Goal: Task Accomplishment & Management: Use online tool/utility

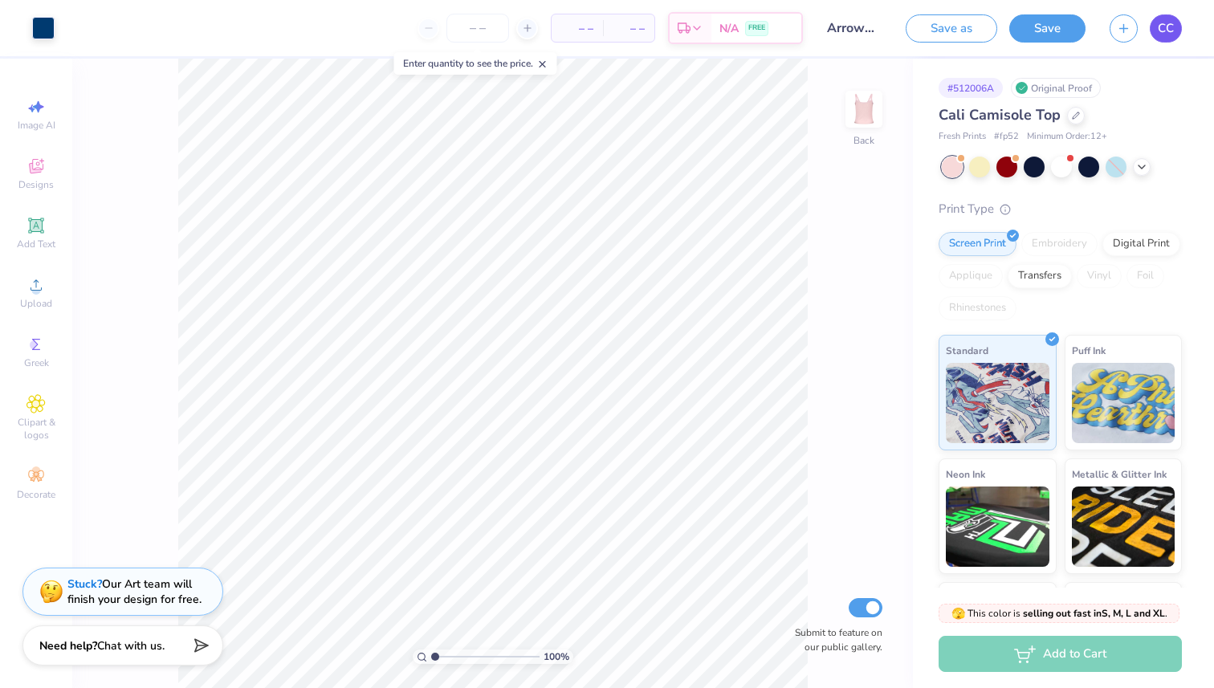
click at [1166, 33] on span "CC" at bounding box center [1166, 28] width 16 height 18
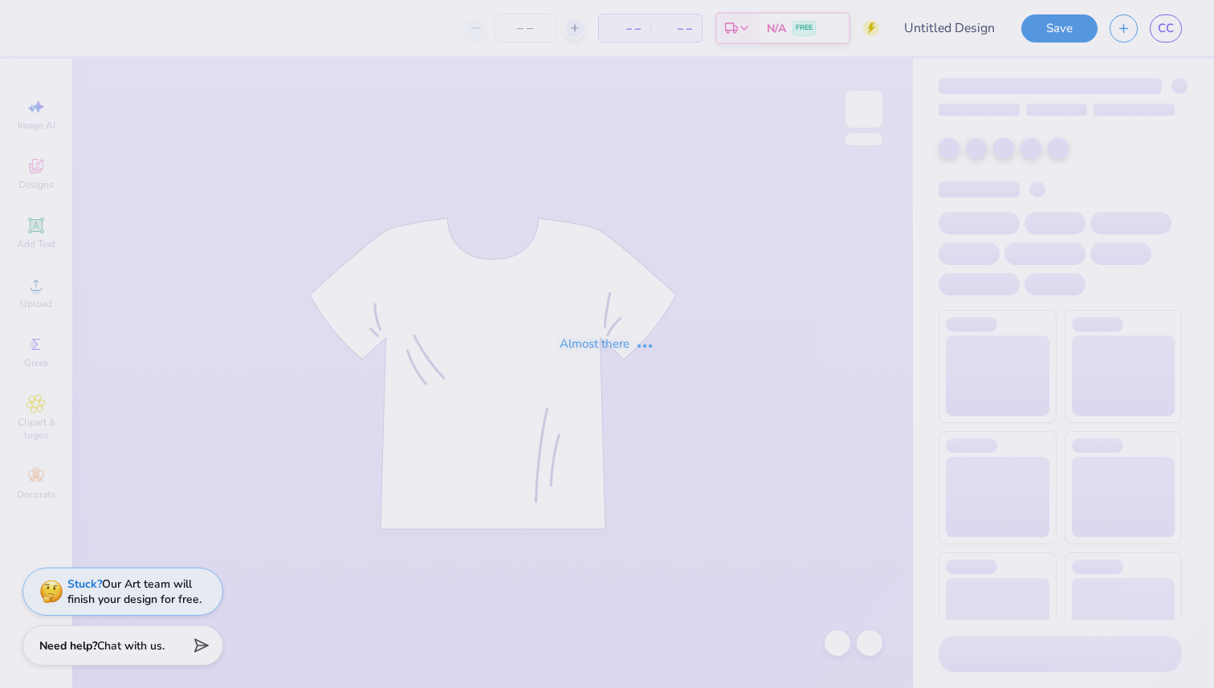
type input "Fall Festival 1"
type input "60"
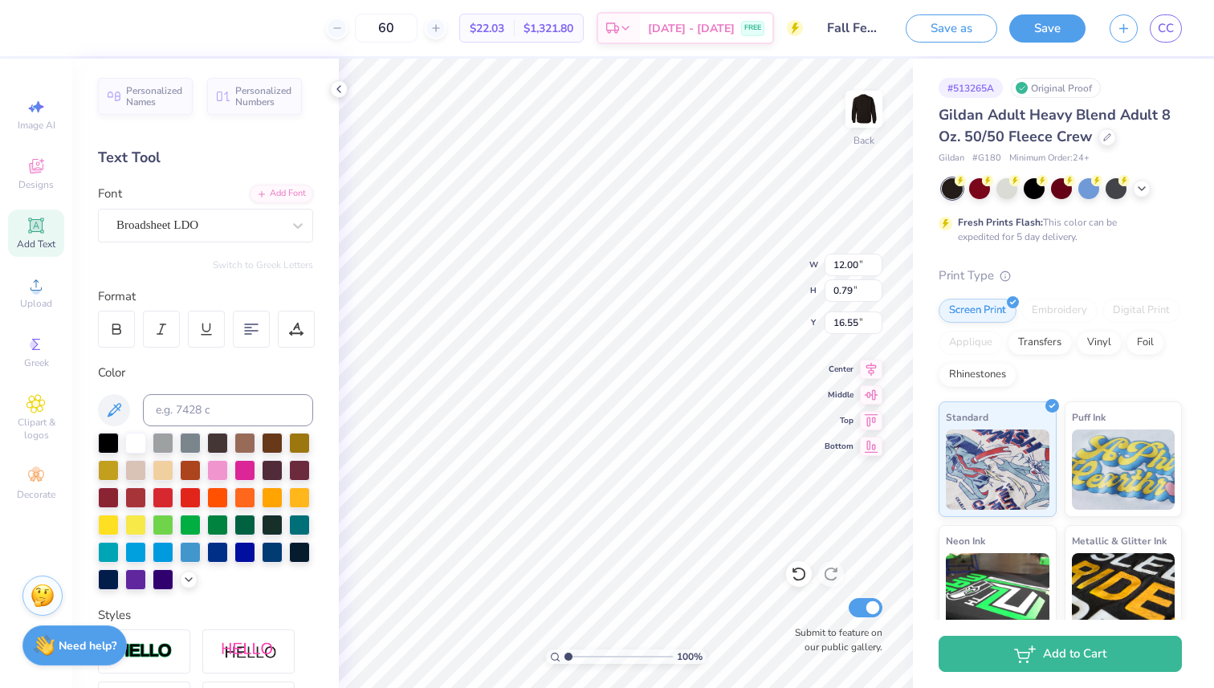
type input "16.57"
type textarea "PUMPKIN BASH 2025"
type input "3.00"
click at [1040, 29] on button "Save" at bounding box center [1047, 26] width 76 height 28
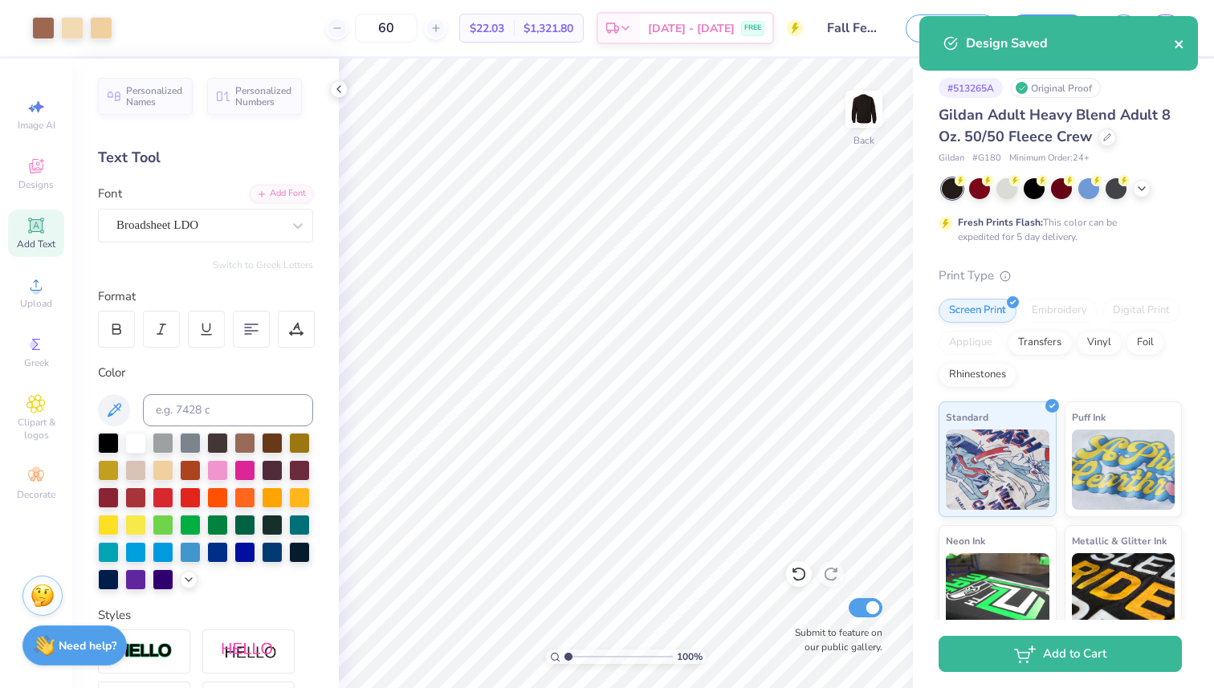
click at [1177, 47] on icon "close" at bounding box center [1179, 44] width 11 height 13
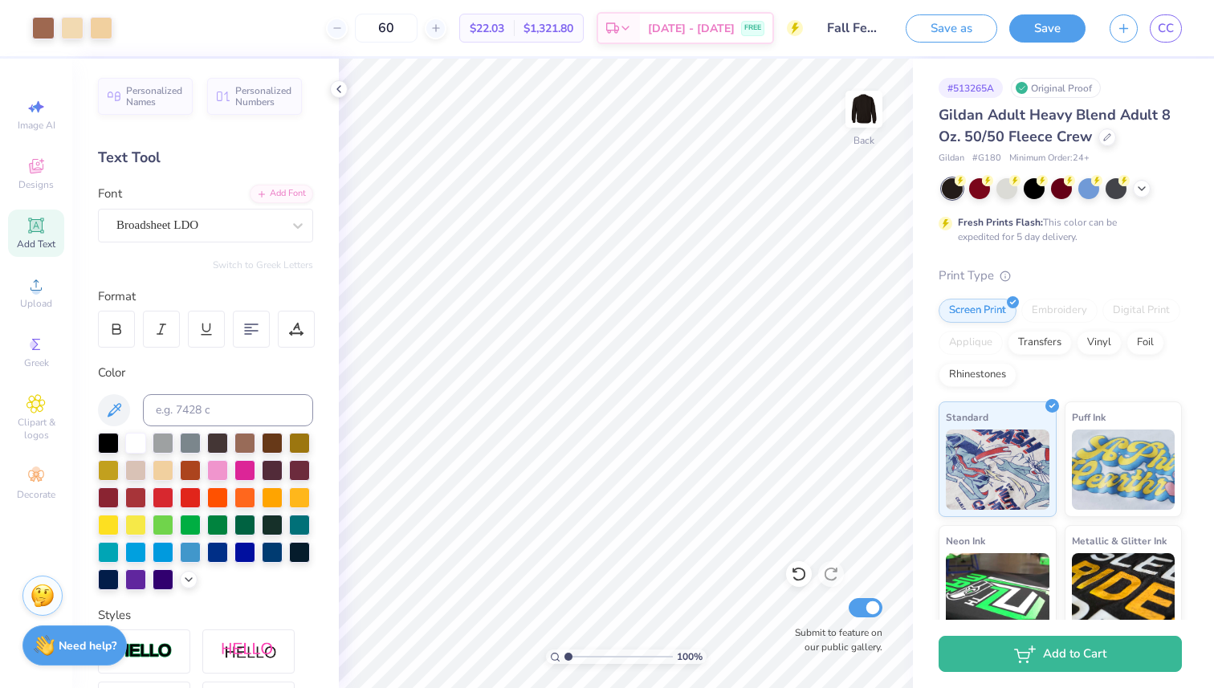
click at [1166, 28] on div "Design Saved" at bounding box center [1058, 49] width 285 height 73
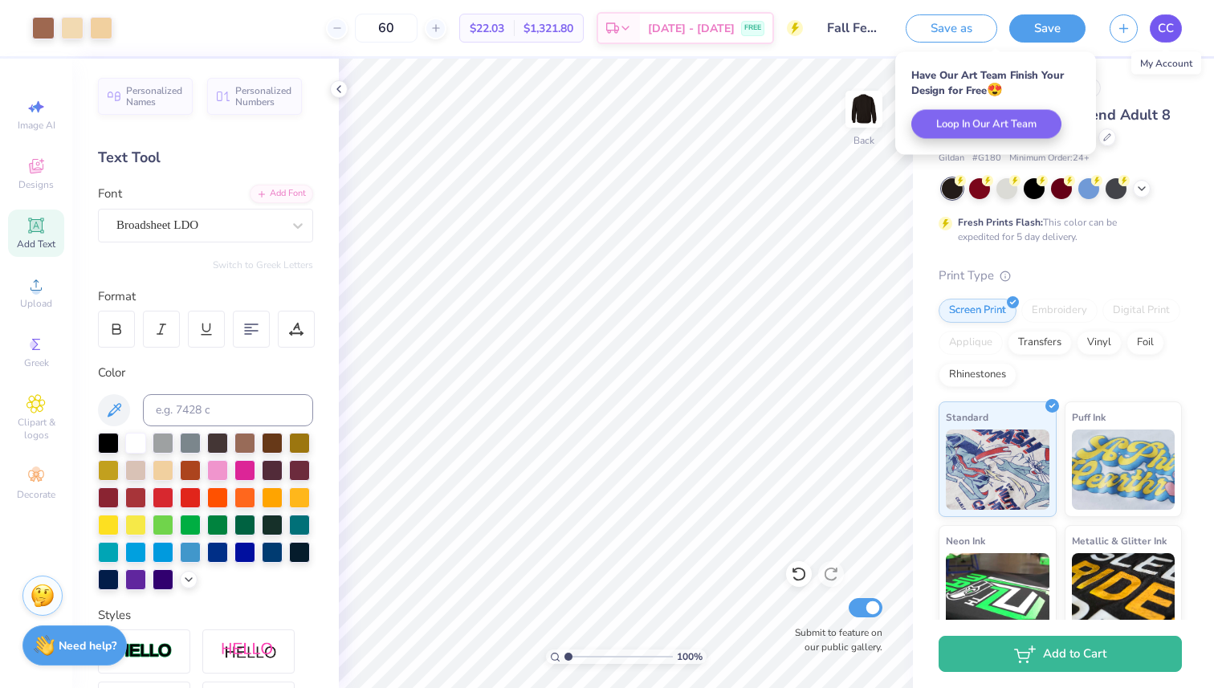
click at [1167, 28] on span "CC" at bounding box center [1166, 28] width 16 height 18
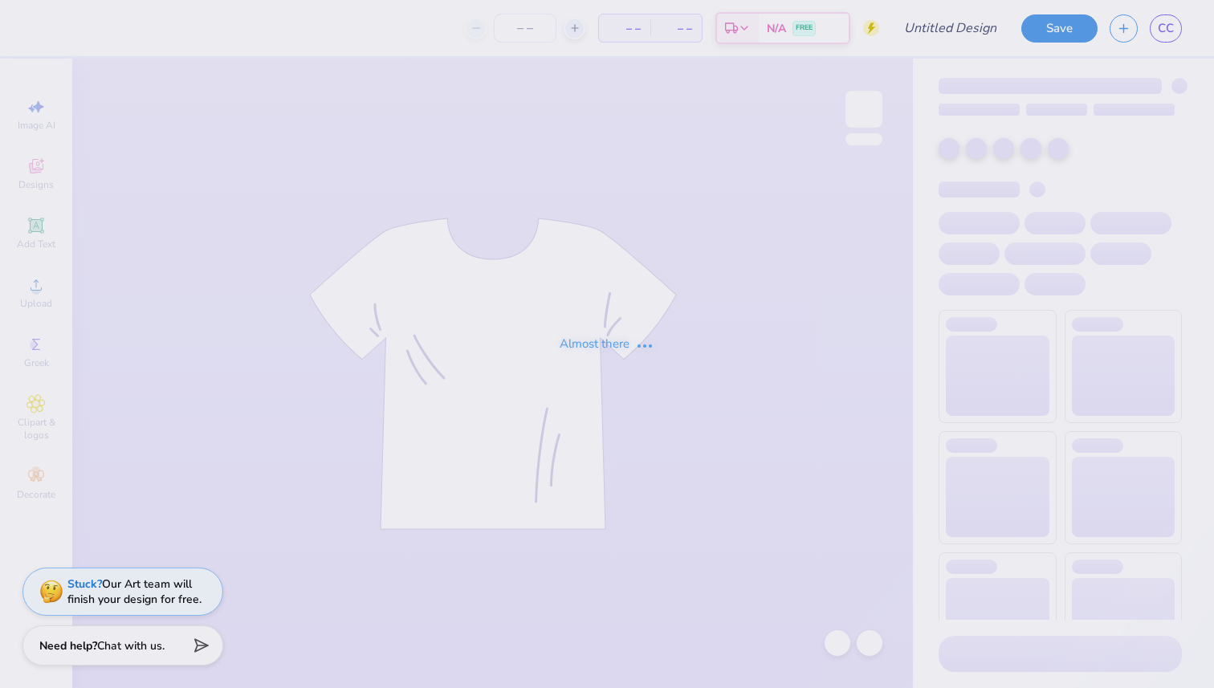
type input "ArrowSpike 2"
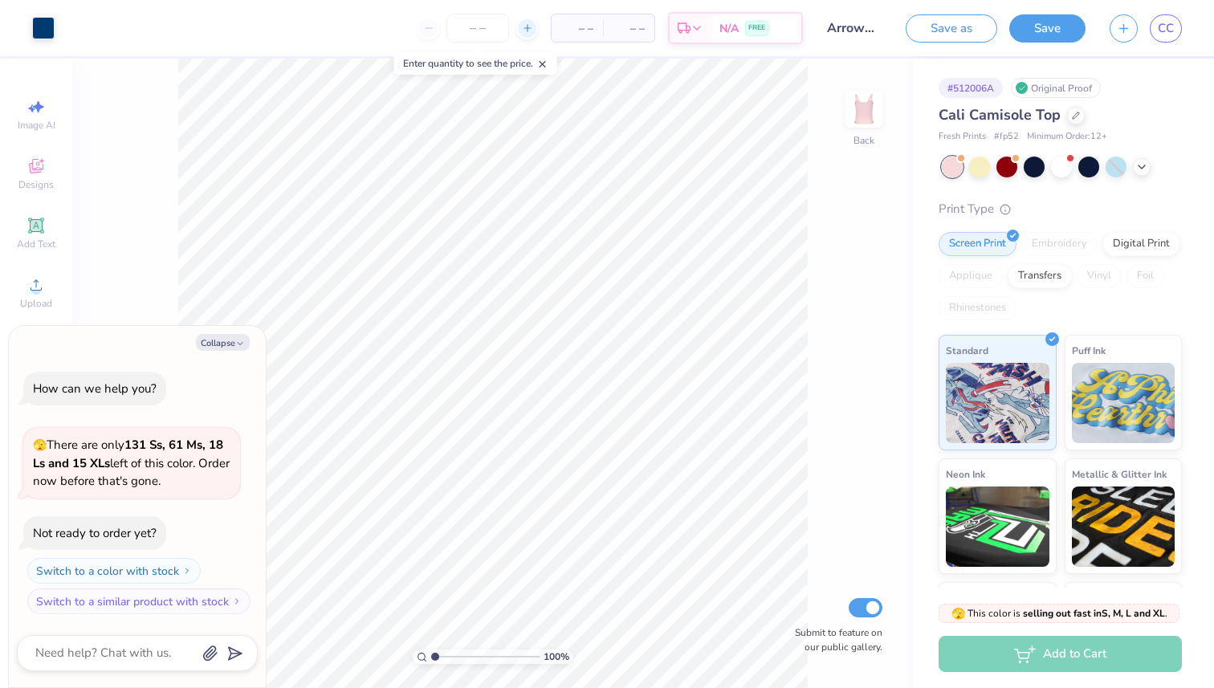
click at [530, 27] on icon at bounding box center [527, 27] width 11 height 11
type input "14"
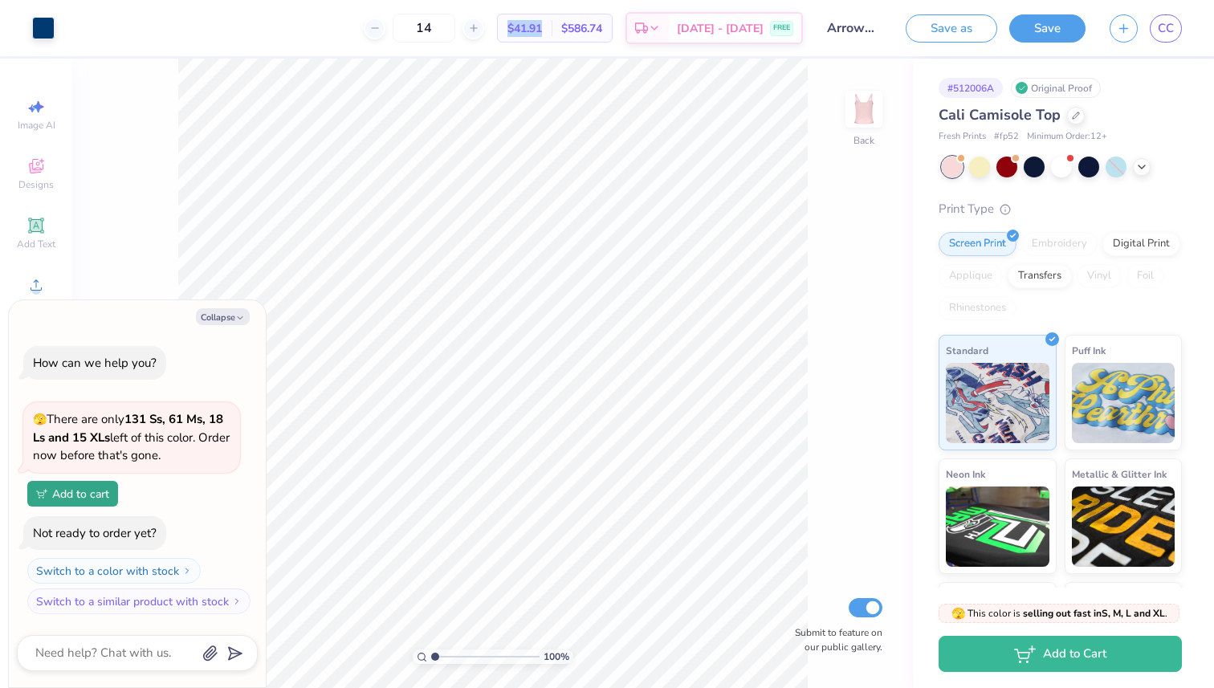
click at [530, 27] on span "$41.91" at bounding box center [525, 28] width 35 height 17
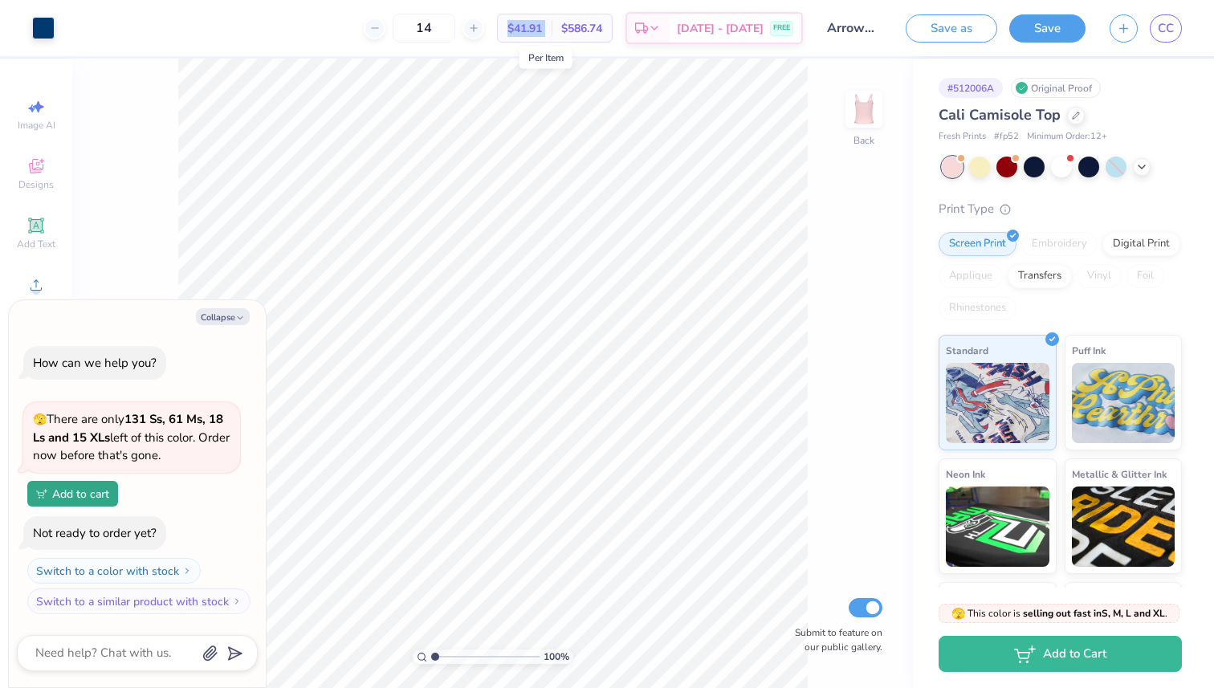
click at [530, 27] on span "$41.91" at bounding box center [525, 28] width 35 height 17
click at [222, 314] on button "Collapse" at bounding box center [223, 316] width 54 height 17
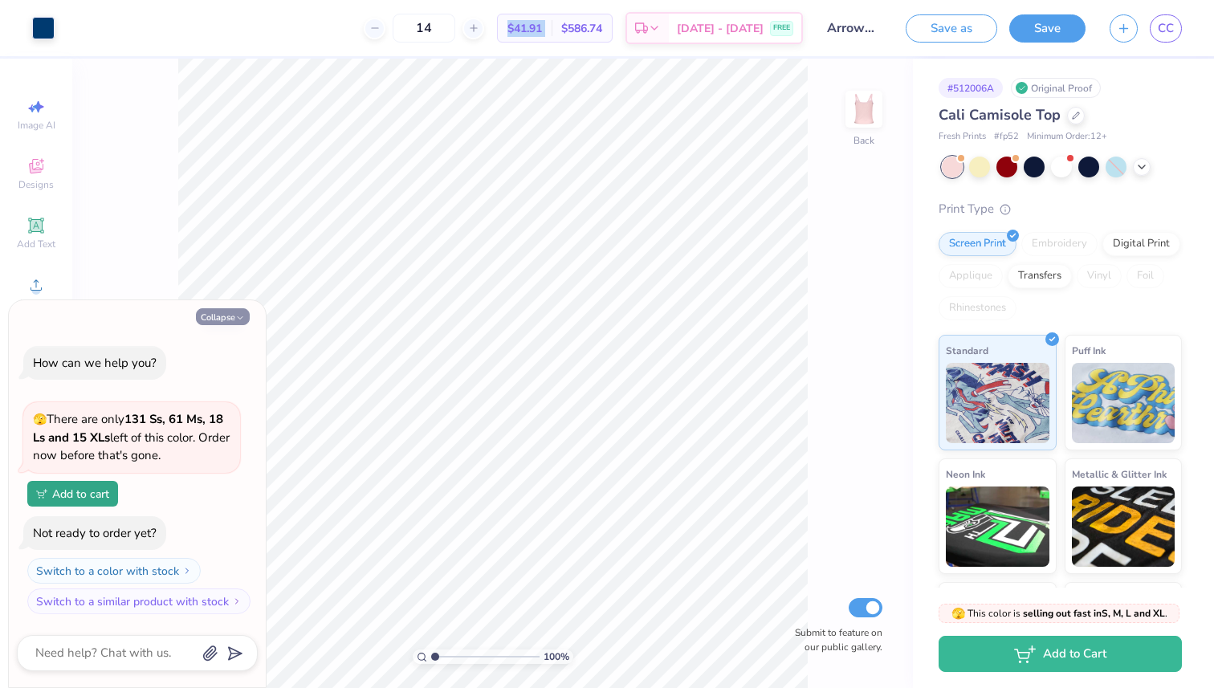
type textarea "x"
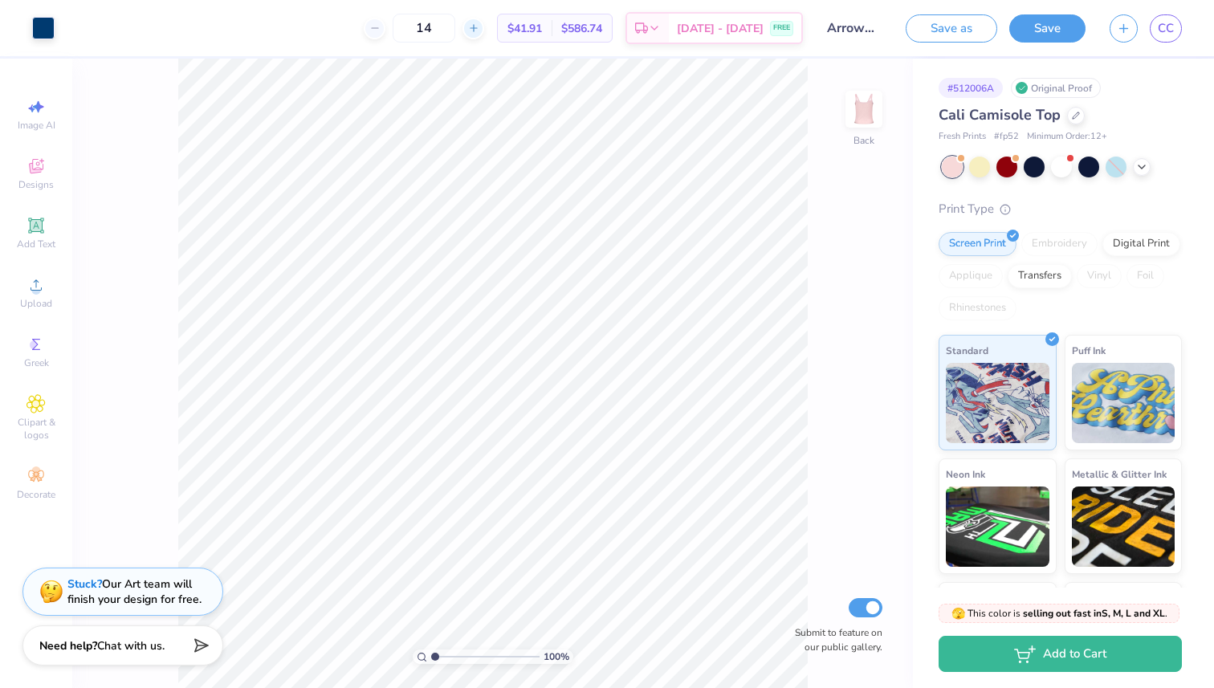
click at [484, 31] on div at bounding box center [474, 29] width 22 height 22
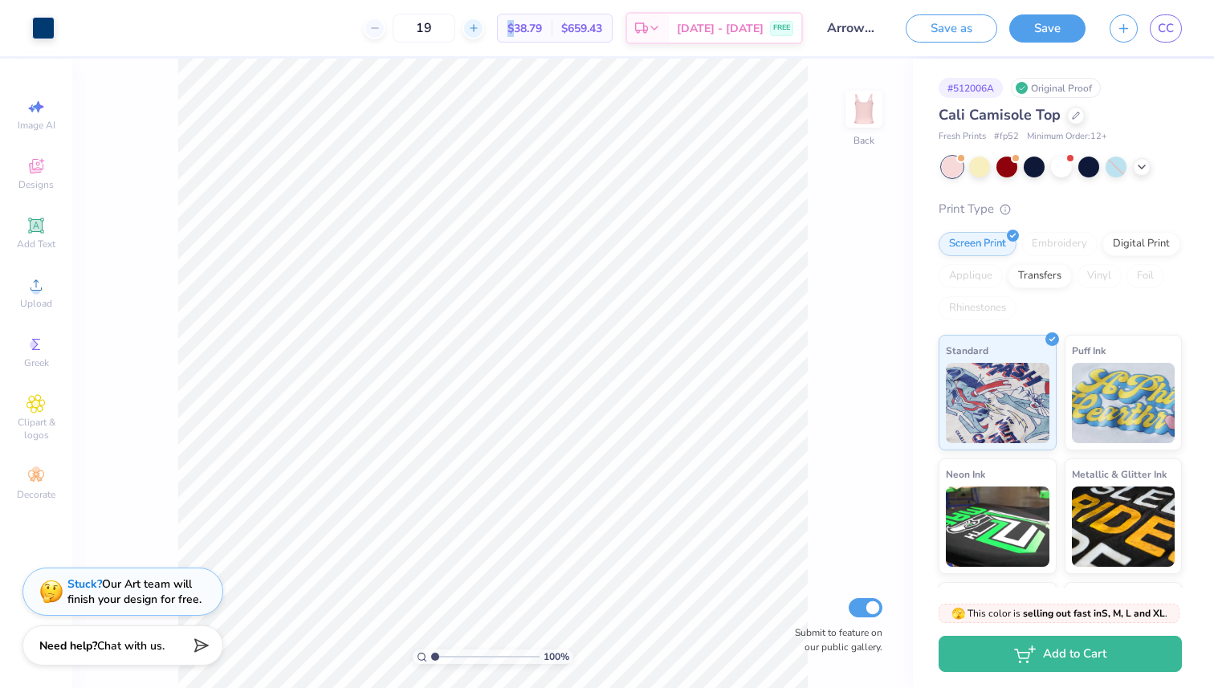
click at [484, 31] on div at bounding box center [474, 29] width 22 height 22
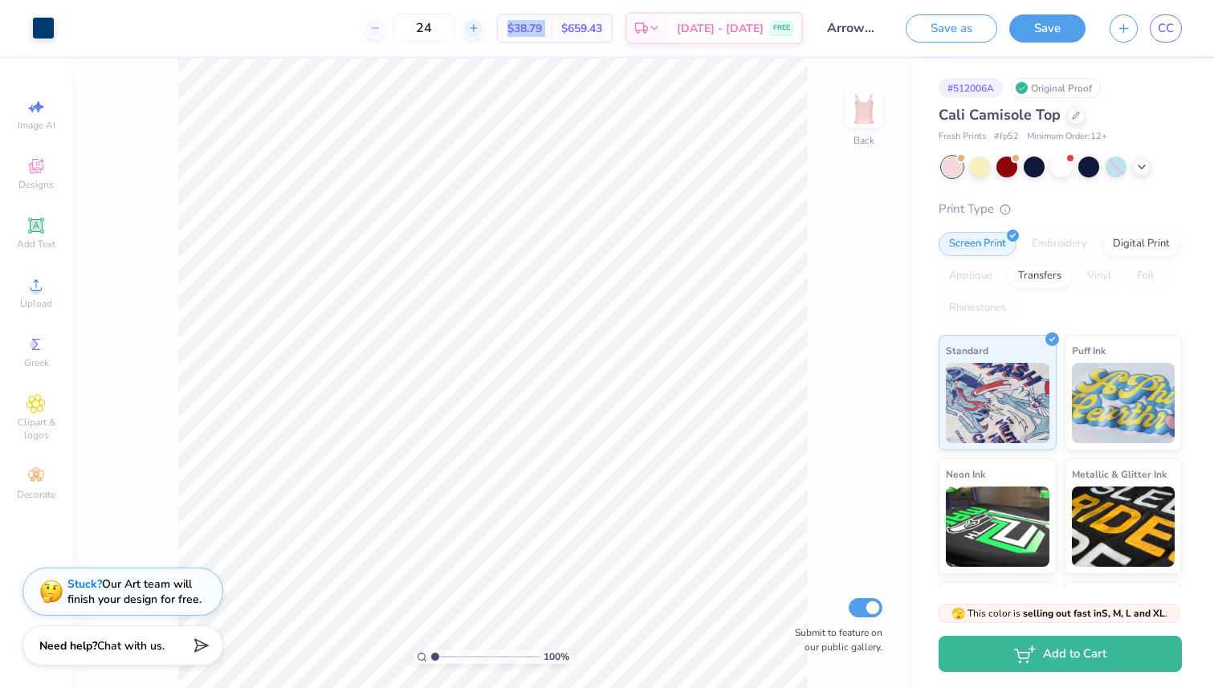
click at [484, 31] on div at bounding box center [474, 29] width 22 height 22
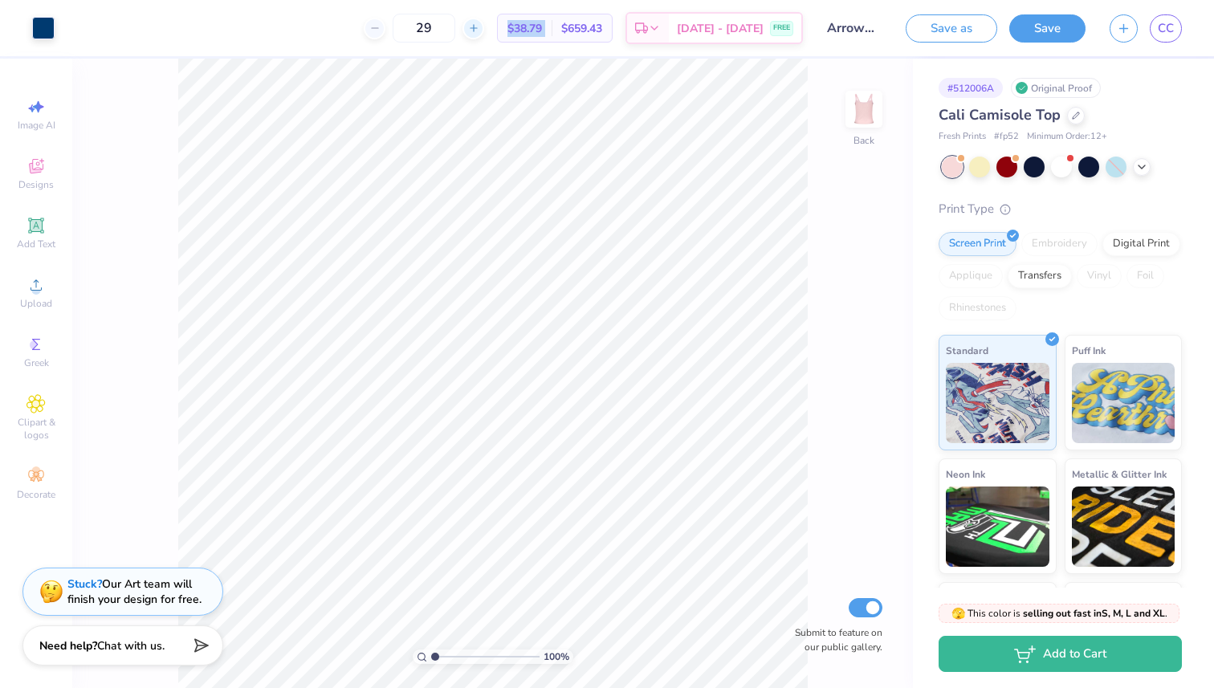
click at [484, 31] on div at bounding box center [474, 29] width 22 height 22
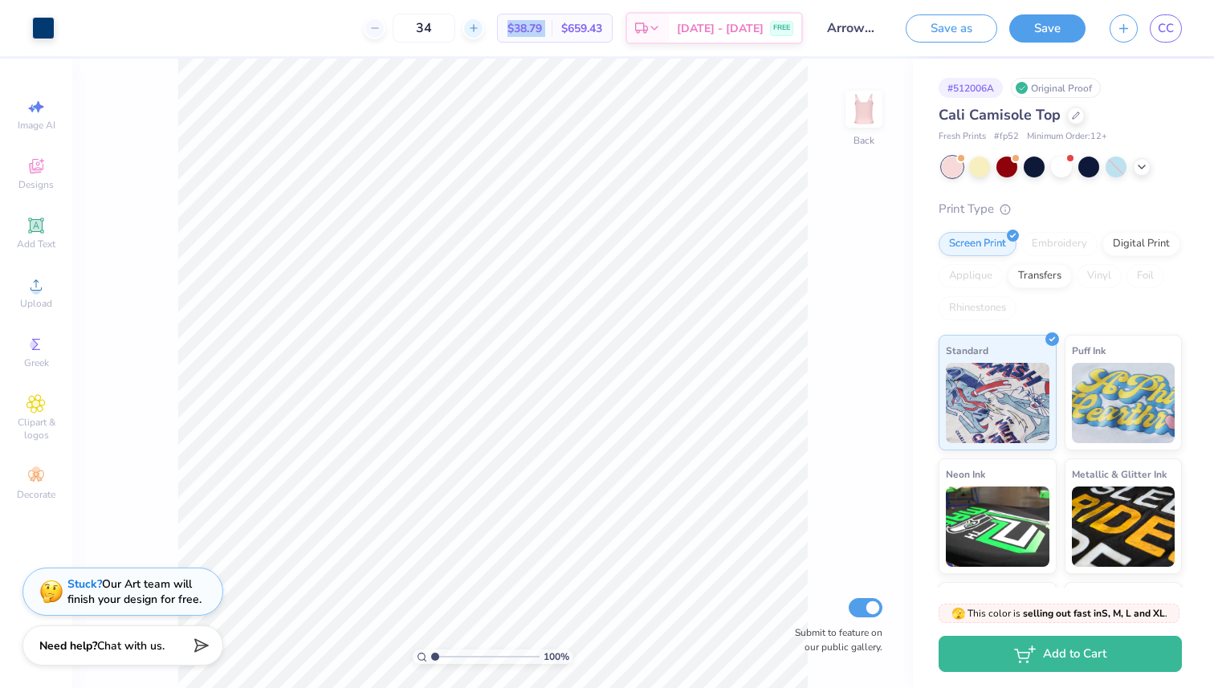
click at [484, 31] on div at bounding box center [474, 29] width 22 height 22
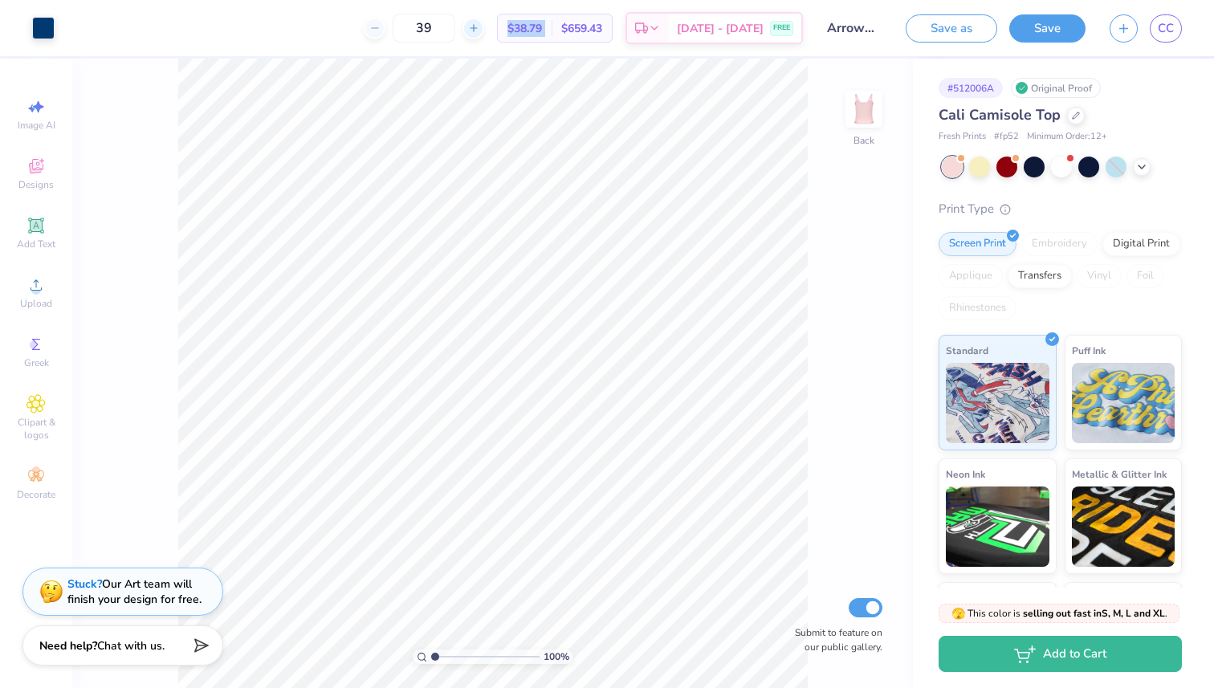
click at [484, 31] on div at bounding box center [474, 29] width 22 height 22
click at [475, 30] on div at bounding box center [465, 29] width 22 height 22
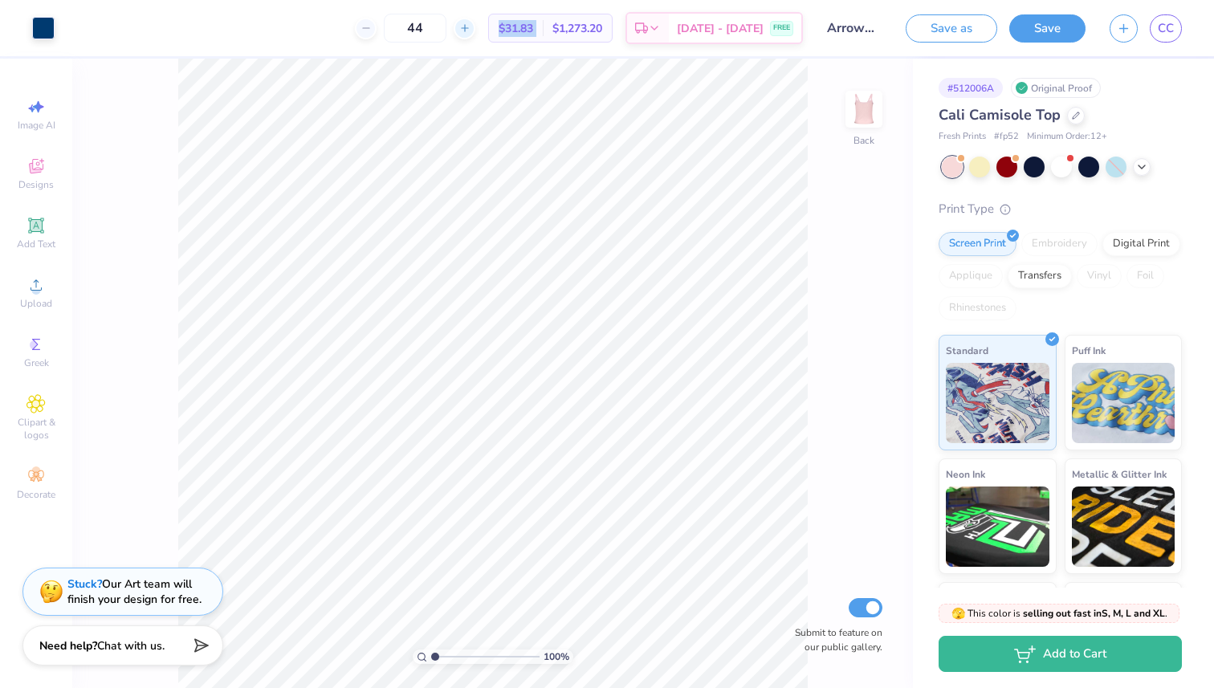
click at [475, 30] on div at bounding box center [465, 29] width 22 height 22
click at [873, 259] on div "100 % Back Submit to feature on our public gallery." at bounding box center [492, 374] width 841 height 630
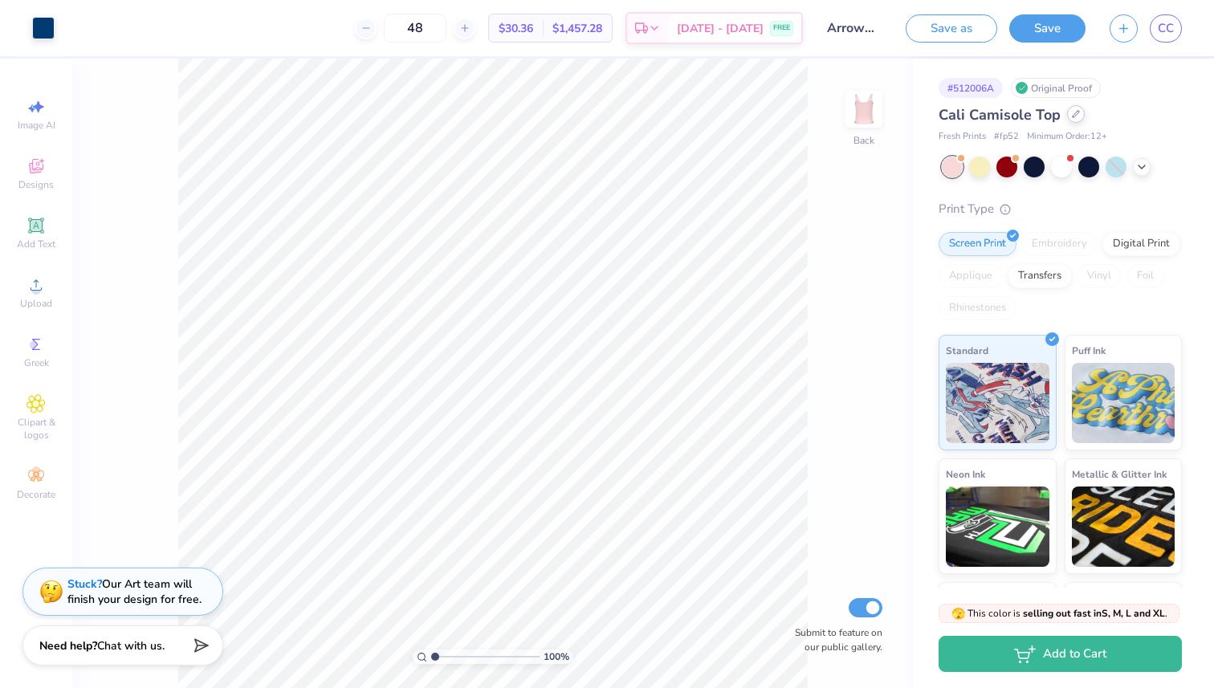
click at [1078, 116] on icon at bounding box center [1076, 114] width 8 height 8
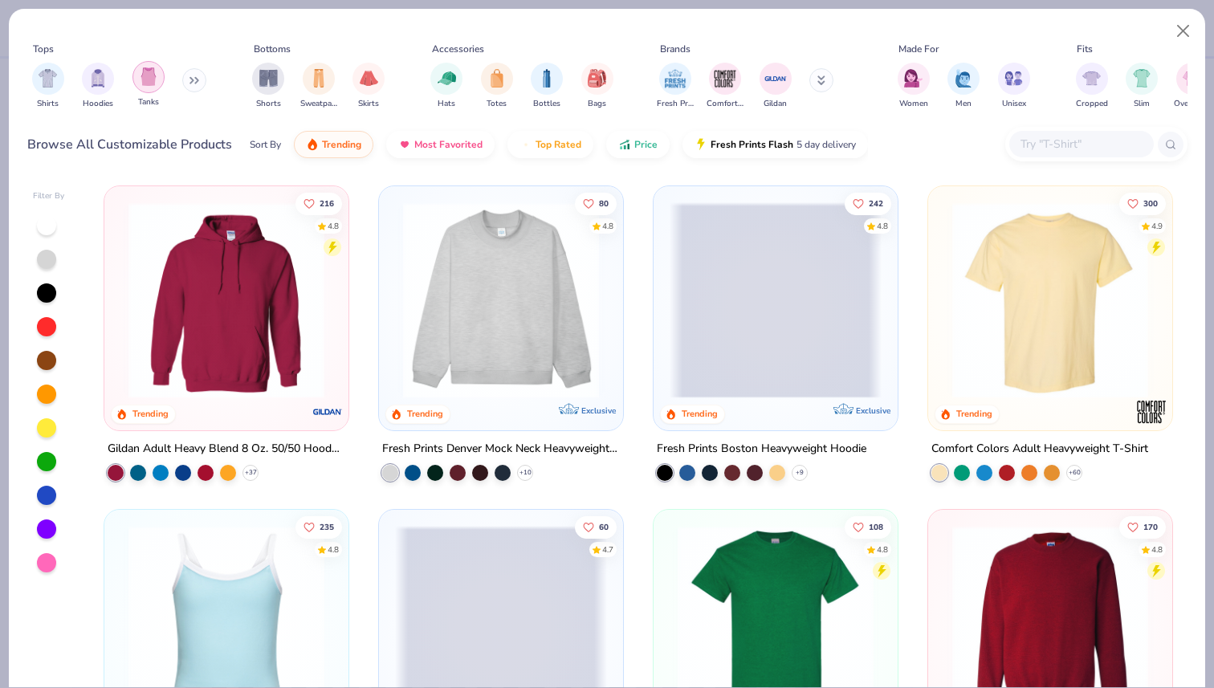
click at [142, 88] on div "filter for Tanks" at bounding box center [149, 77] width 32 height 32
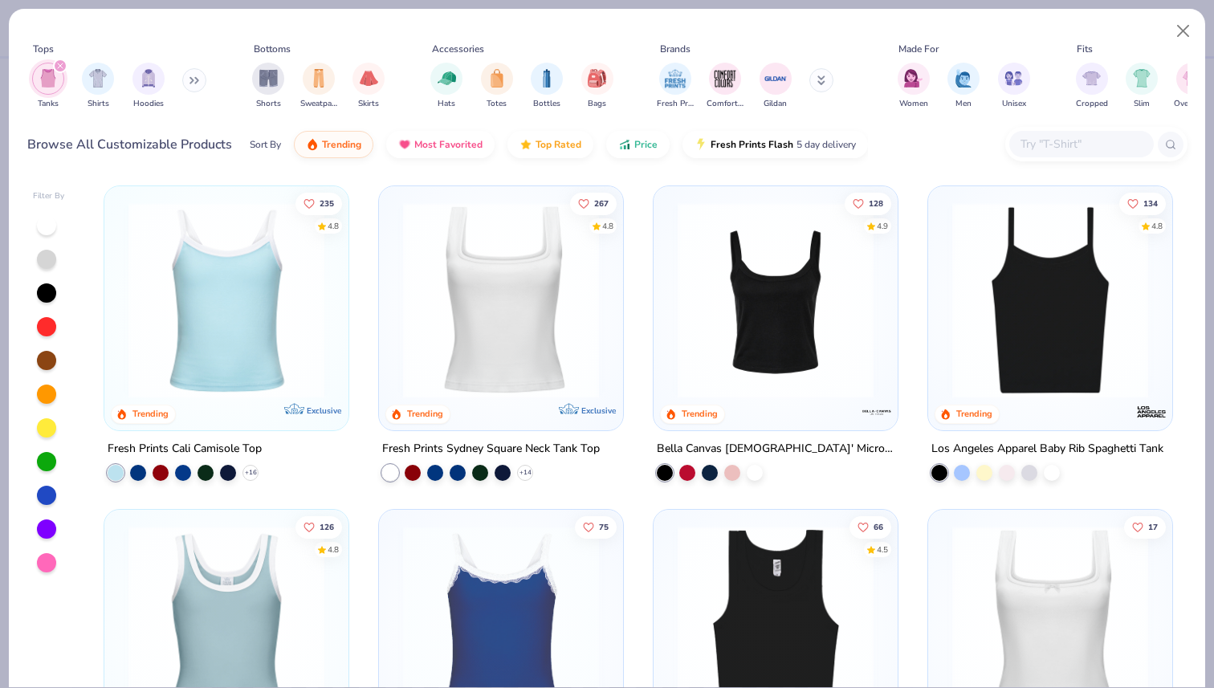
click at [283, 307] on img at bounding box center [226, 300] width 212 height 196
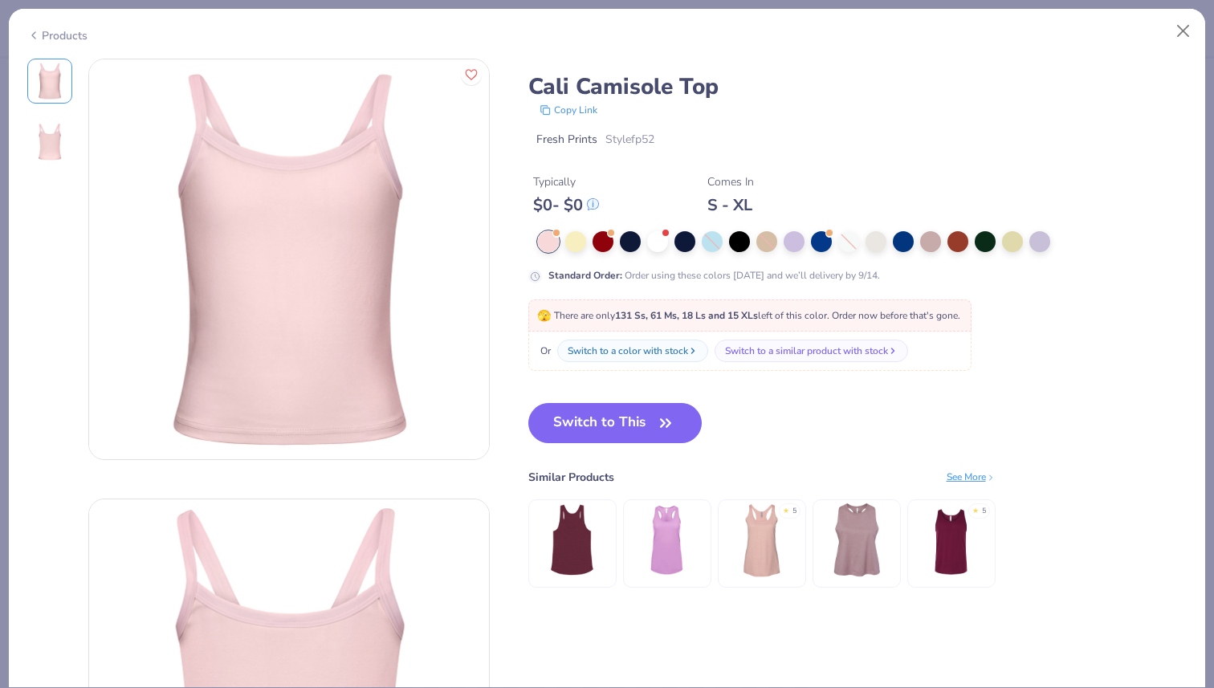
click at [599, 206] on g at bounding box center [593, 204] width 12 height 12
click at [598, 206] on icon at bounding box center [593, 204] width 10 height 10
click at [926, 239] on div at bounding box center [930, 240] width 21 height 21
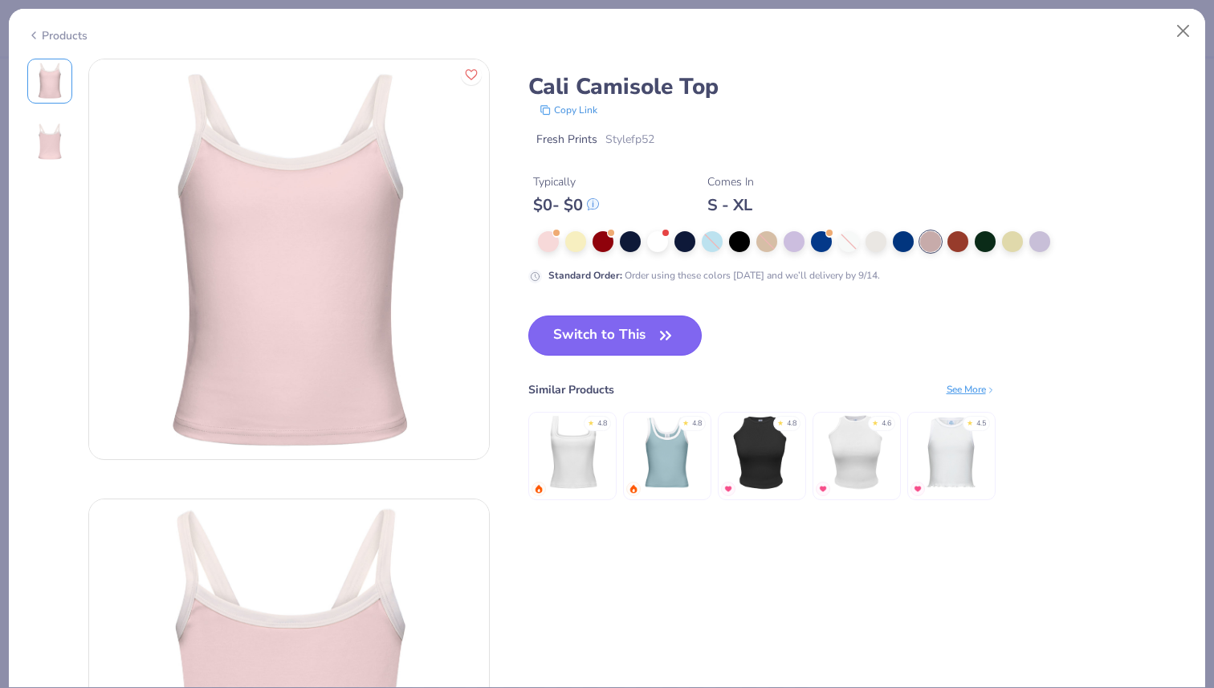
click at [630, 341] on button "Switch to This" at bounding box center [615, 336] width 174 height 40
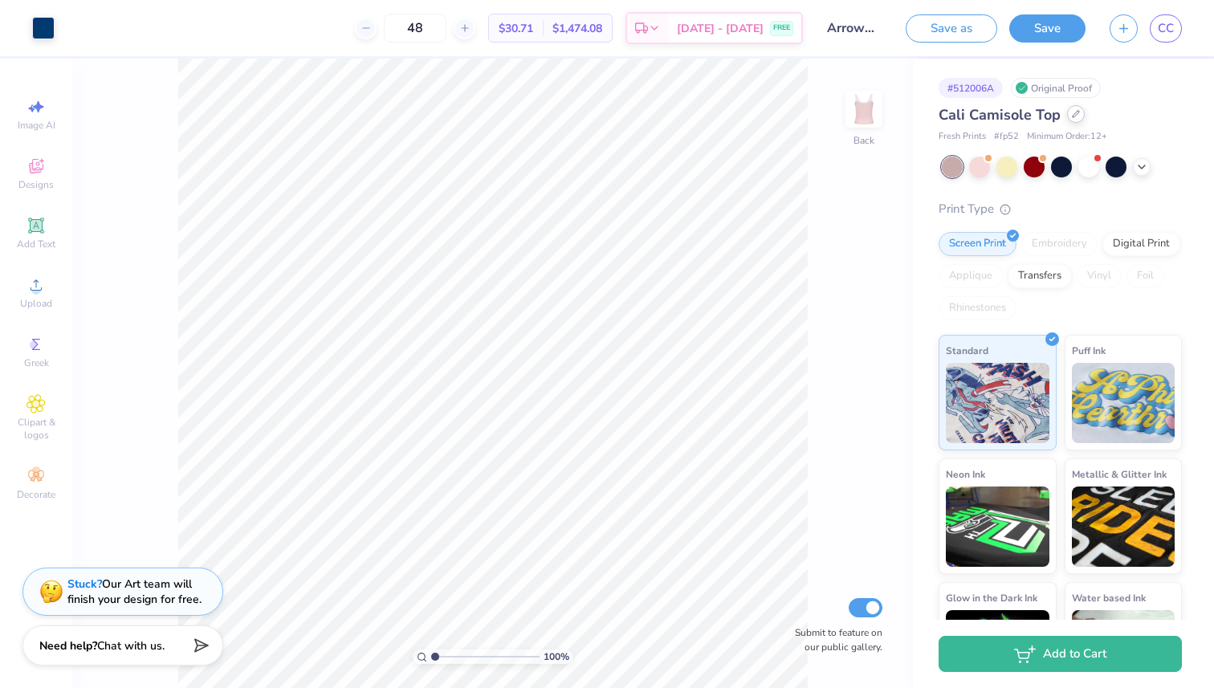
click at [1074, 115] on icon at bounding box center [1076, 114] width 6 height 6
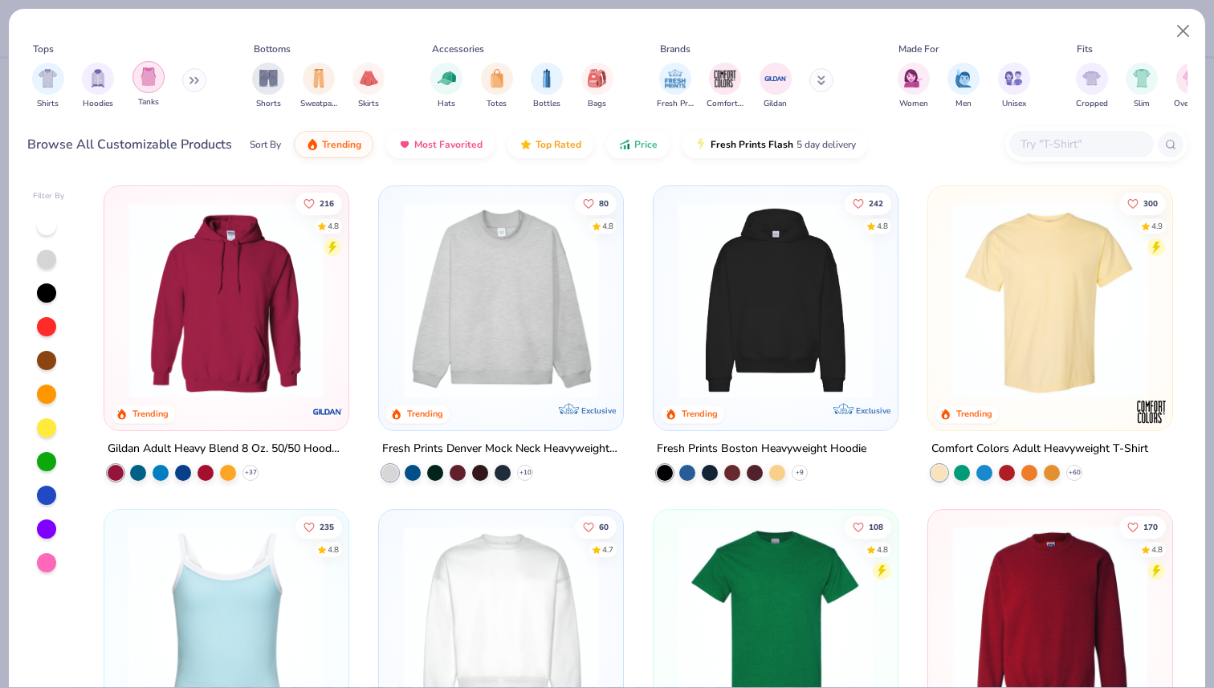
click at [138, 87] on div "filter for Tanks" at bounding box center [149, 77] width 32 height 32
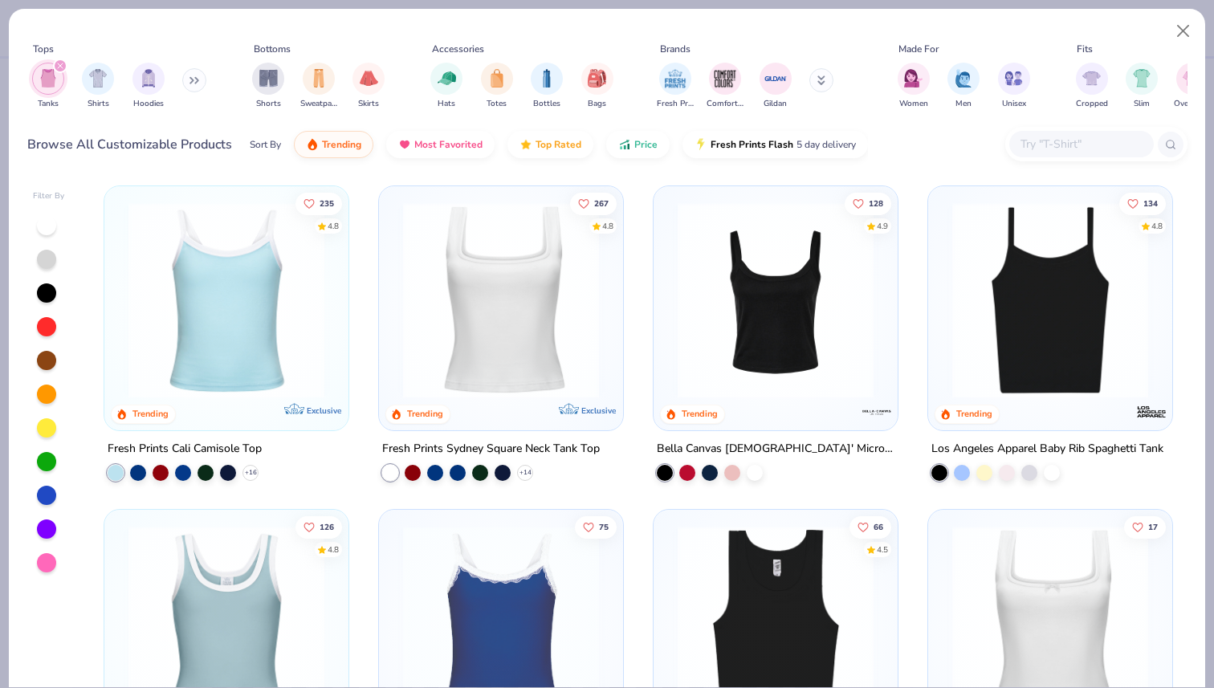
click at [493, 330] on img at bounding box center [501, 300] width 212 height 196
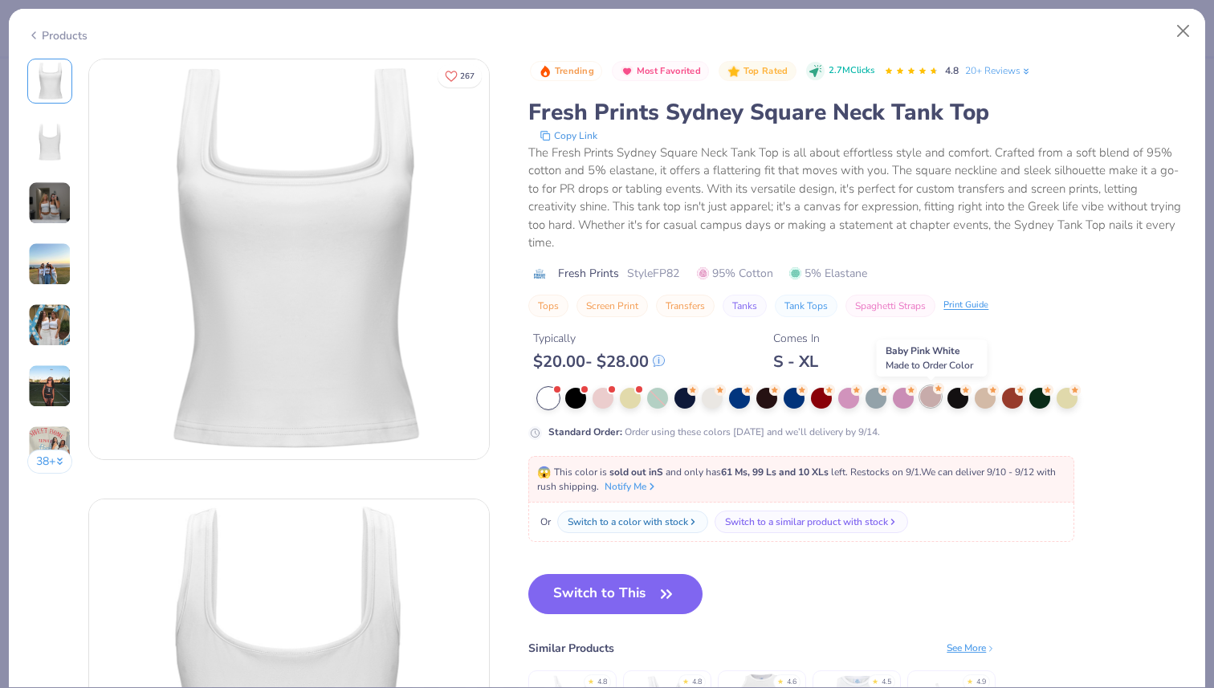
click at [930, 404] on div at bounding box center [930, 396] width 21 height 21
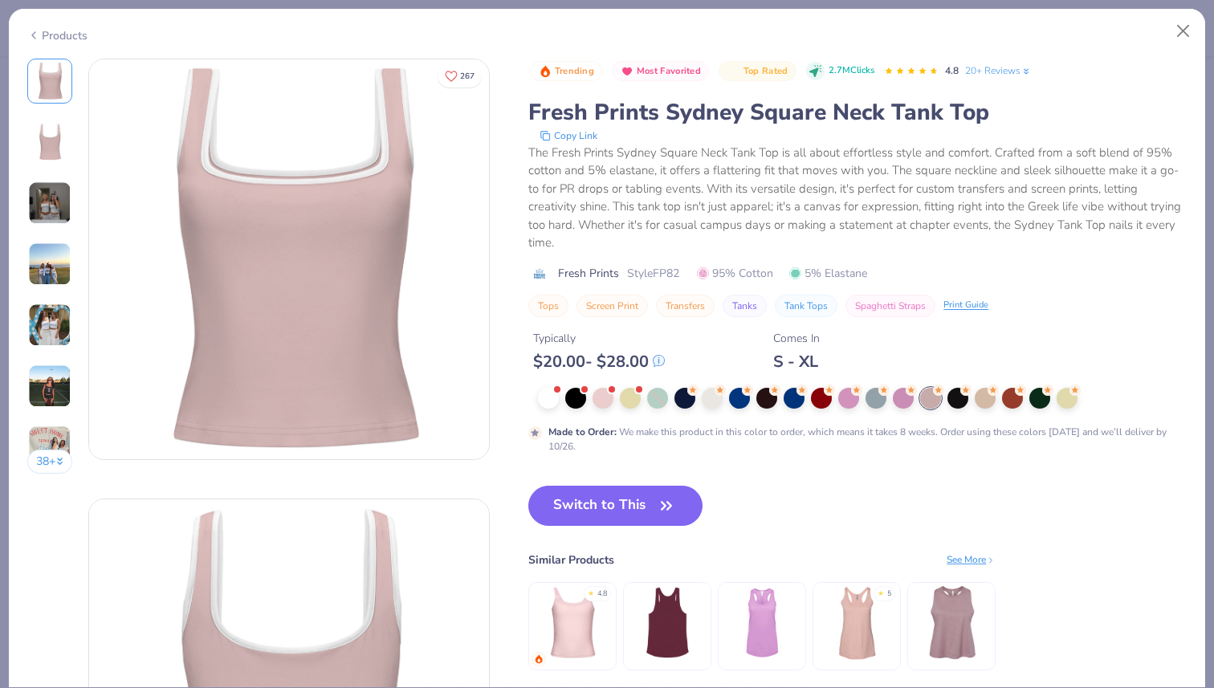
click at [55, 201] on img at bounding box center [49, 203] width 43 height 43
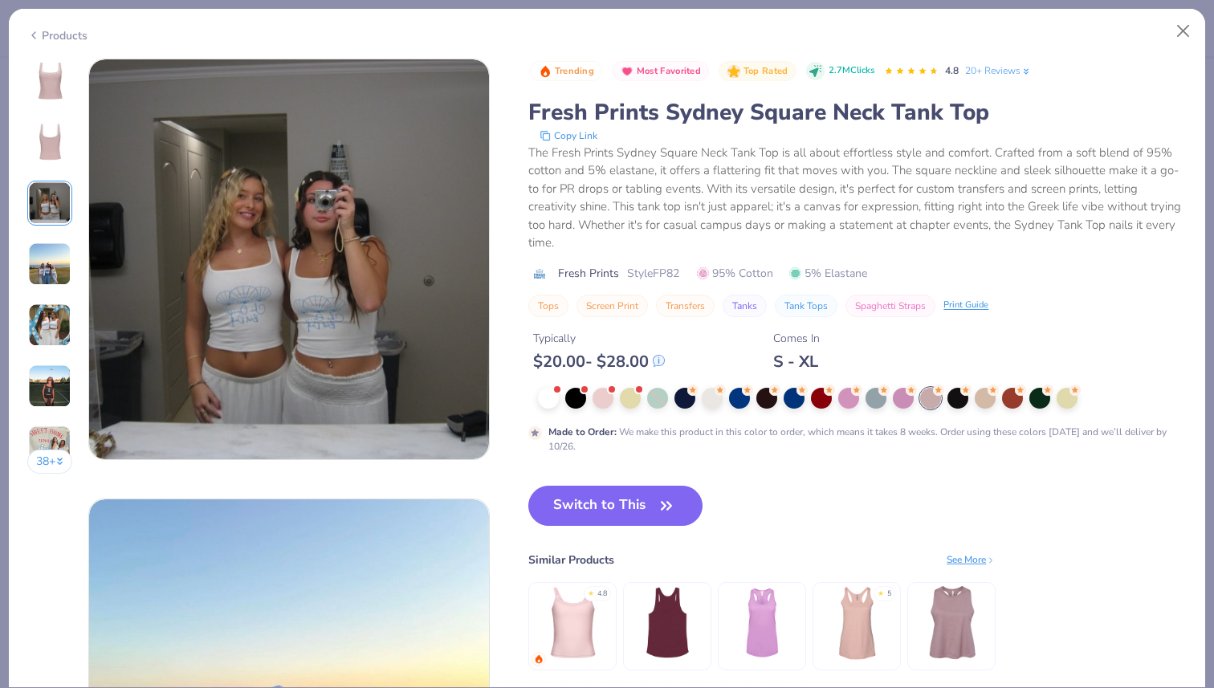
click at [40, 273] on img at bounding box center [49, 264] width 43 height 43
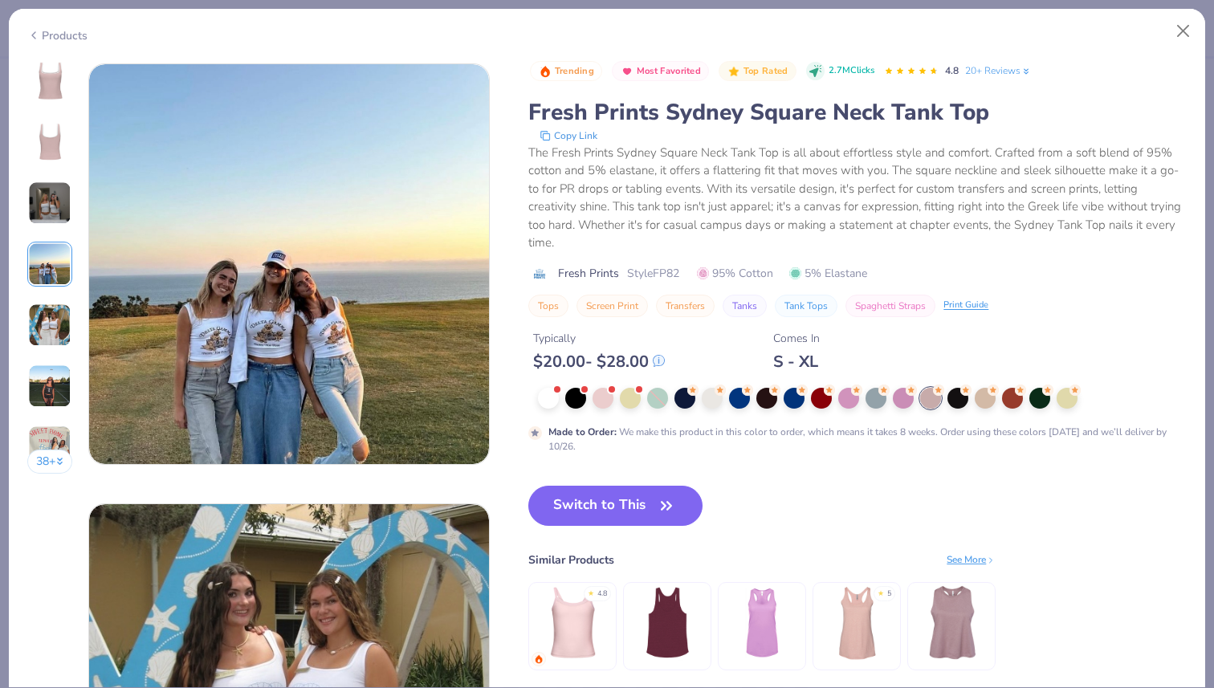
scroll to position [1320, 0]
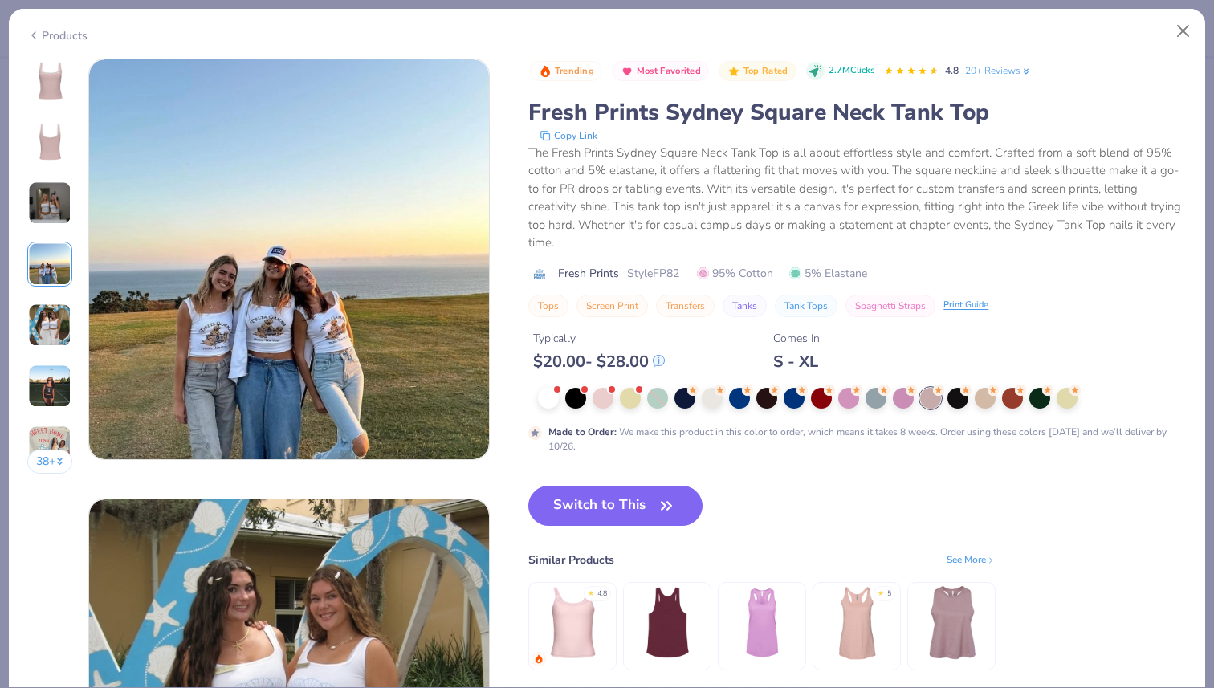
click at [55, 332] on img at bounding box center [49, 325] width 43 height 43
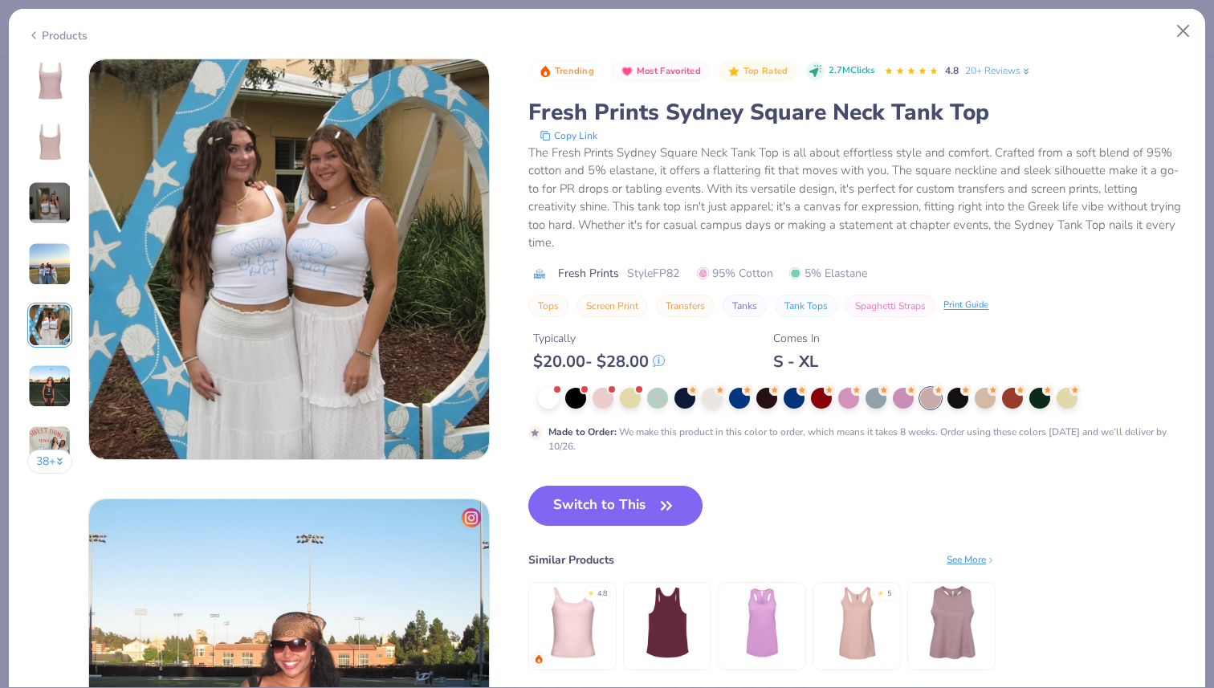
click at [51, 369] on img at bounding box center [49, 386] width 43 height 43
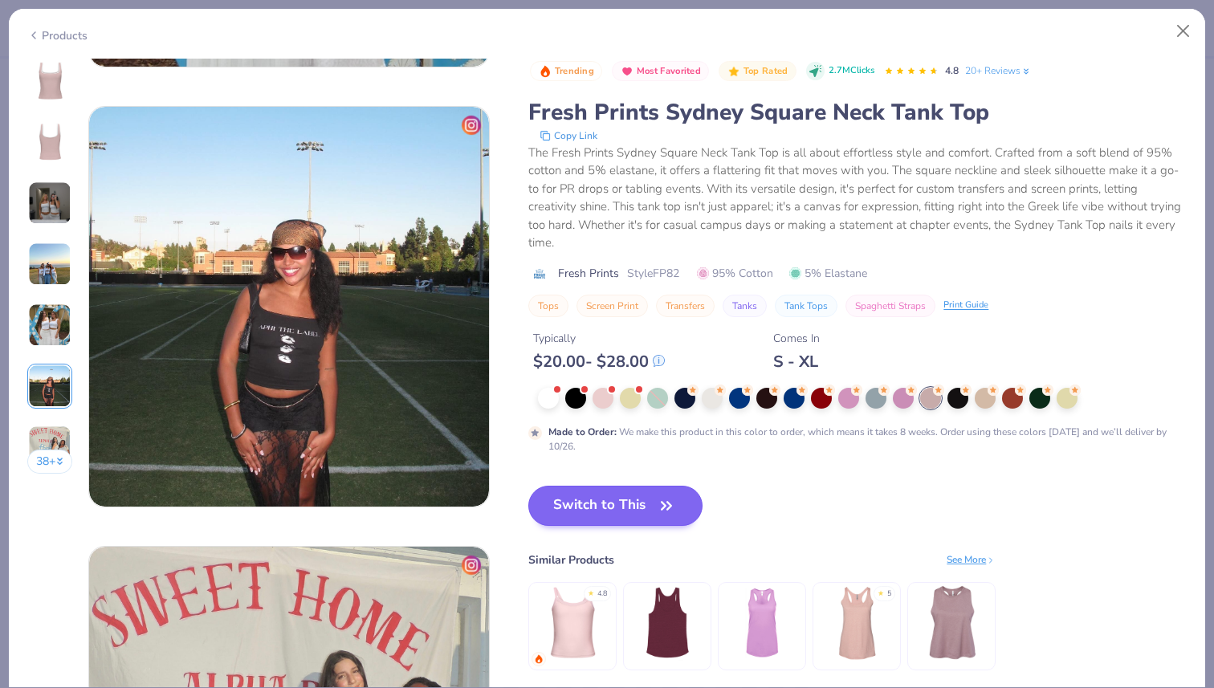
scroll to position [2200, 0]
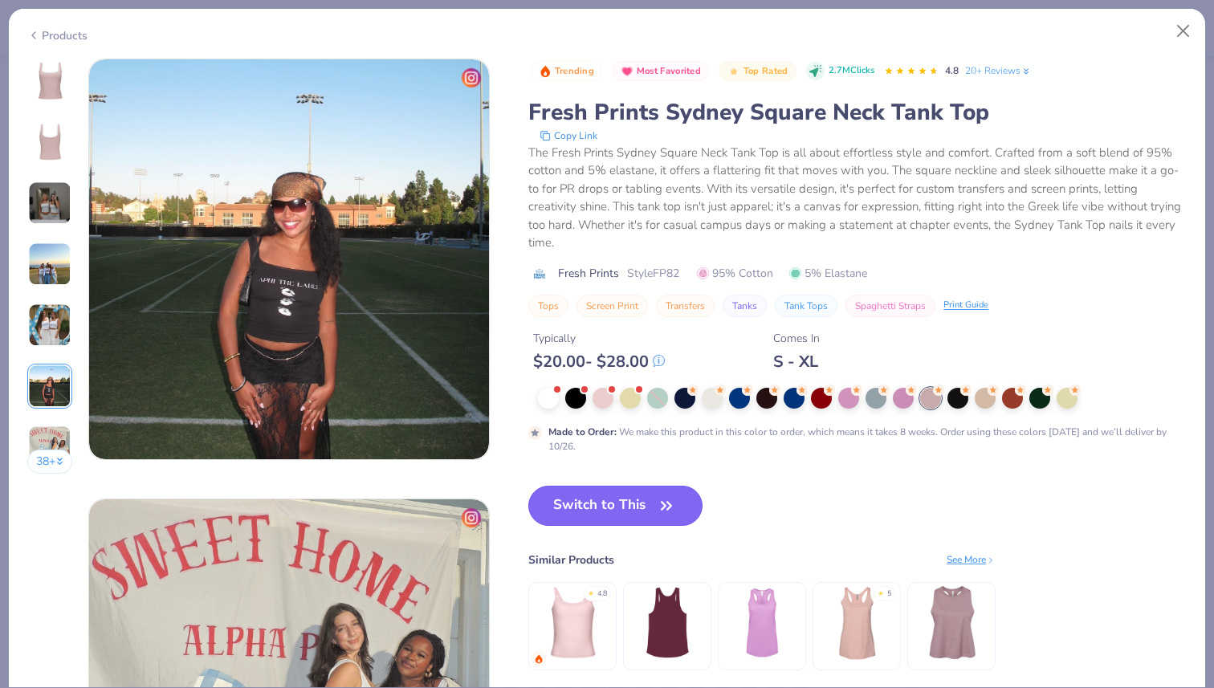
click at [610, 503] on button "Switch to This" at bounding box center [615, 506] width 174 height 40
type input "50"
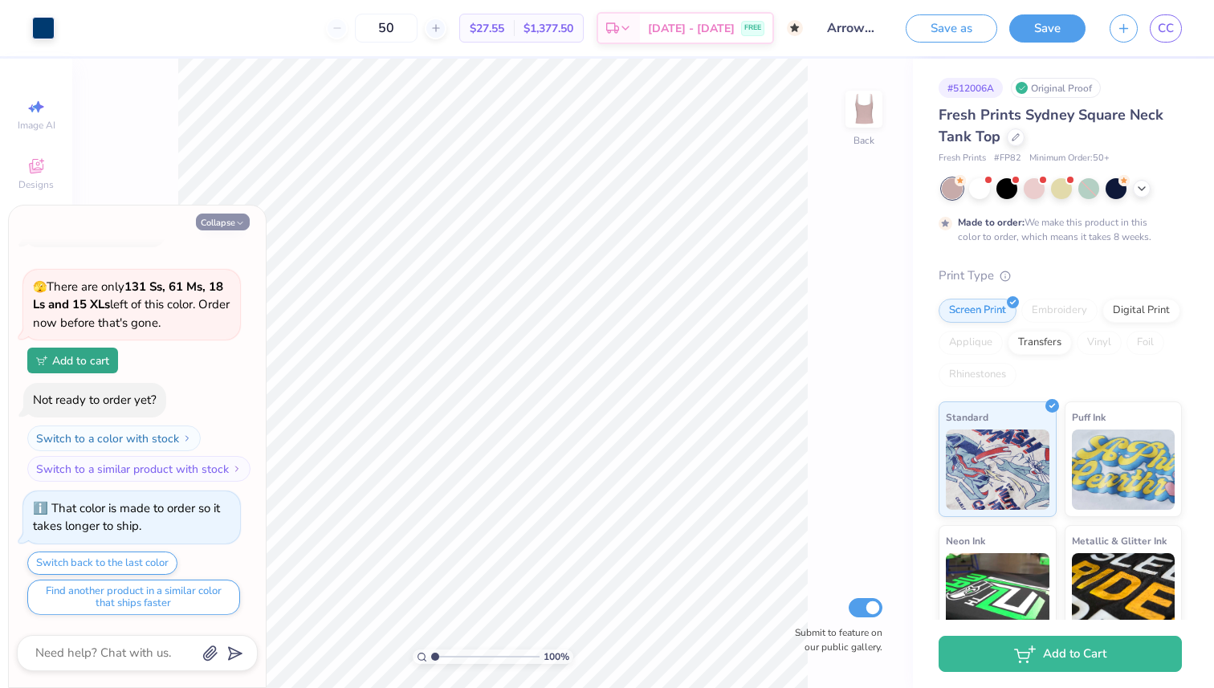
click at [221, 220] on button "Collapse" at bounding box center [223, 222] width 54 height 17
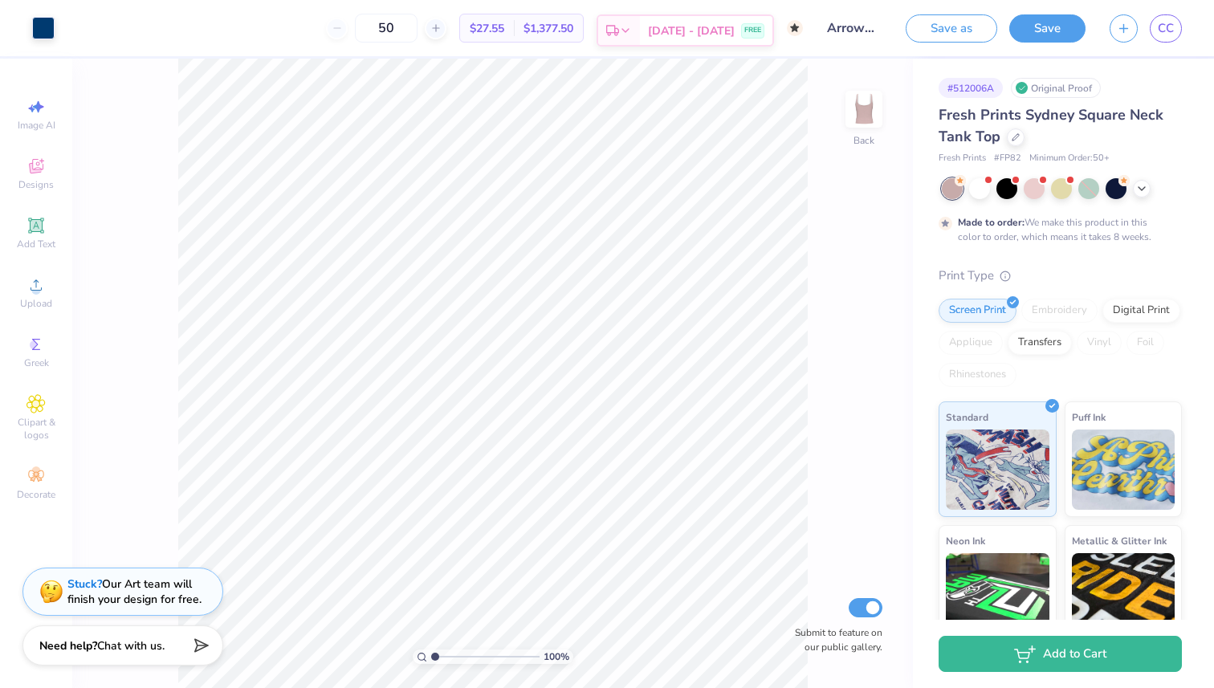
click at [619, 31] on polygon at bounding box center [617, 30] width 4 height 4
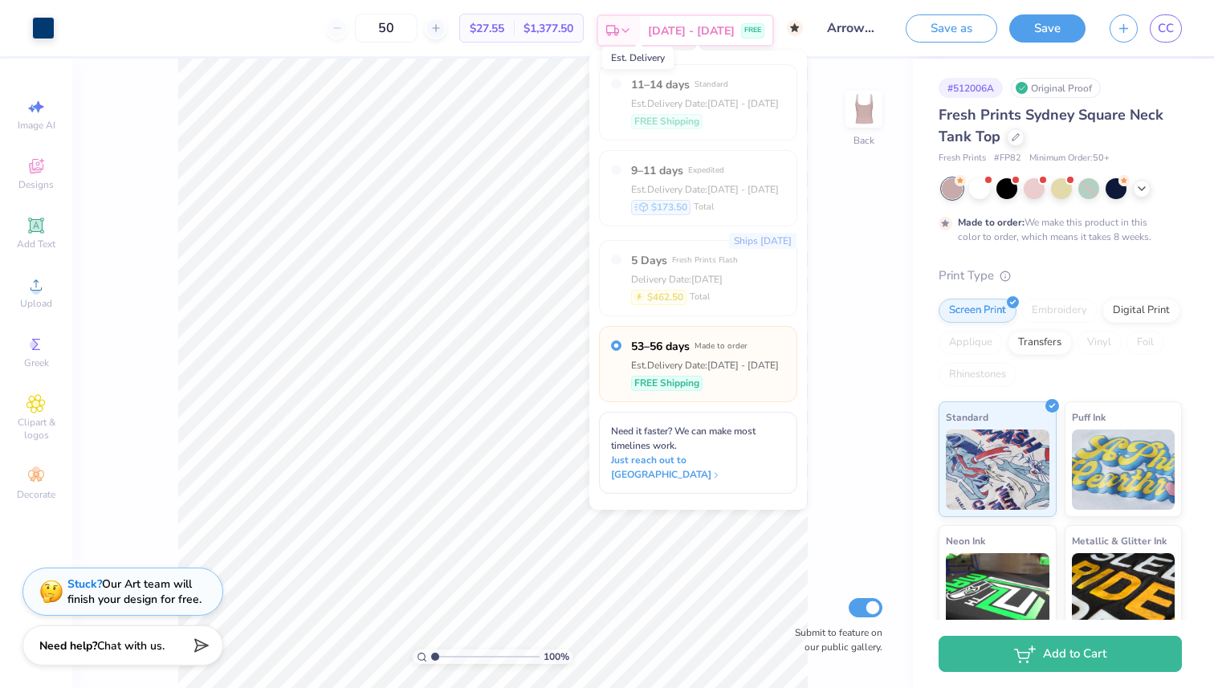
click at [619, 30] on polygon at bounding box center [617, 30] width 4 height 4
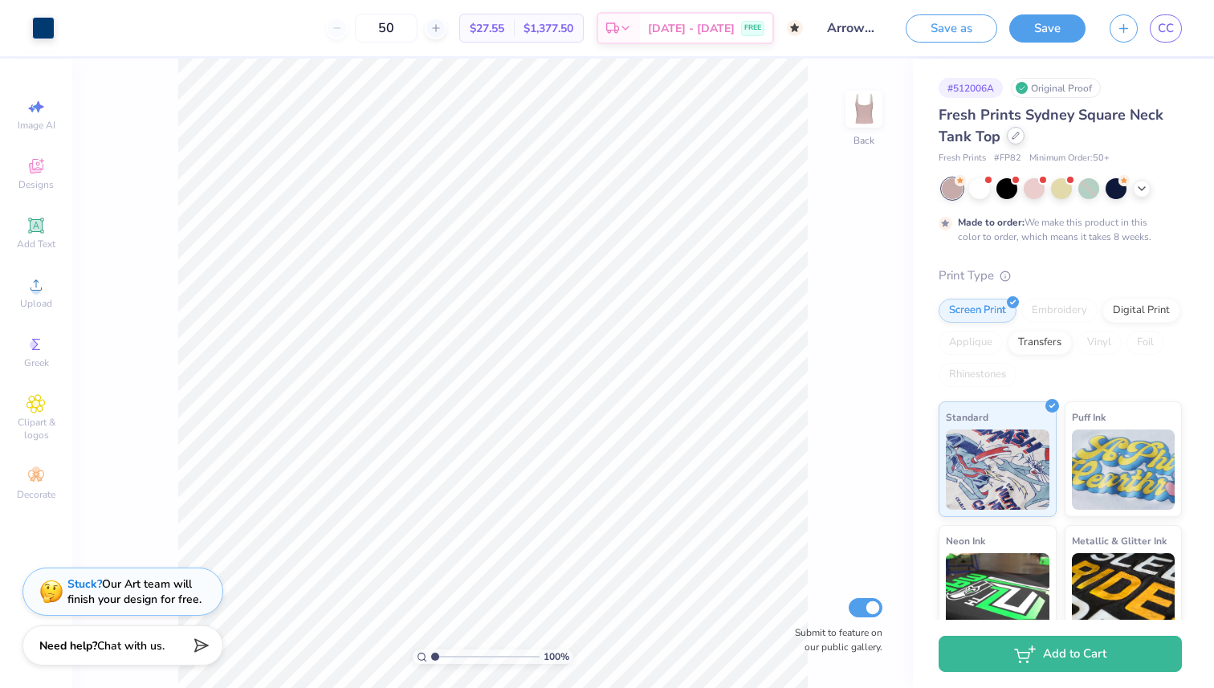
click at [1015, 128] on div "Fresh Prints Sydney Square Neck Tank Top" at bounding box center [1060, 125] width 243 height 43
click at [1012, 137] on icon at bounding box center [1016, 136] width 8 height 8
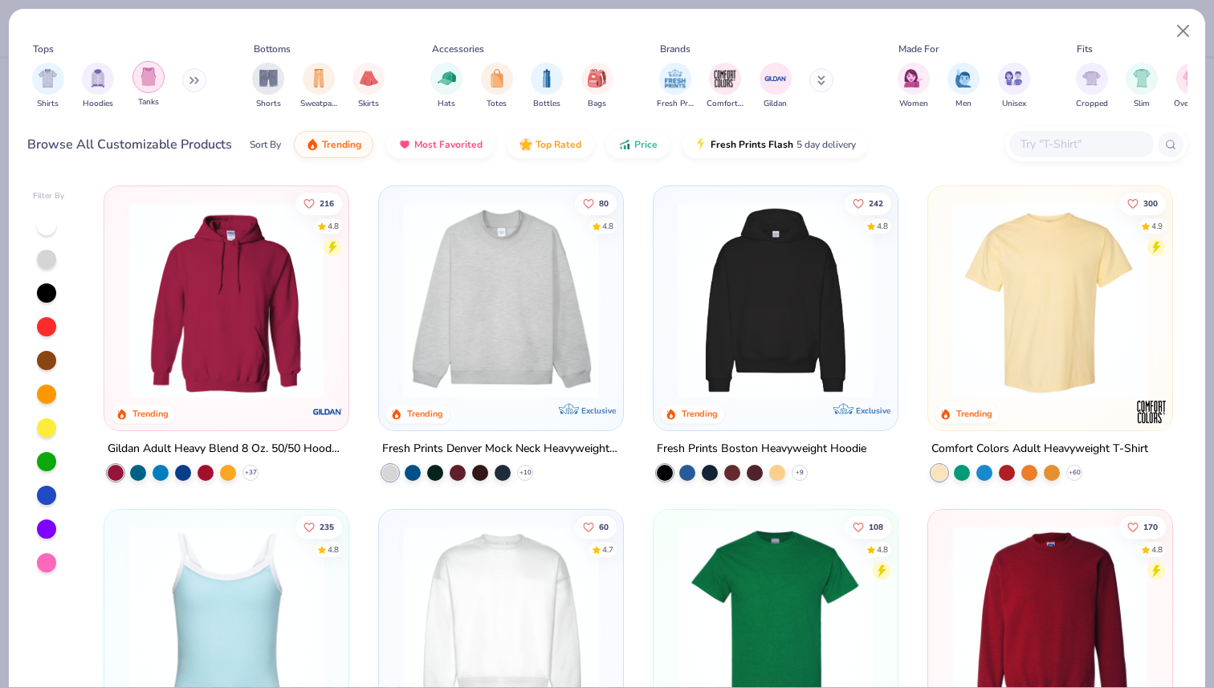
click at [150, 80] on img "filter for Tanks" at bounding box center [149, 76] width 18 height 18
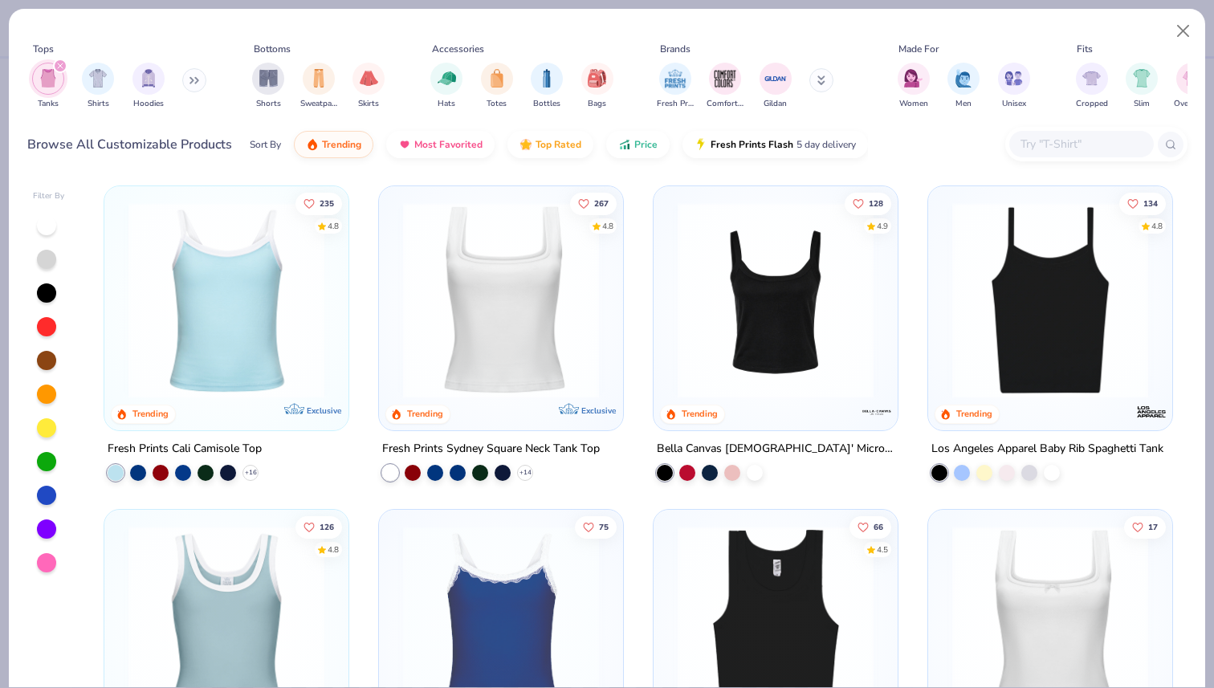
click at [717, 292] on img at bounding box center [776, 300] width 212 height 196
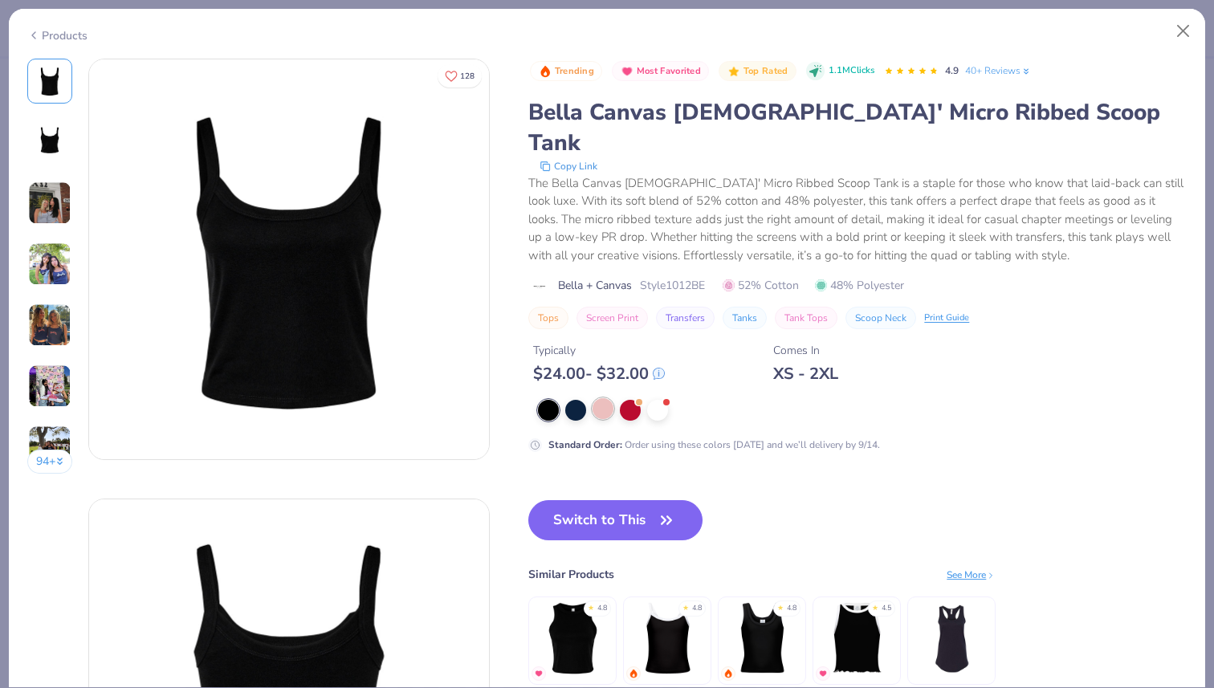
click at [598, 398] on div at bounding box center [603, 408] width 21 height 21
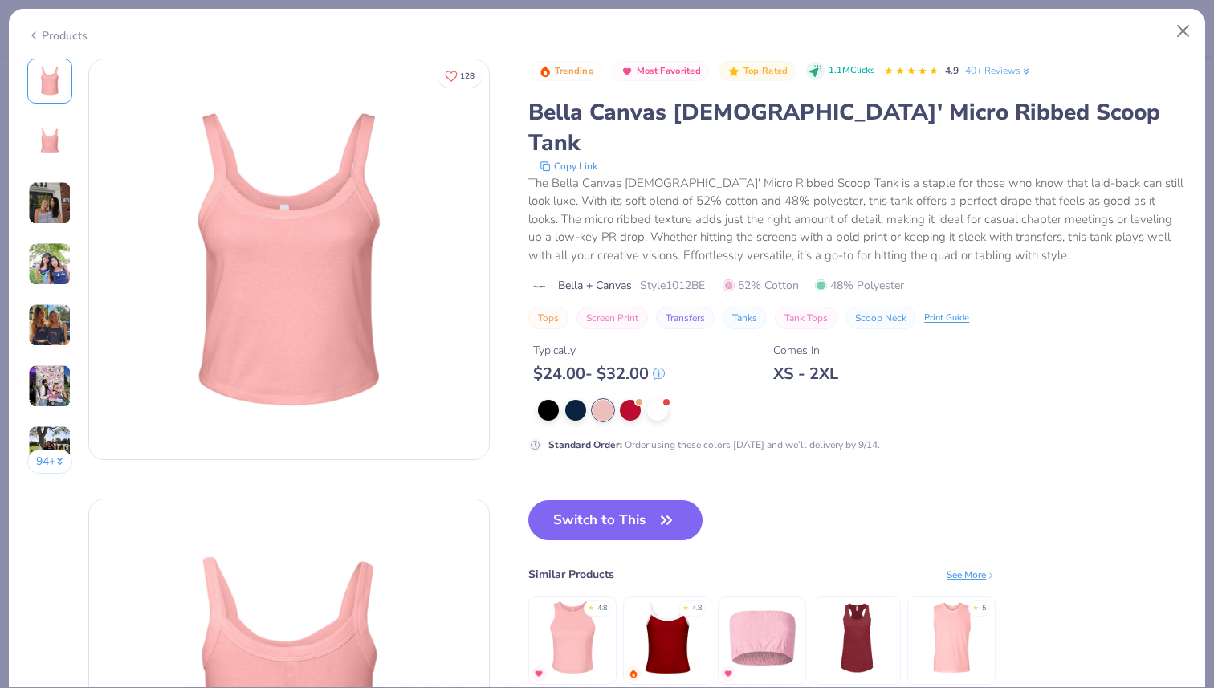
click at [58, 209] on img at bounding box center [49, 203] width 43 height 43
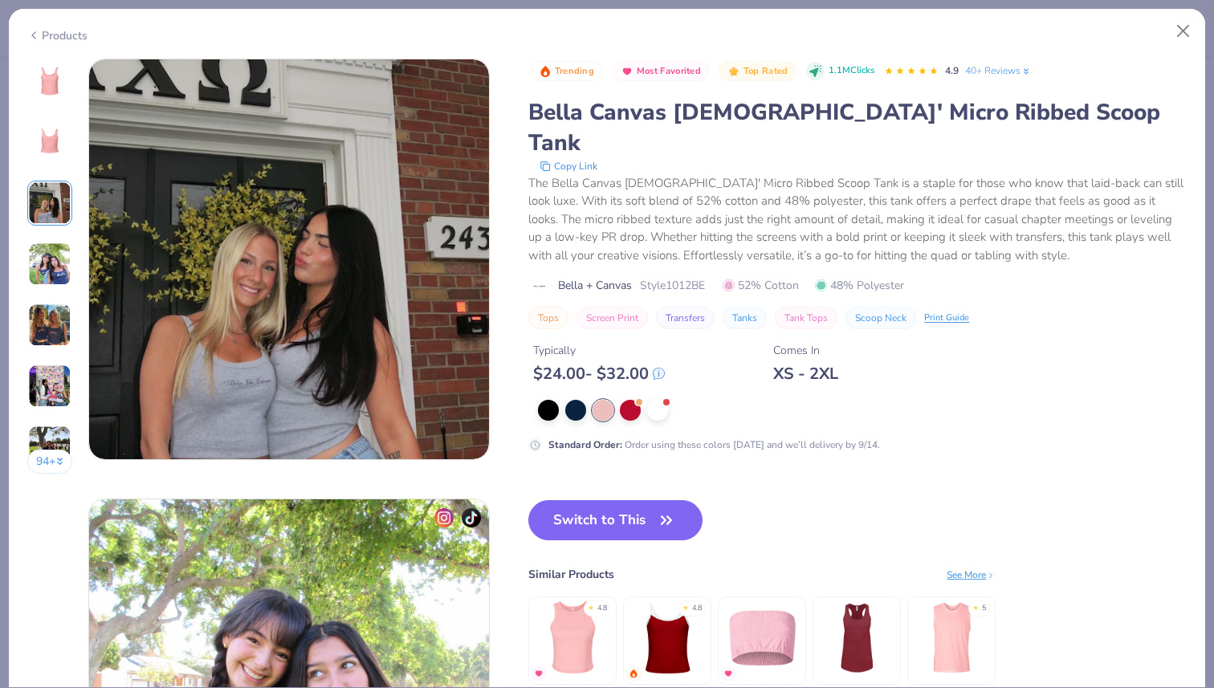
click at [50, 271] on img at bounding box center [49, 264] width 43 height 43
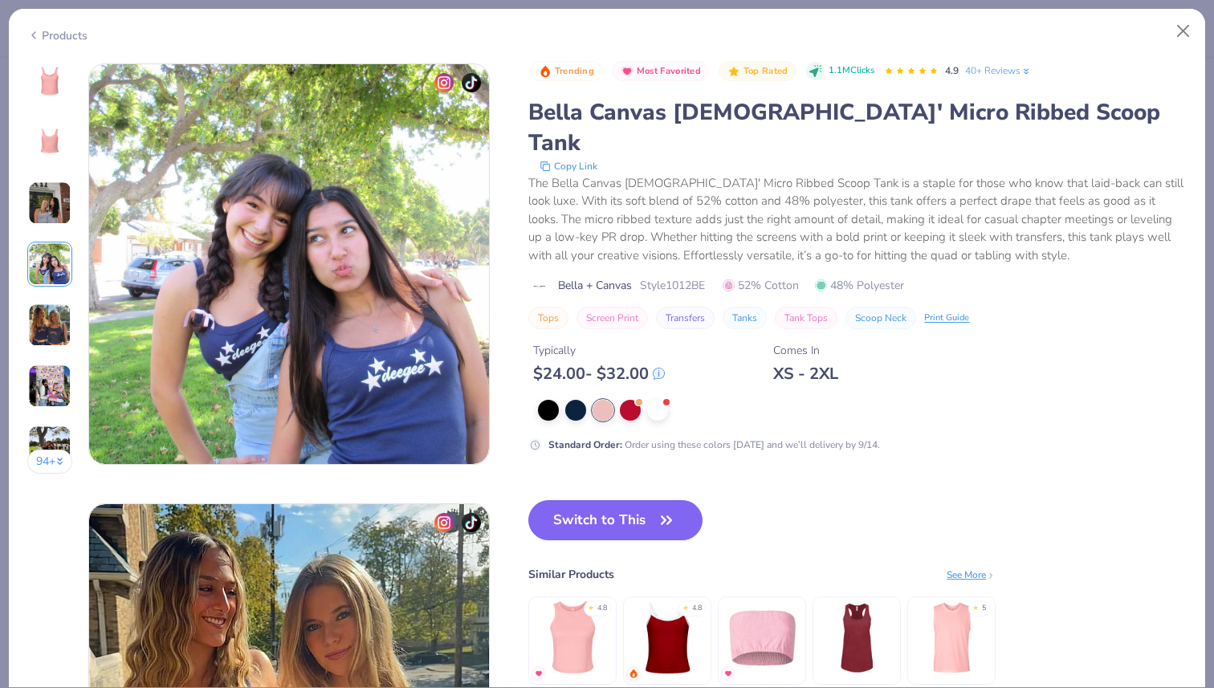
scroll to position [1320, 0]
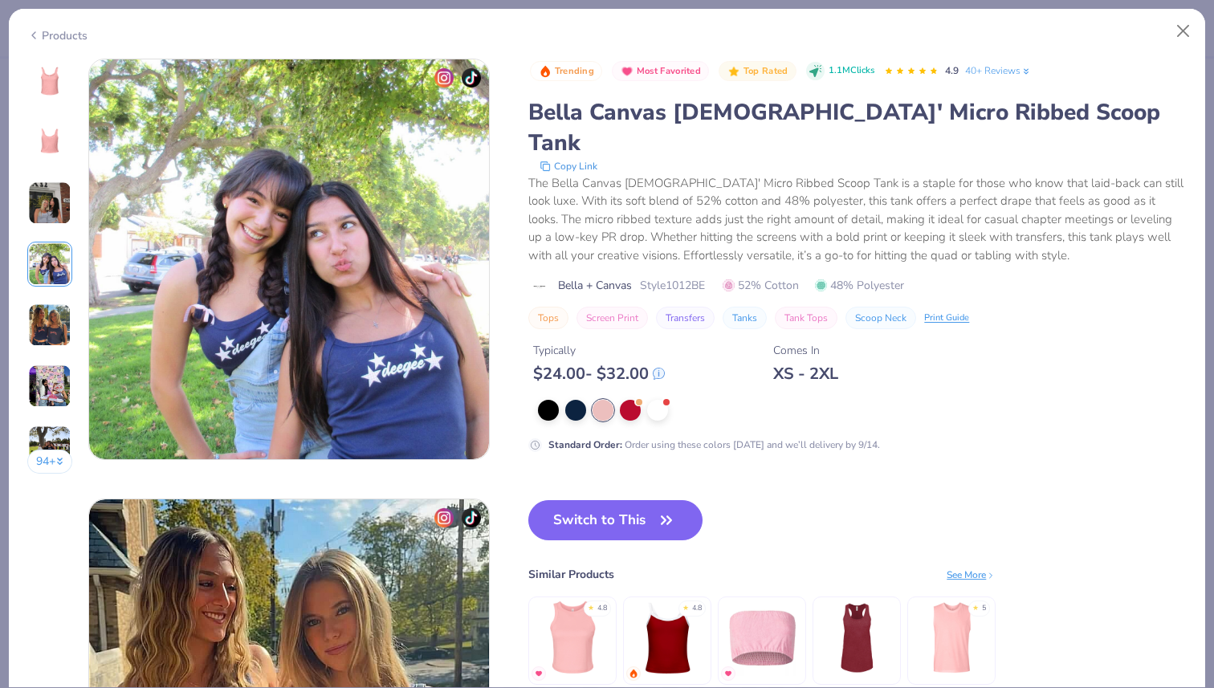
click at [52, 324] on img at bounding box center [49, 325] width 43 height 43
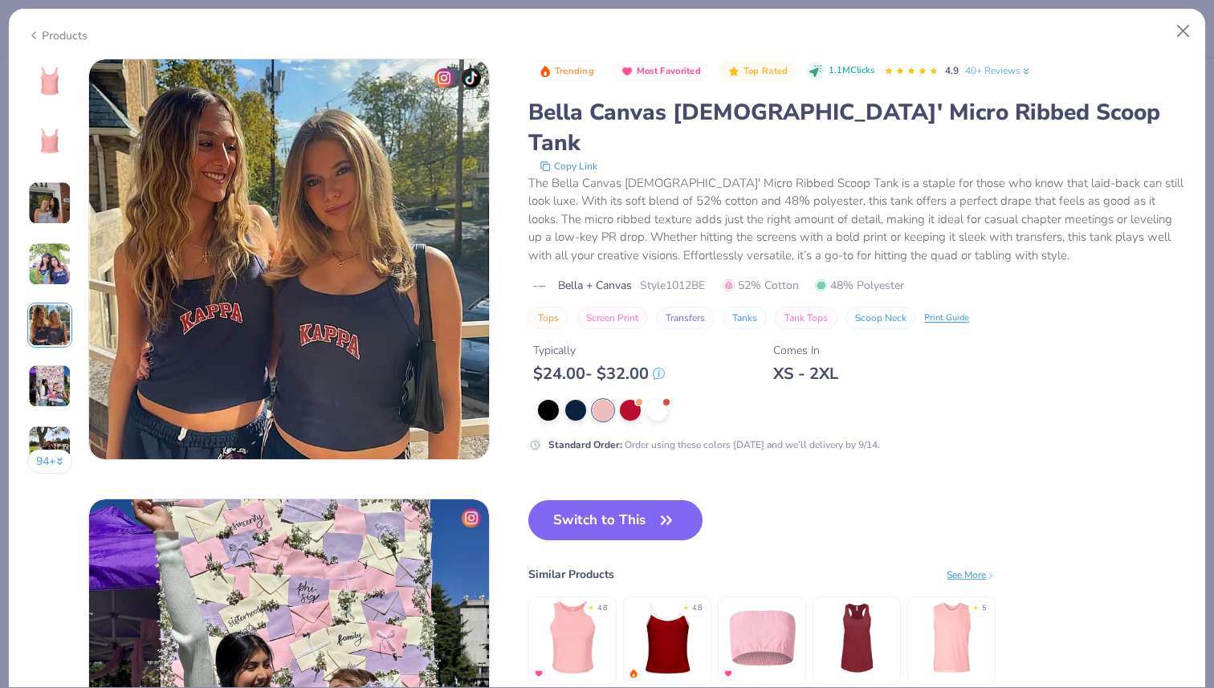
click at [51, 368] on img at bounding box center [49, 386] width 43 height 43
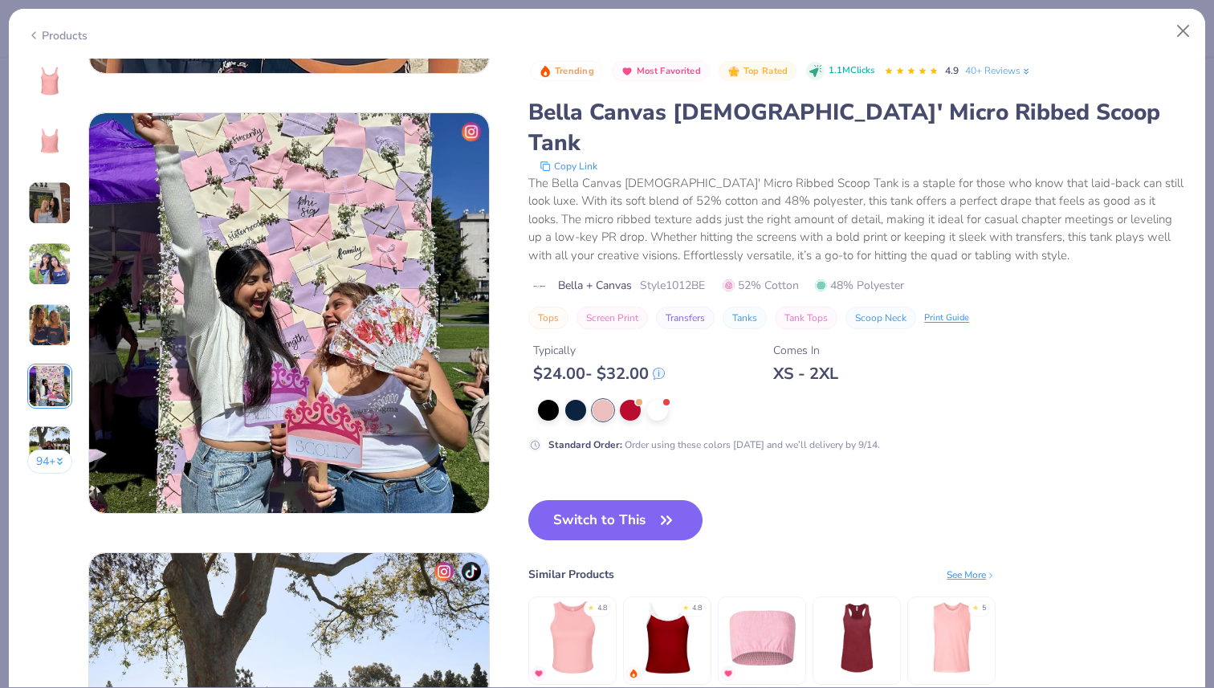
scroll to position [2200, 0]
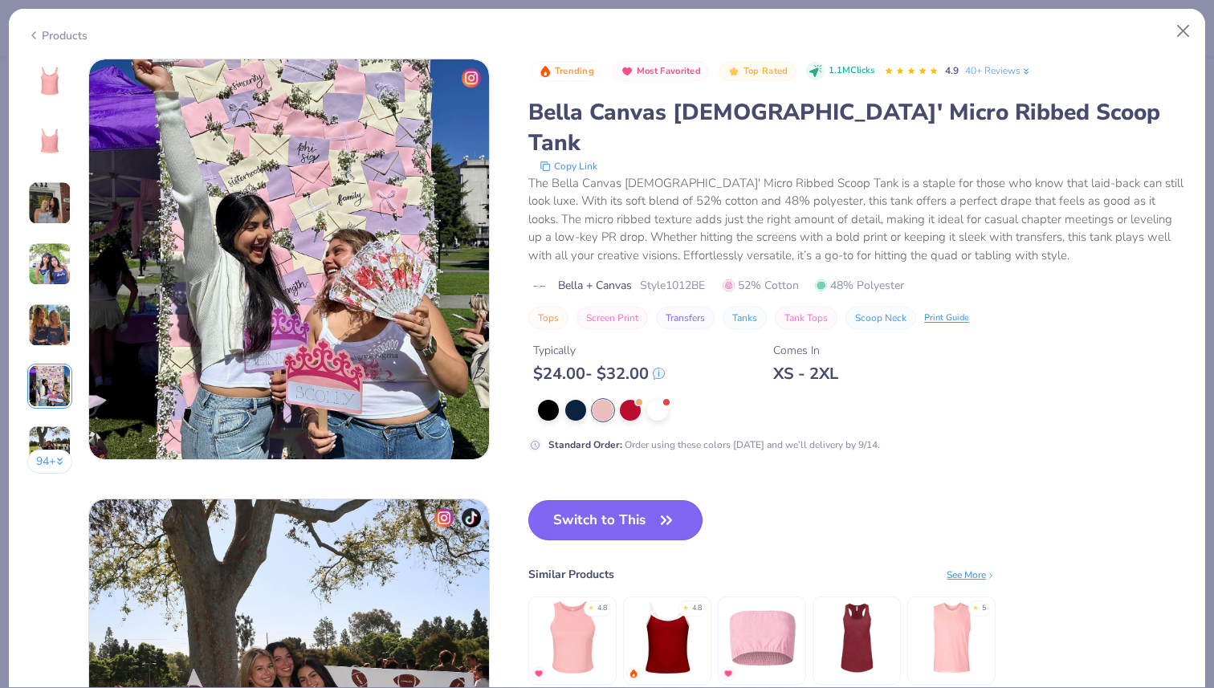
click at [625, 500] on button "Switch to This" at bounding box center [615, 520] width 174 height 40
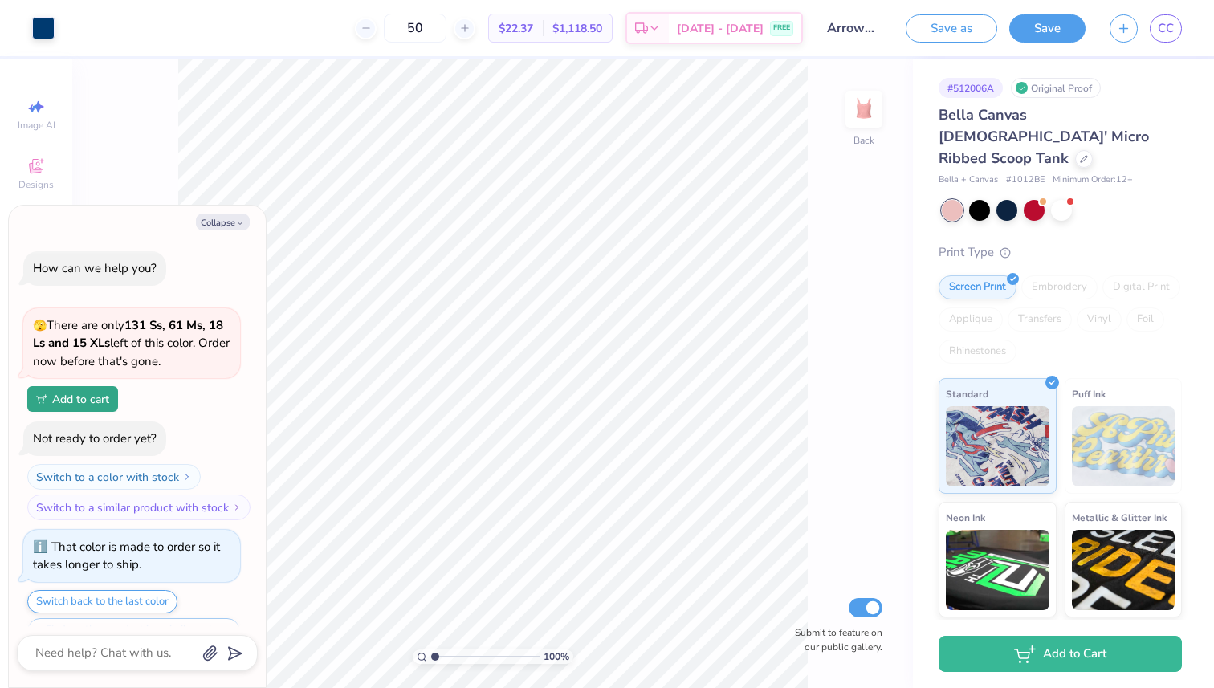
scroll to position [137, 0]
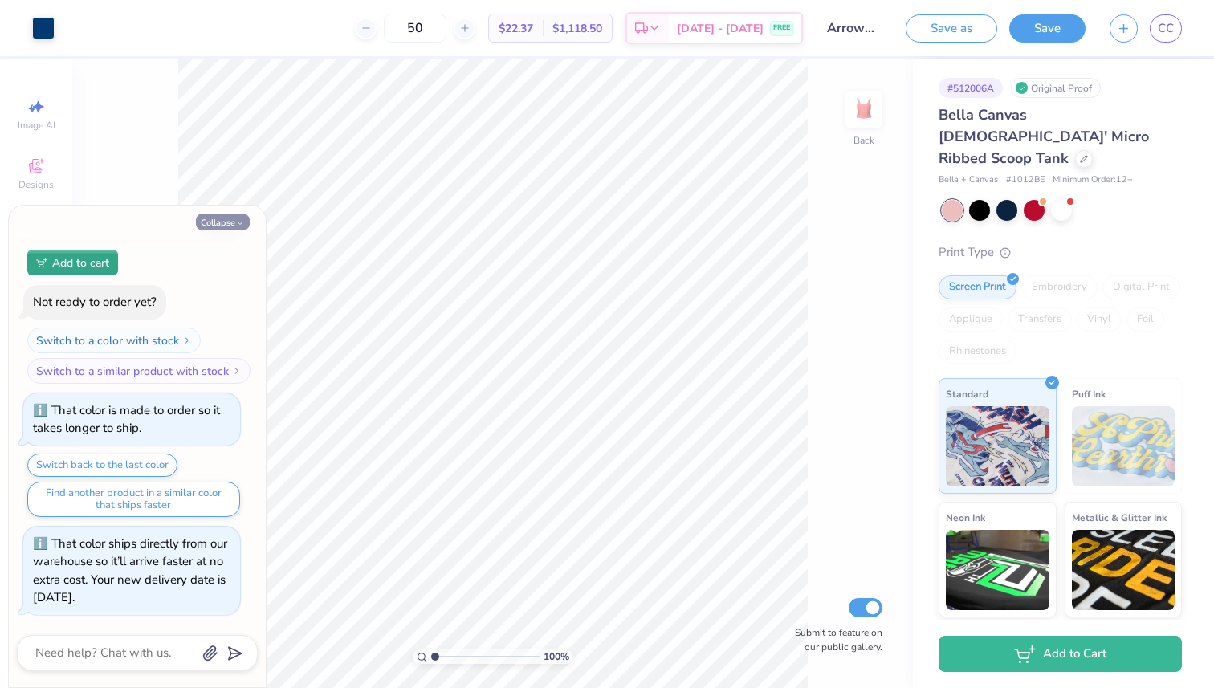
click at [232, 218] on button "Collapse" at bounding box center [223, 222] width 54 height 17
type textarea "x"
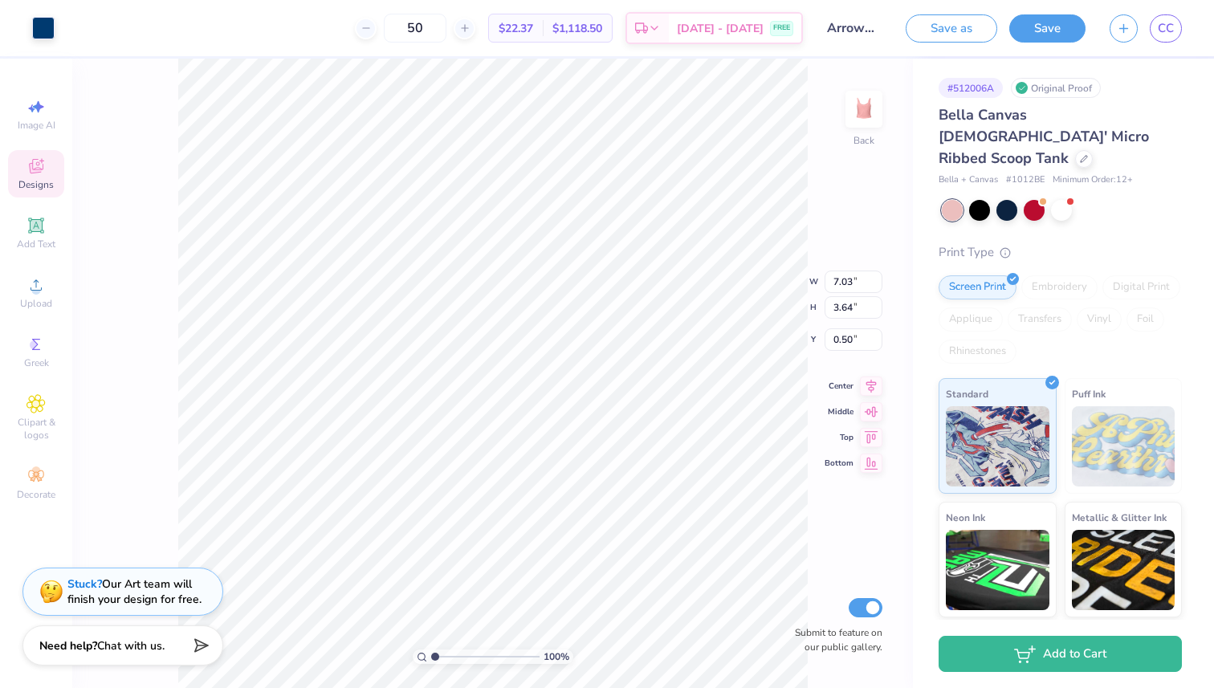
type input "0.76"
click at [372, 31] on icon at bounding box center [366, 27] width 11 height 11
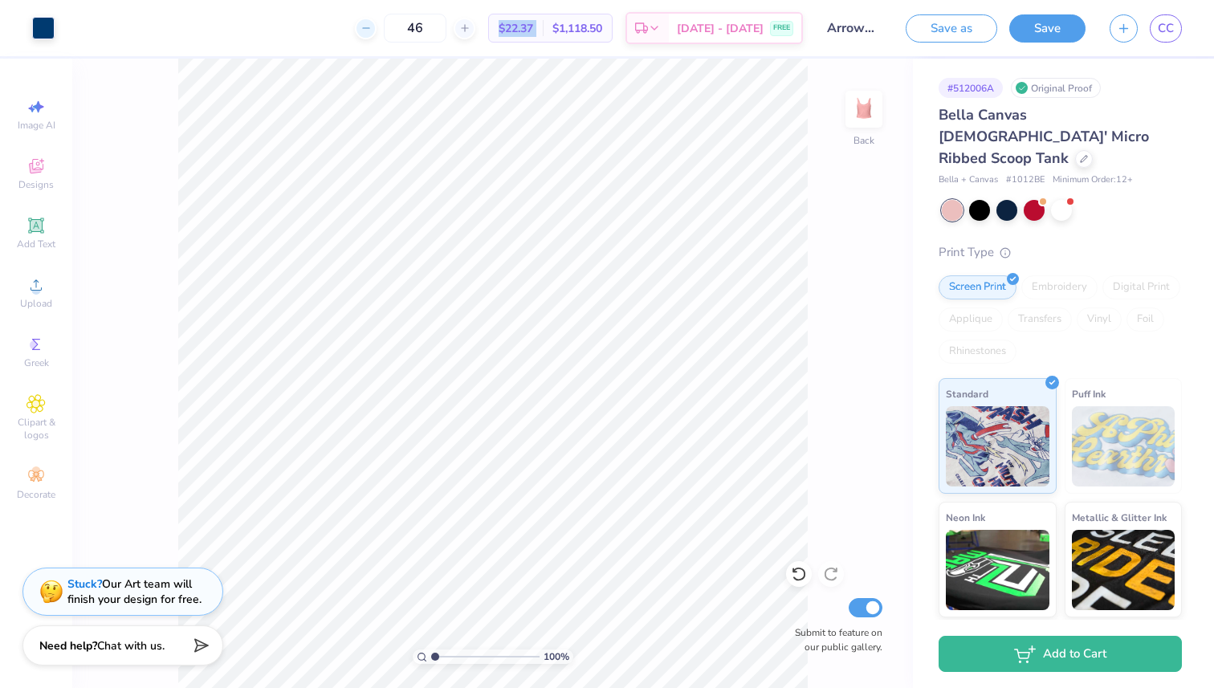
click at [372, 31] on icon at bounding box center [366, 27] width 11 height 11
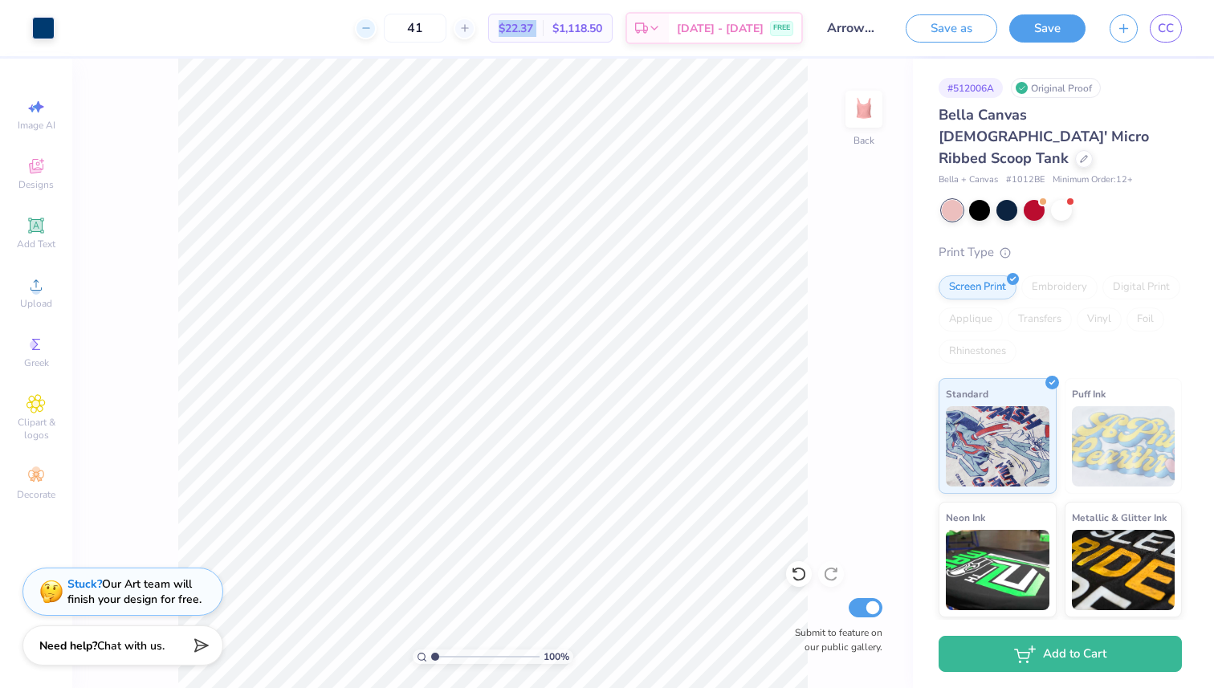
click at [372, 31] on icon at bounding box center [366, 27] width 11 height 11
click at [484, 35] on div at bounding box center [474, 29] width 22 height 22
type input "40"
click at [1080, 153] on icon at bounding box center [1084, 157] width 8 height 8
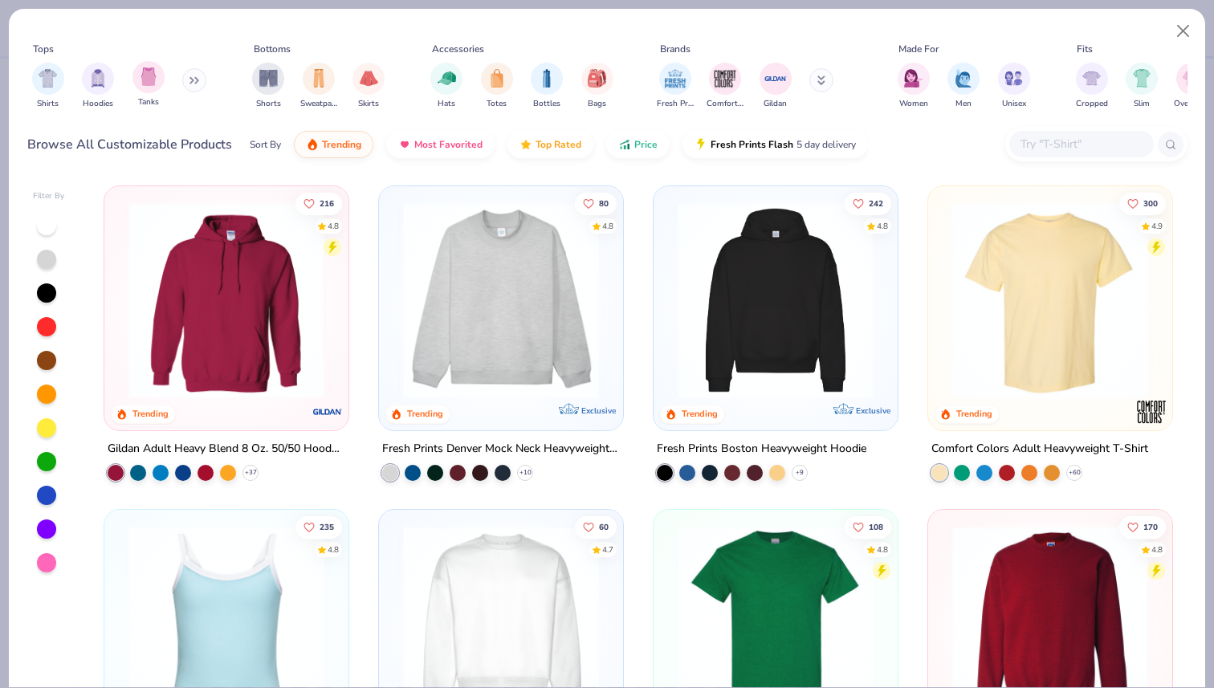
click at [135, 67] on div "filter for Tanks" at bounding box center [149, 77] width 32 height 32
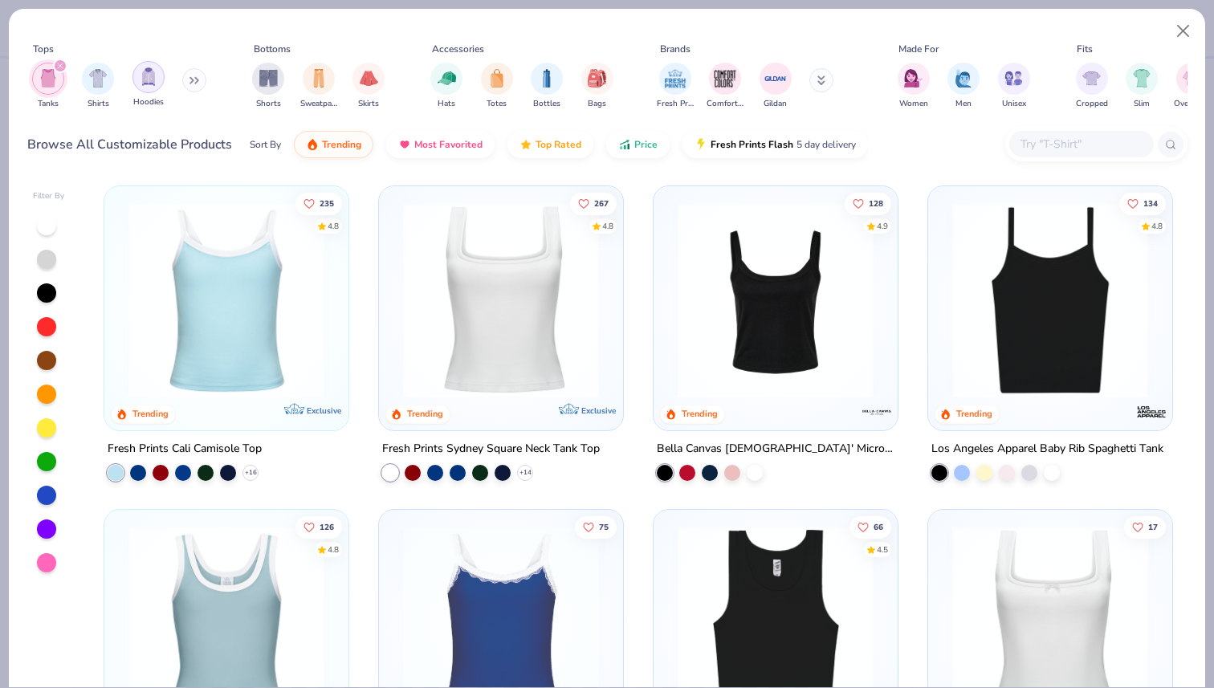
click at [150, 75] on img "filter for Hoodies" at bounding box center [149, 76] width 18 height 18
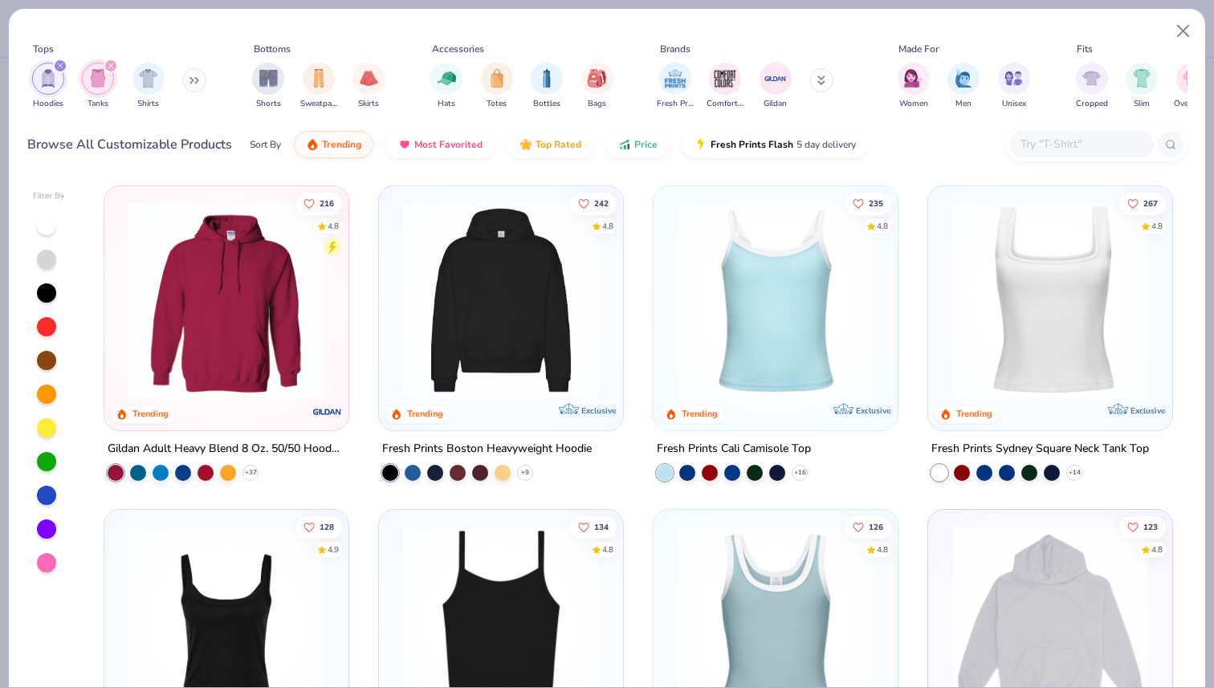
click at [57, 65] on icon "filter for Hoodies" at bounding box center [60, 66] width 6 height 6
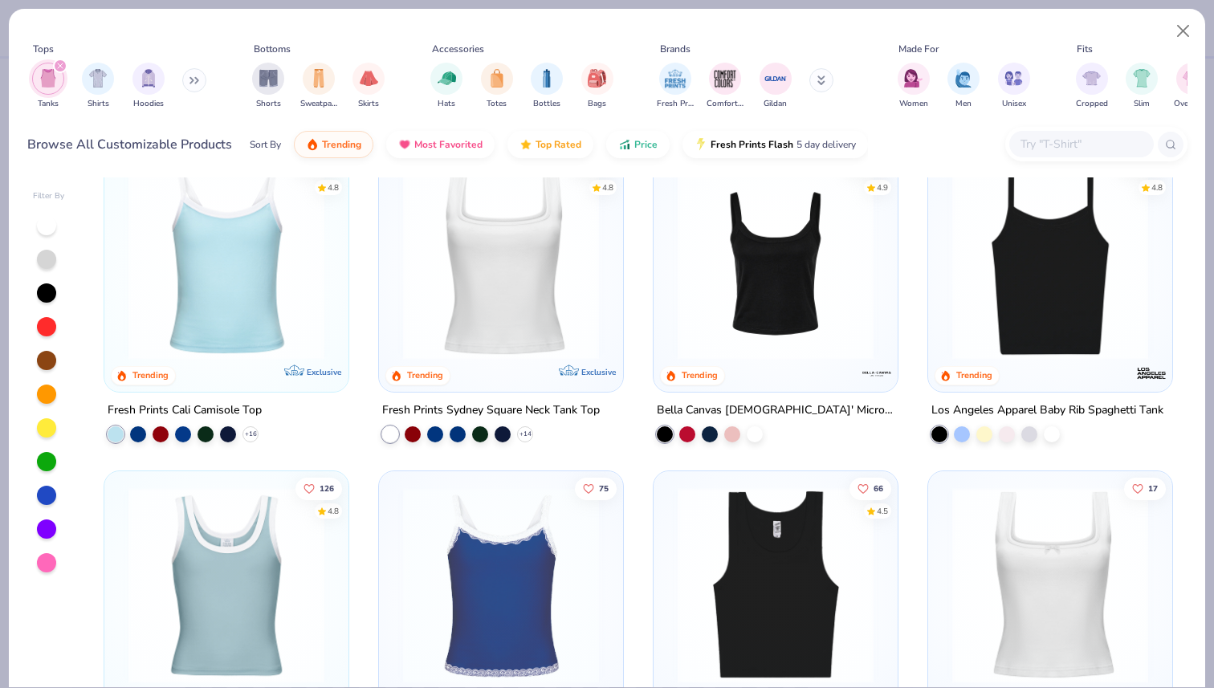
scroll to position [47, 0]
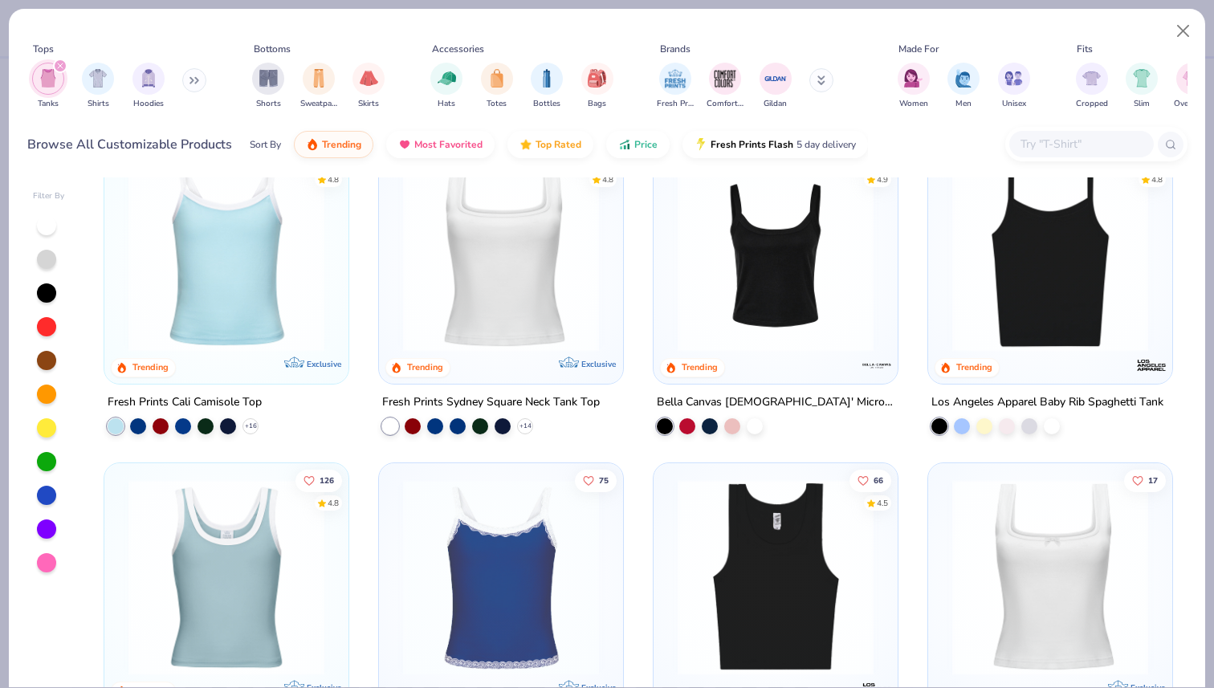
click at [1005, 292] on img at bounding box center [1050, 254] width 212 height 196
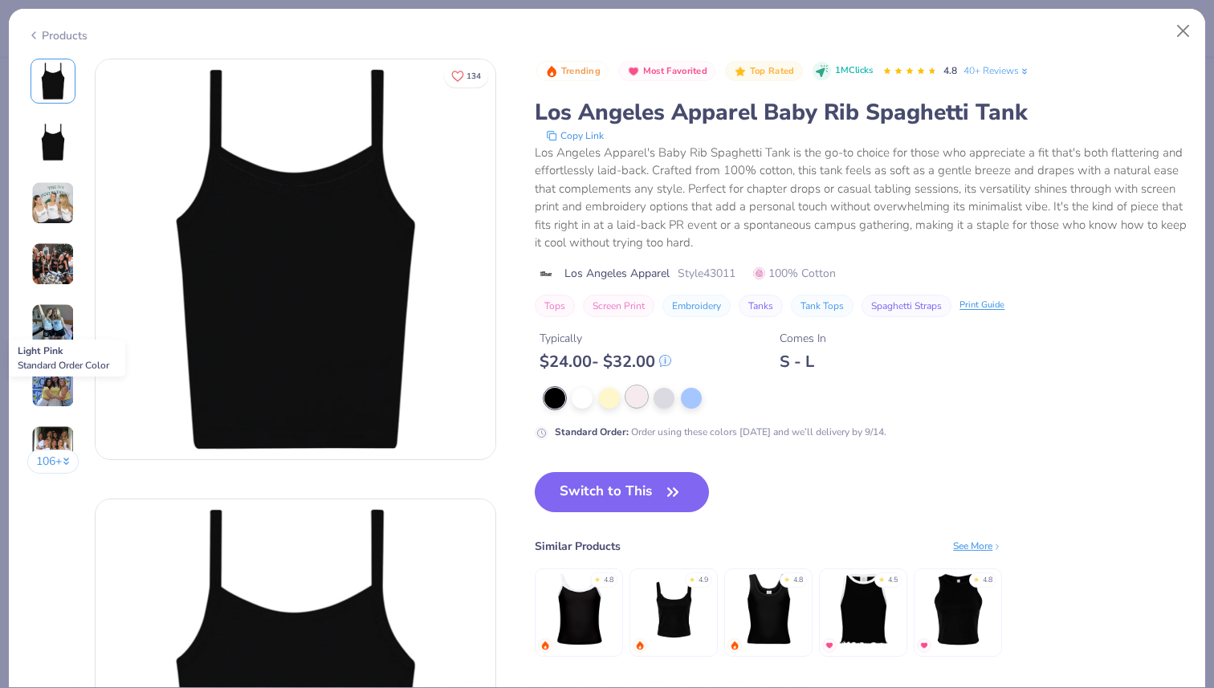
click at [639, 406] on div at bounding box center [636, 396] width 21 height 21
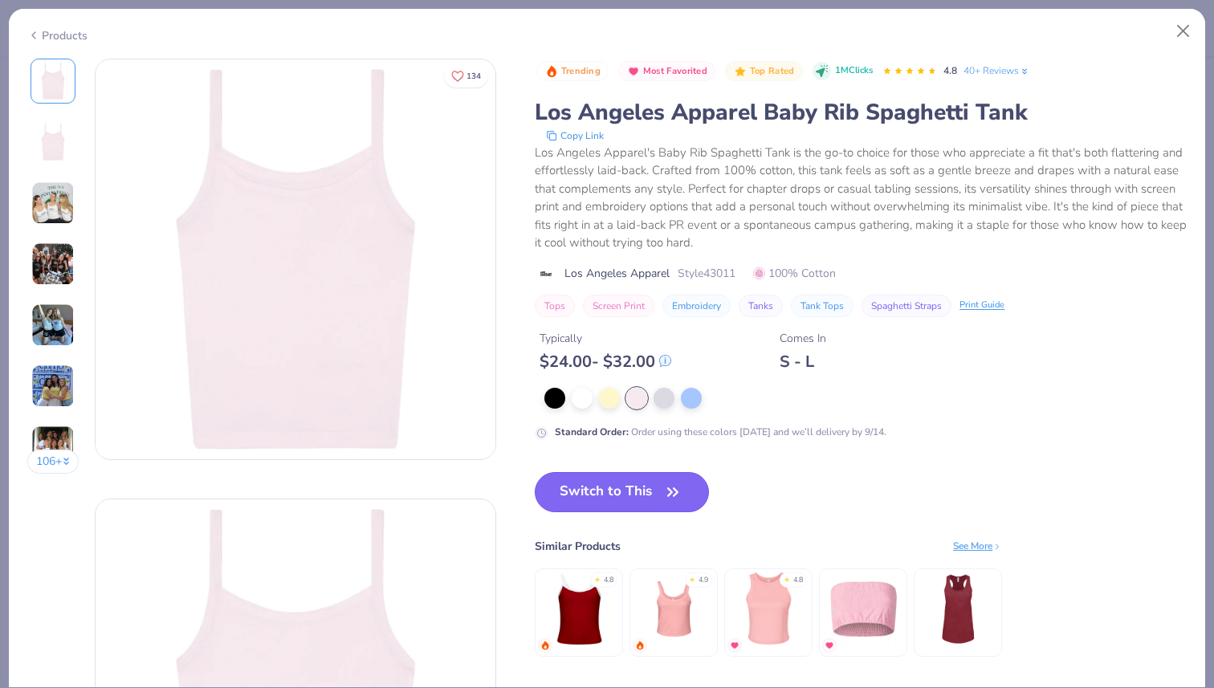
click at [642, 484] on button "Switch to This" at bounding box center [622, 492] width 174 height 40
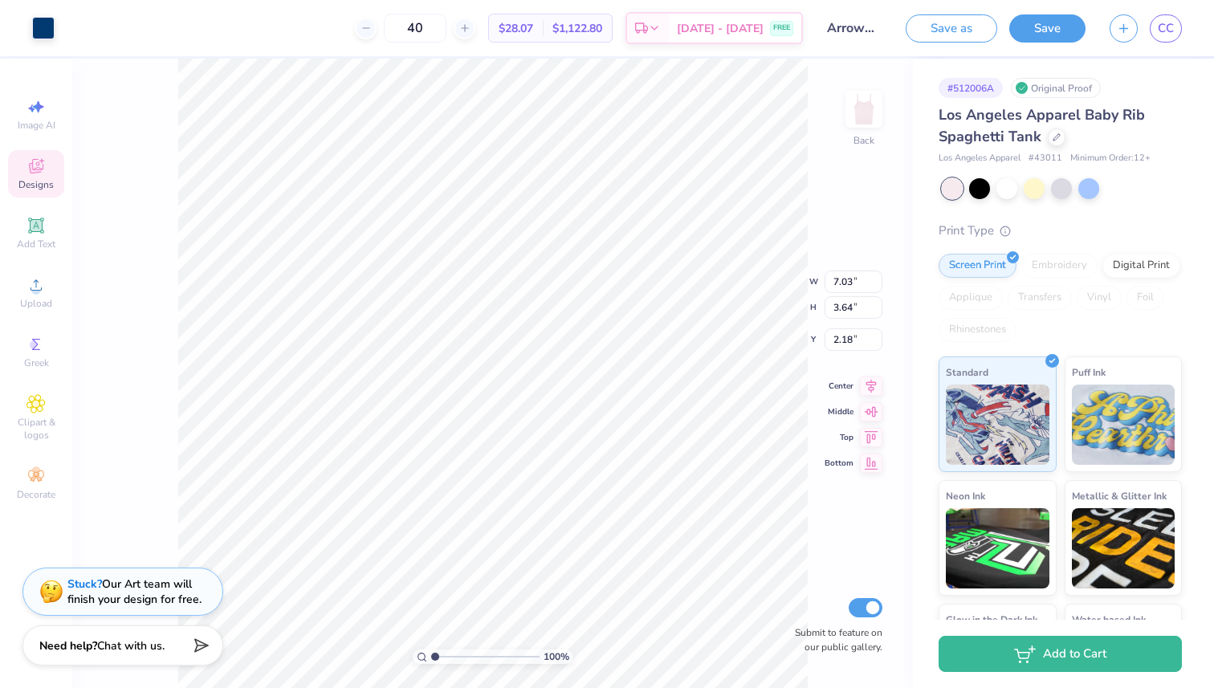
type input "8.00"
type input "4.14"
type input "8.93"
type input "4.62"
type input "1.88"
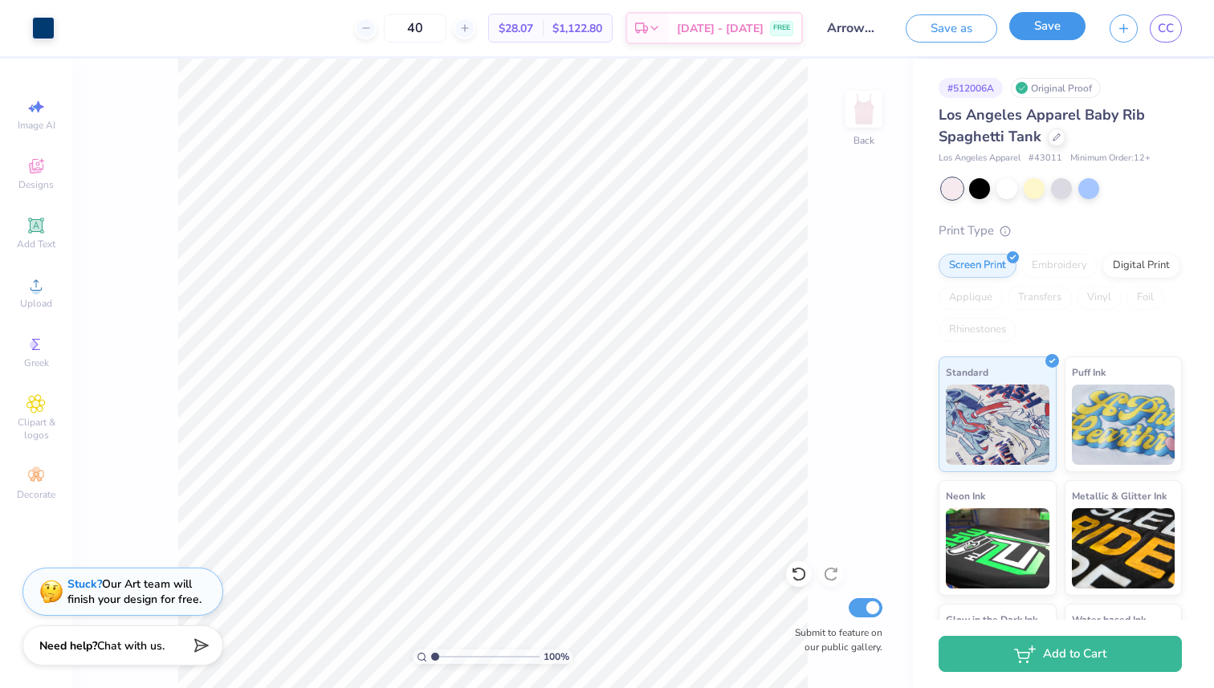
click at [1025, 31] on button "Save" at bounding box center [1047, 26] width 76 height 28
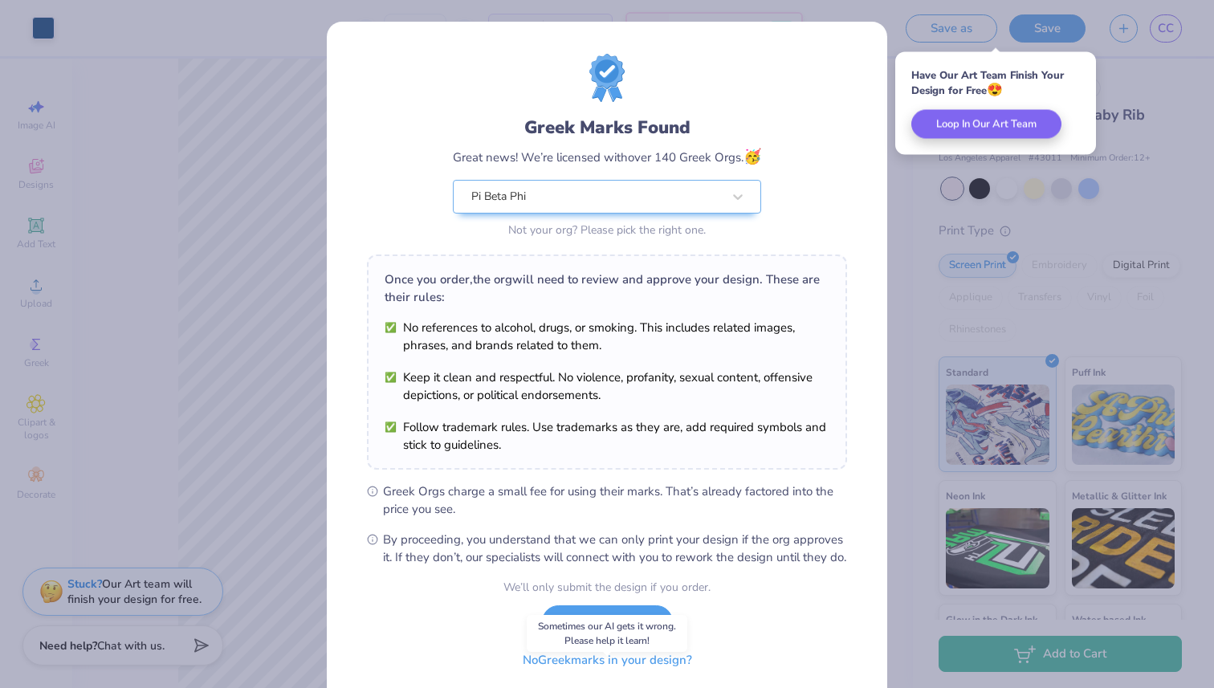
click at [540, 677] on button "No Greek marks in your design?" at bounding box center [607, 660] width 197 height 33
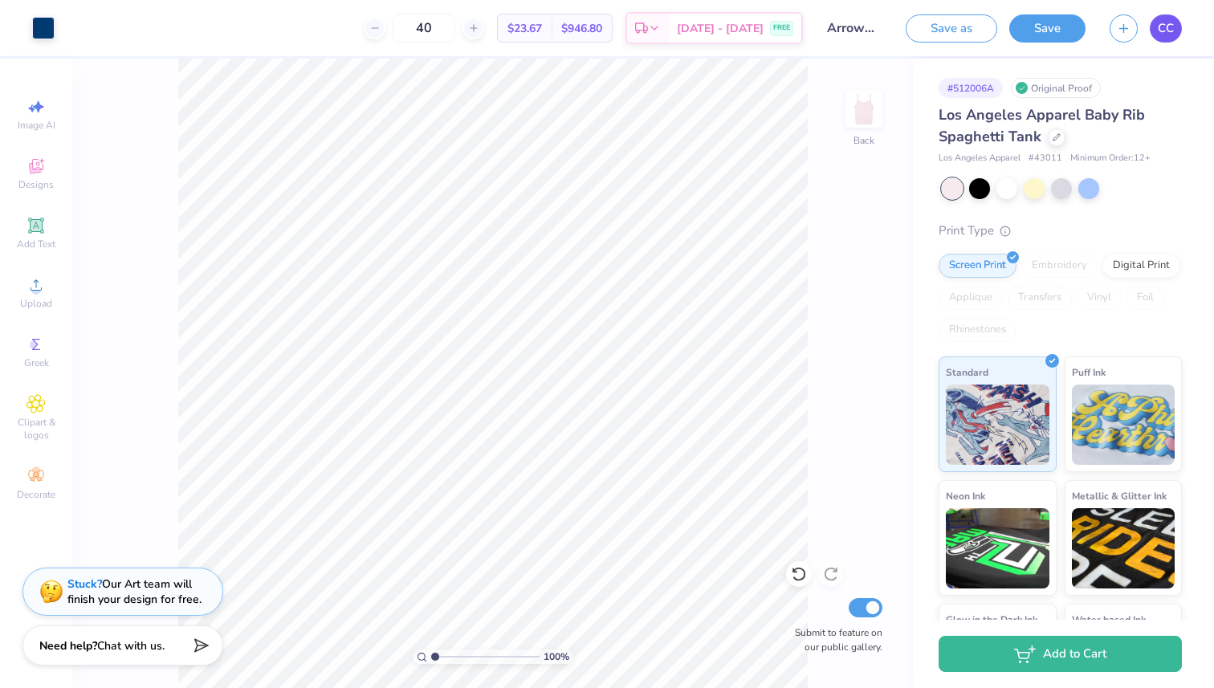
click at [1166, 35] on span "CC" at bounding box center [1166, 28] width 16 height 18
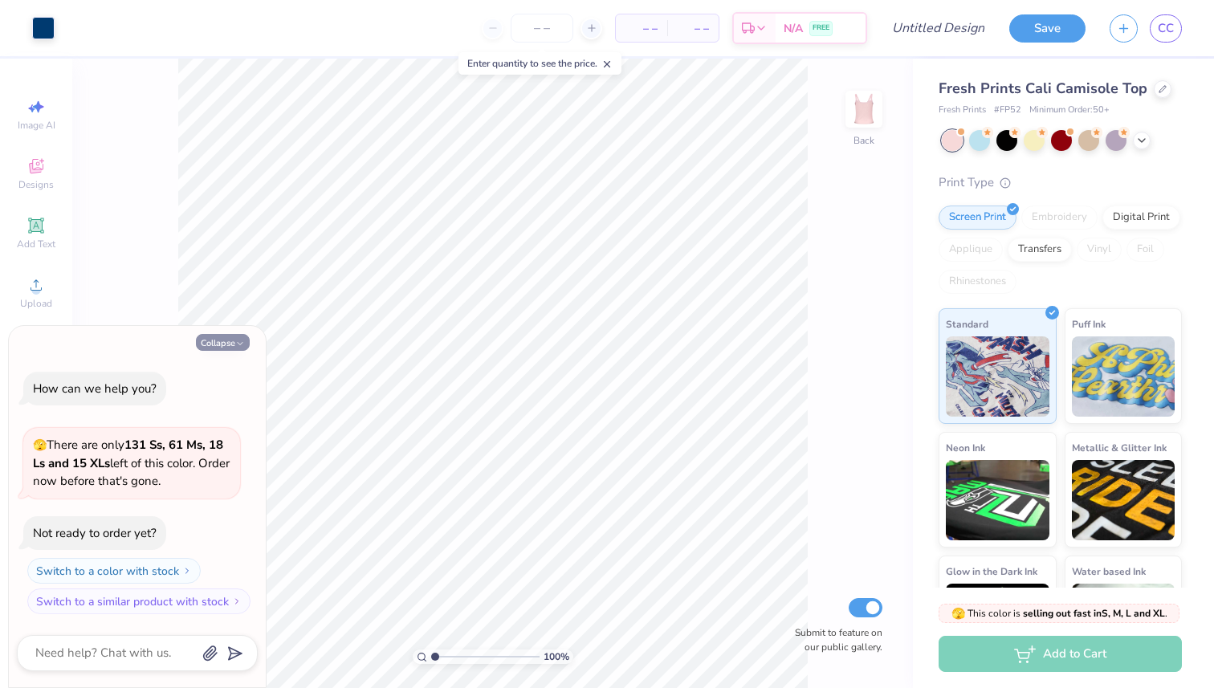
click at [235, 334] on button "Collapse" at bounding box center [223, 342] width 54 height 17
type textarea "x"
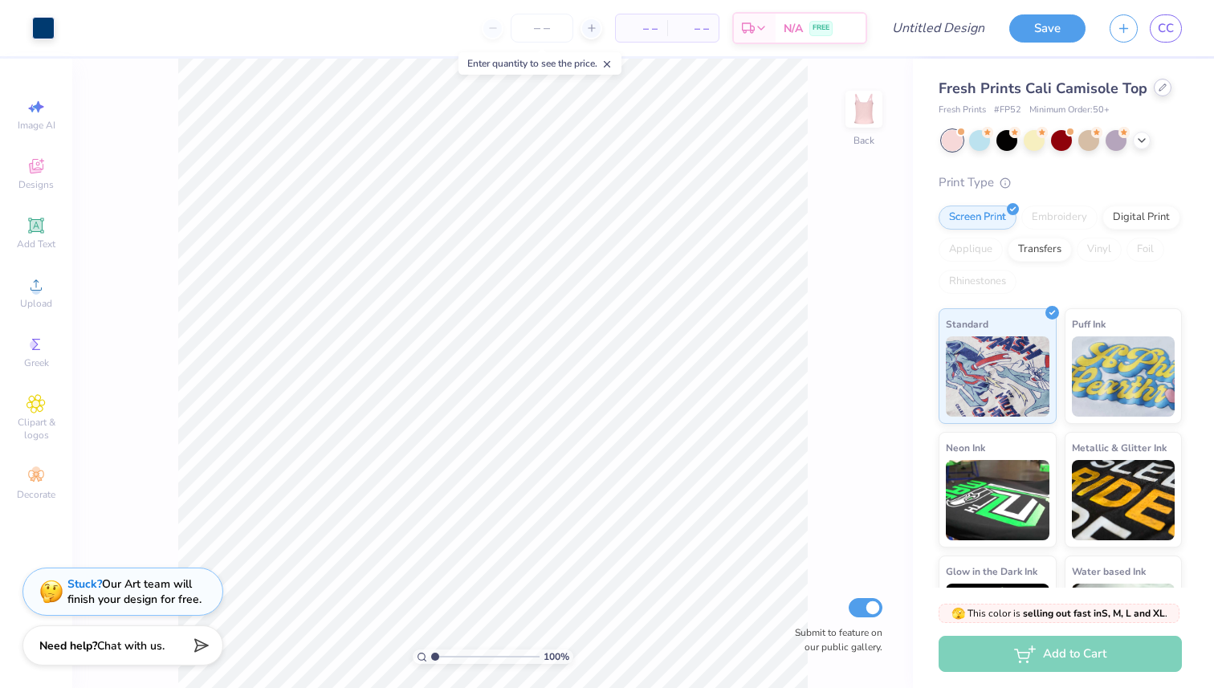
click at [1159, 84] on icon at bounding box center [1163, 88] width 8 height 8
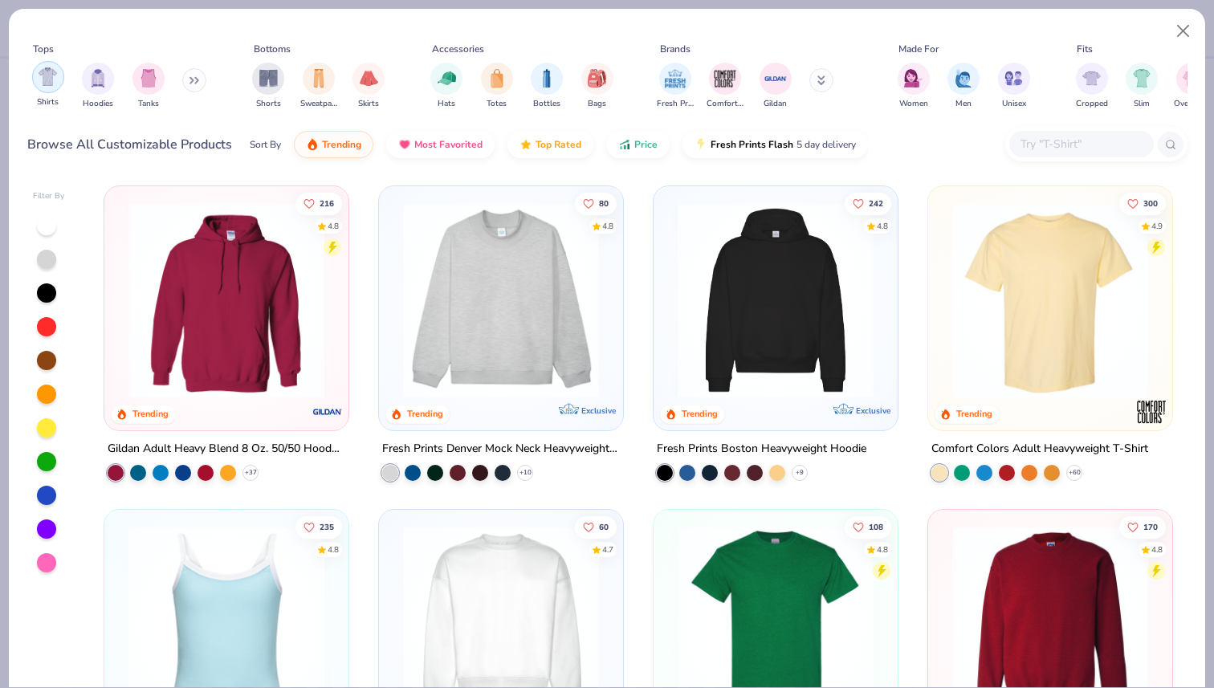
click at [53, 86] on img "filter for Shirts" at bounding box center [48, 76] width 18 height 18
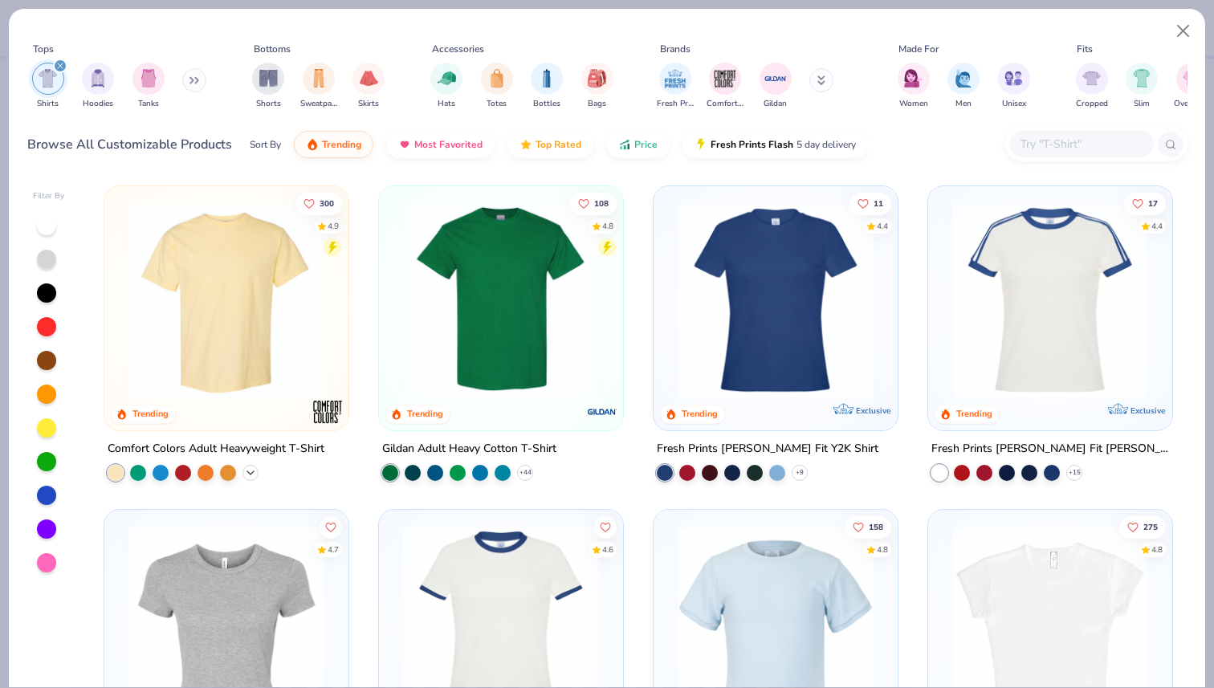
click at [245, 470] on icon at bounding box center [250, 473] width 13 height 13
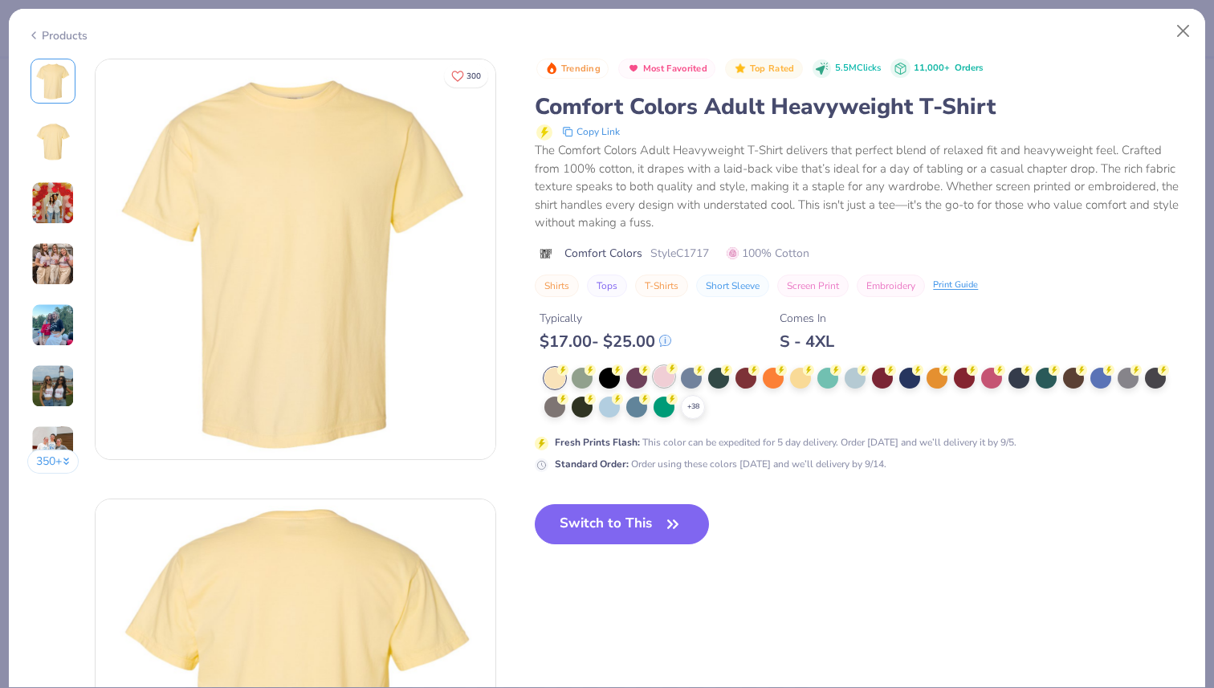
click at [668, 374] on div at bounding box center [664, 376] width 21 height 21
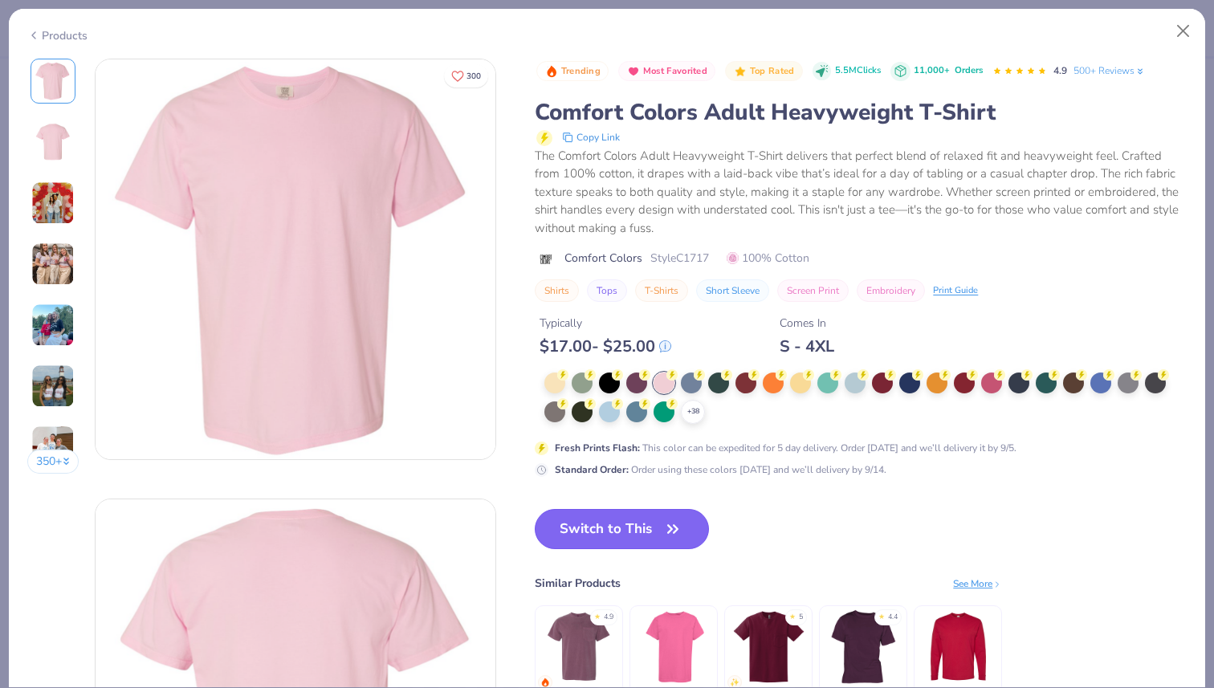
click at [641, 525] on button "Switch to This" at bounding box center [622, 529] width 174 height 40
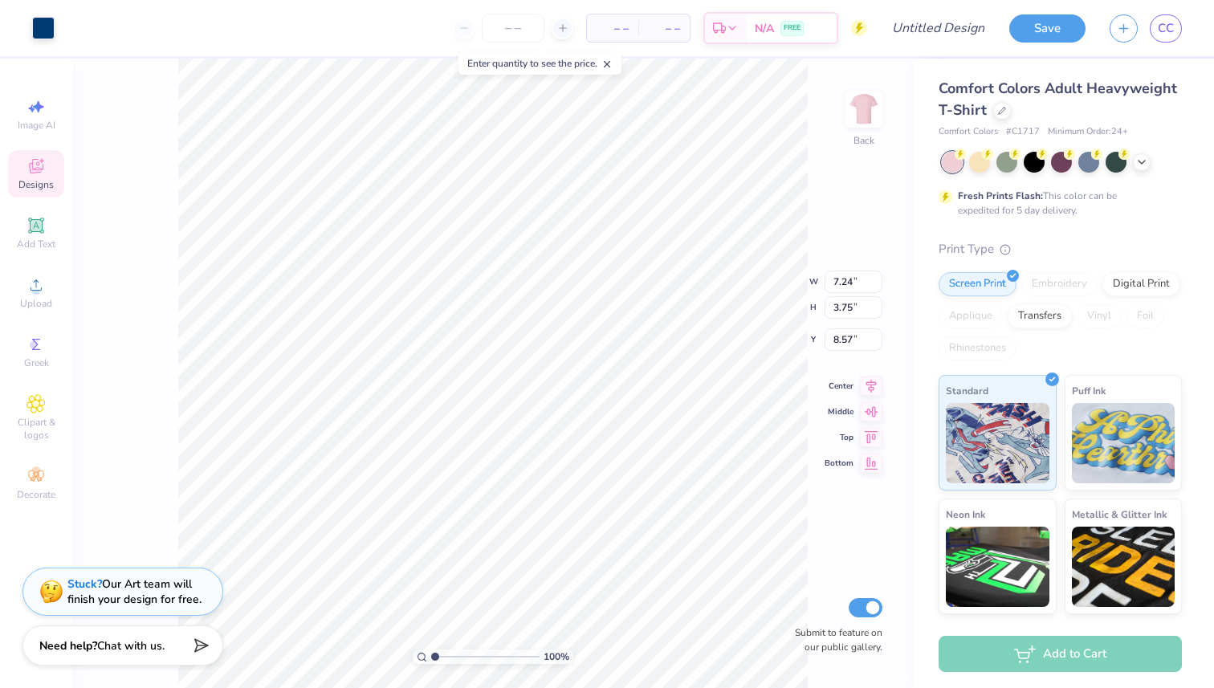
type input "10.65"
type input "5.51"
type input "6.81"
type input "12.39"
type input "6.41"
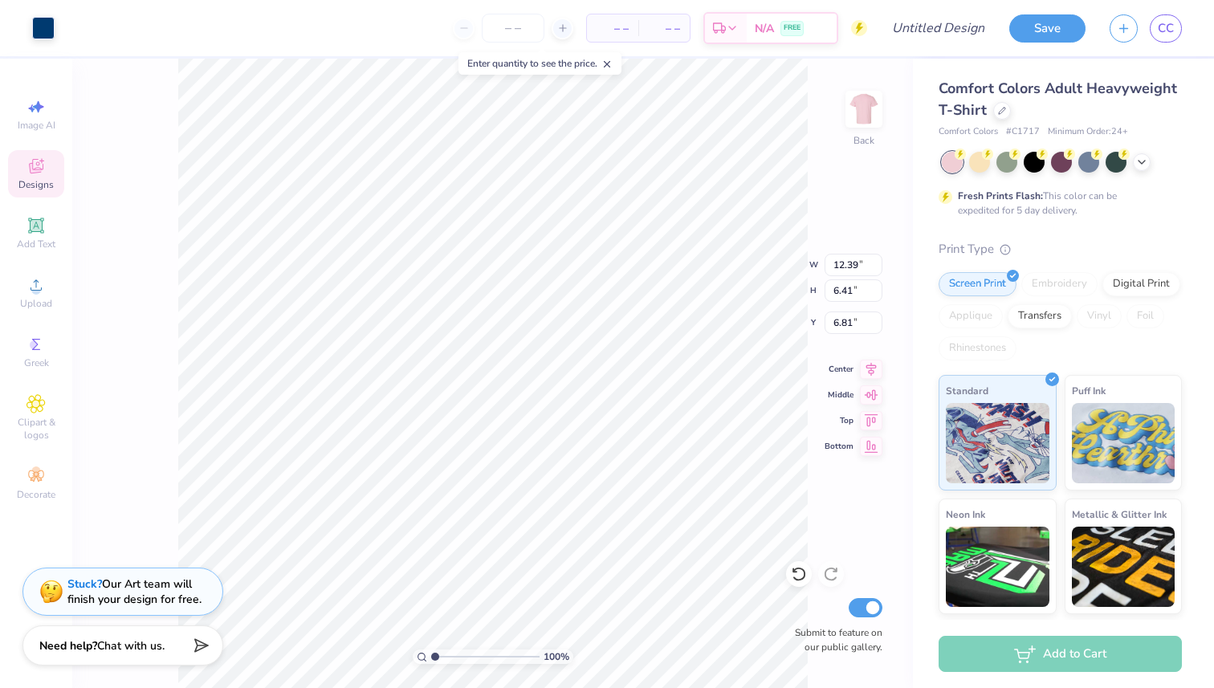
type input "3.00"
type input "3.93"
click at [560, 33] on icon at bounding box center [562, 27] width 11 height 11
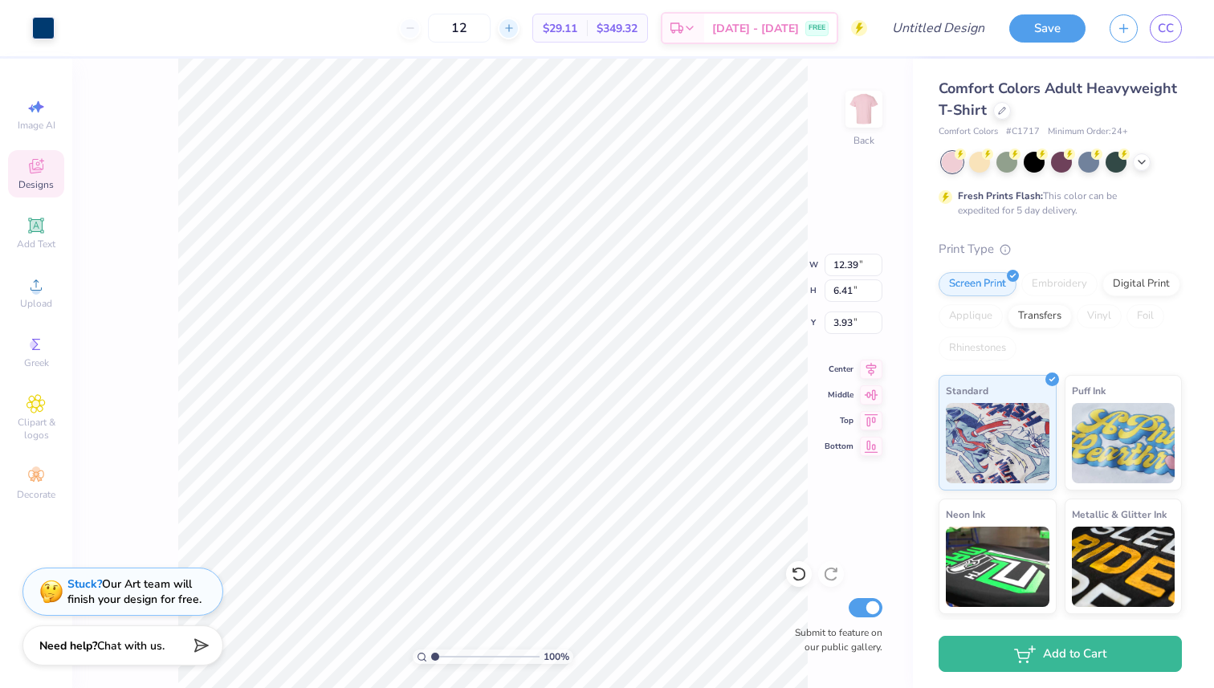
click at [520, 27] on div at bounding box center [509, 29] width 22 height 22
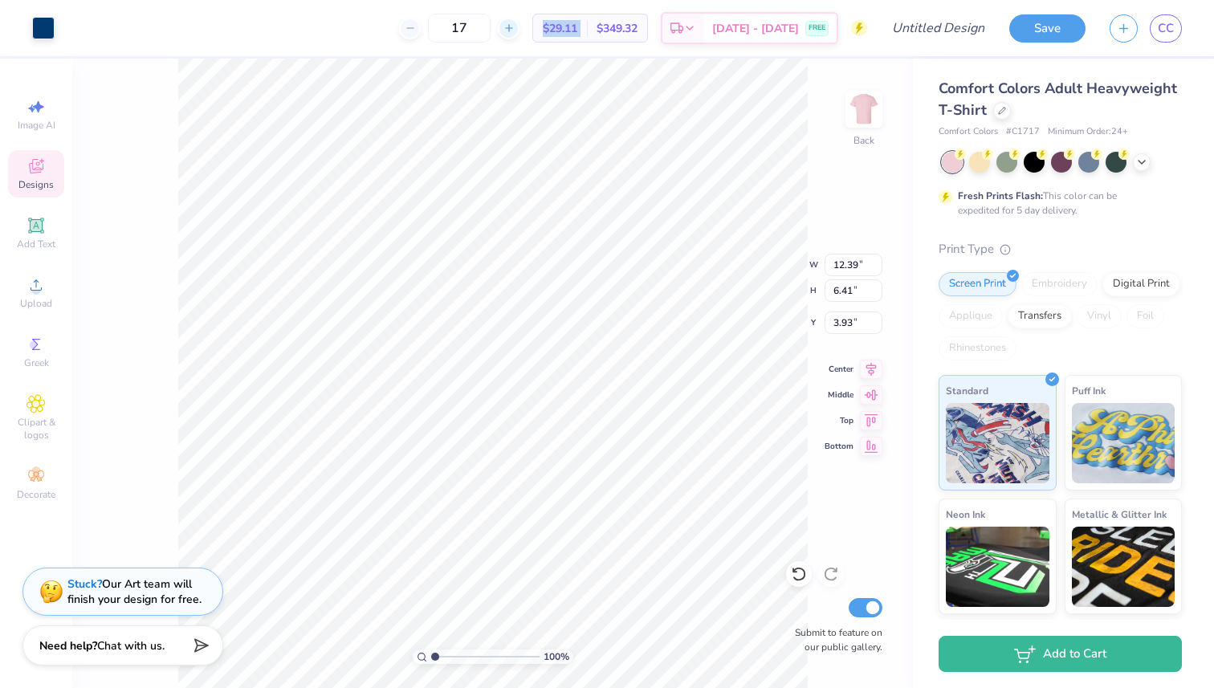
click at [520, 27] on div at bounding box center [509, 29] width 22 height 22
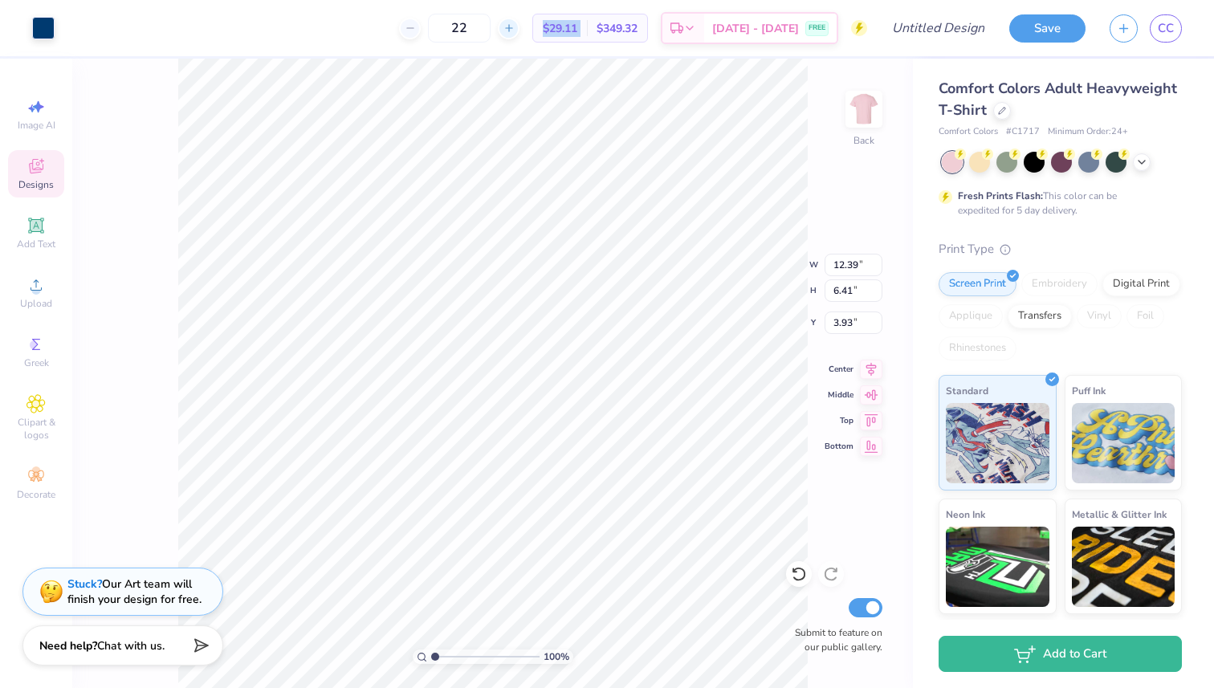
click at [520, 27] on div at bounding box center [509, 29] width 22 height 22
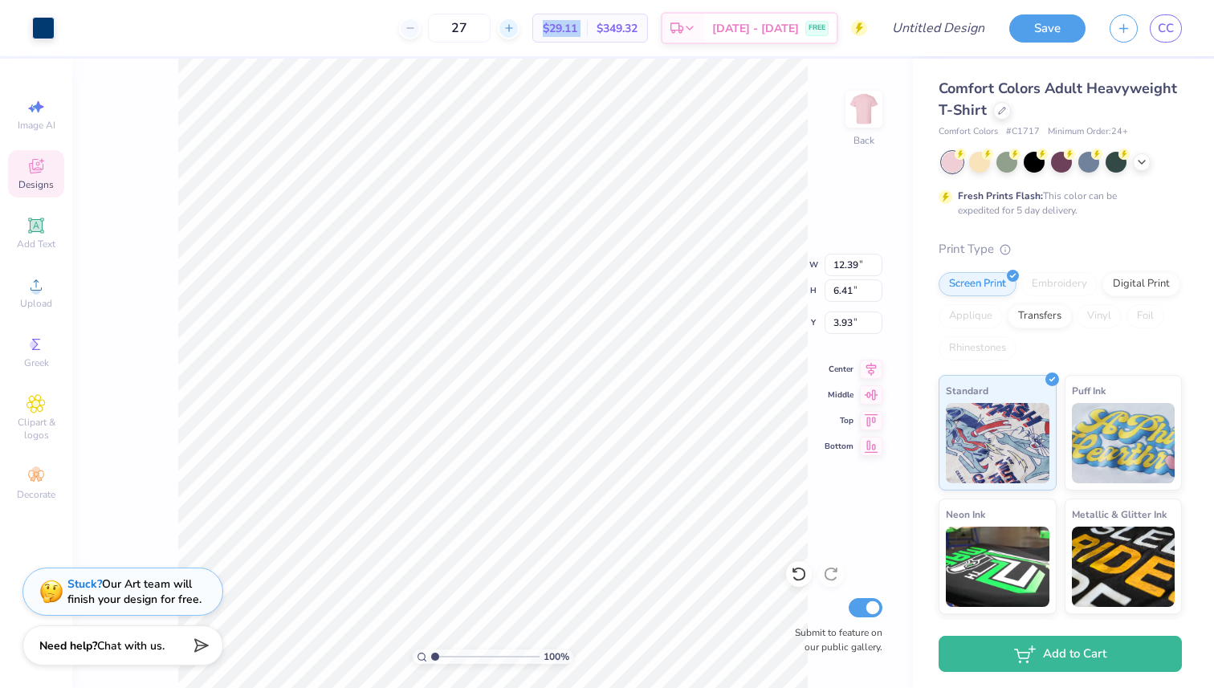
click at [520, 27] on div at bounding box center [509, 29] width 22 height 22
type input "28"
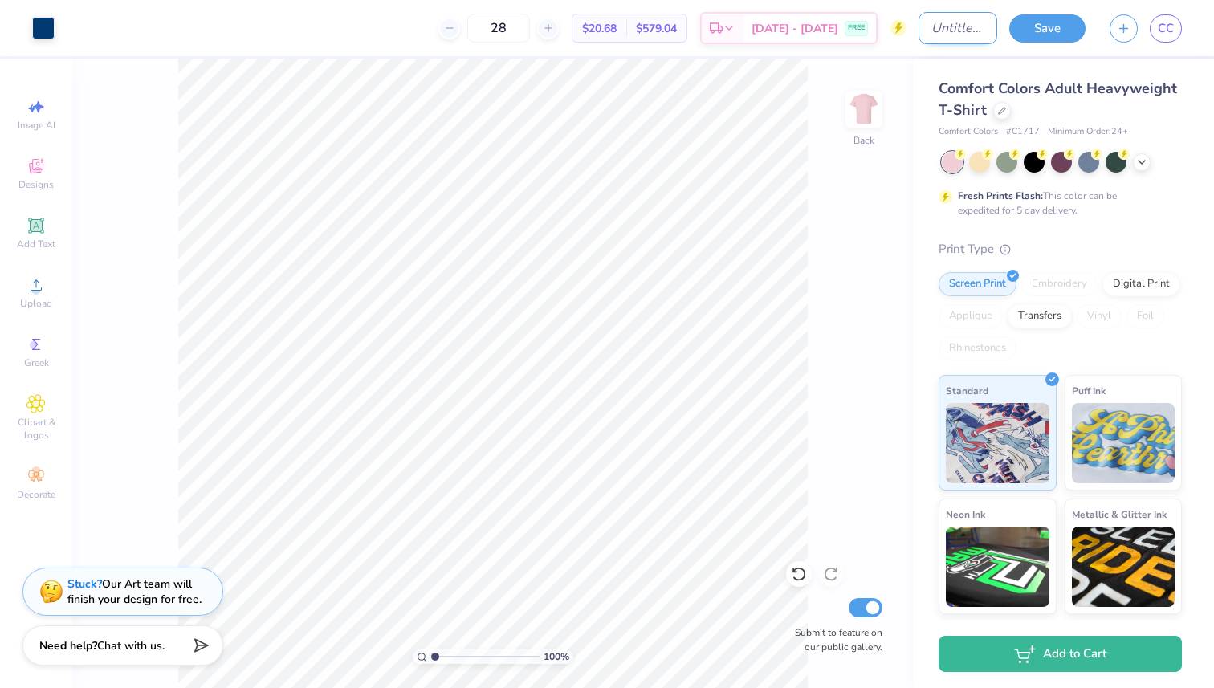
click at [919, 22] on input "Design Title" at bounding box center [958, 28] width 79 height 32
type input "ArrowSpike Tee"
click at [1050, 37] on button "Save" at bounding box center [1047, 26] width 76 height 28
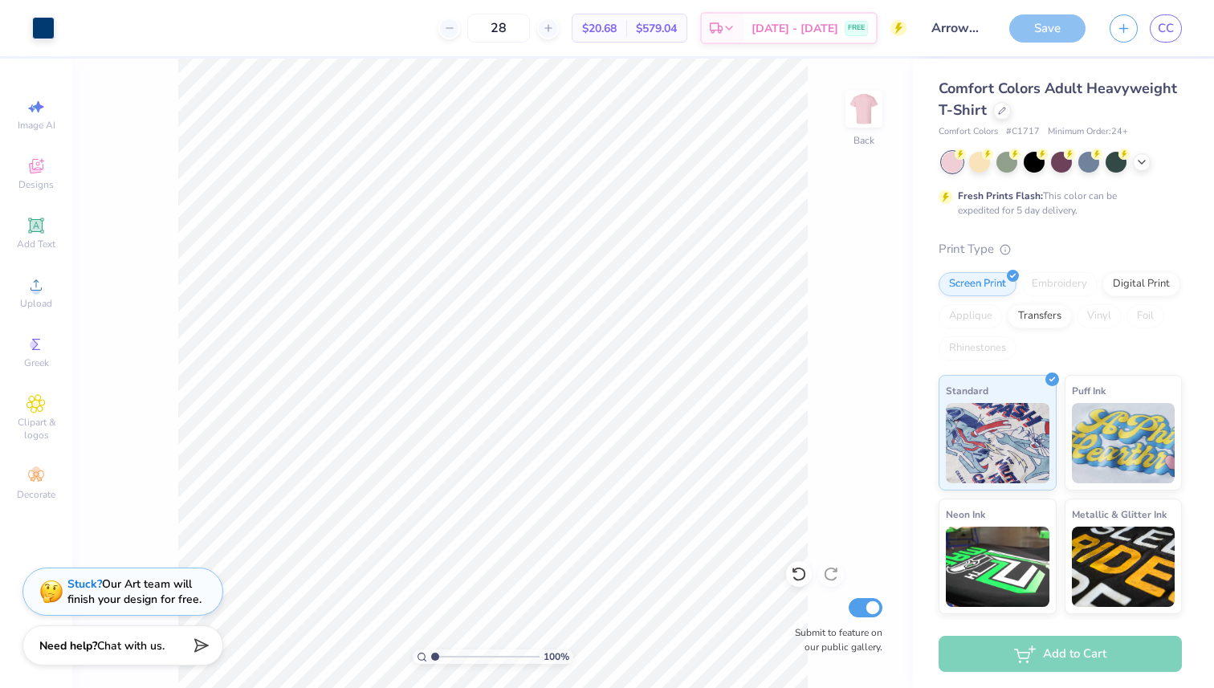
click at [1033, 31] on div "Save" at bounding box center [1047, 28] width 76 height 28
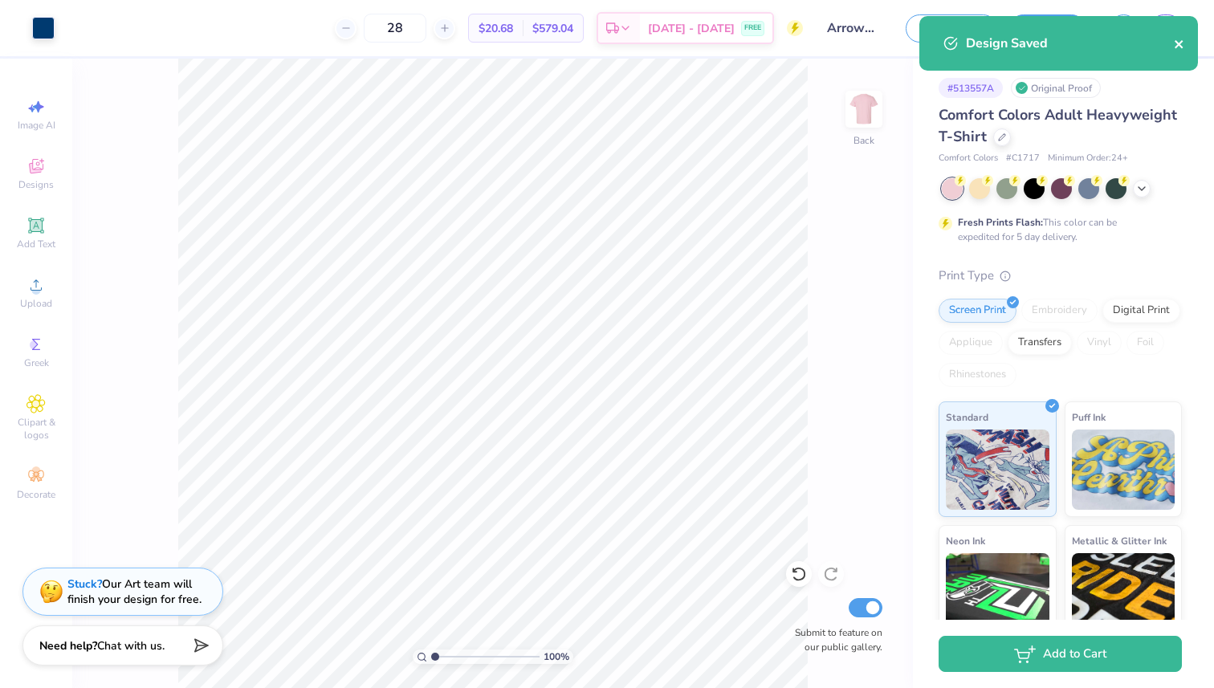
click at [1181, 49] on icon "close" at bounding box center [1179, 44] width 11 height 13
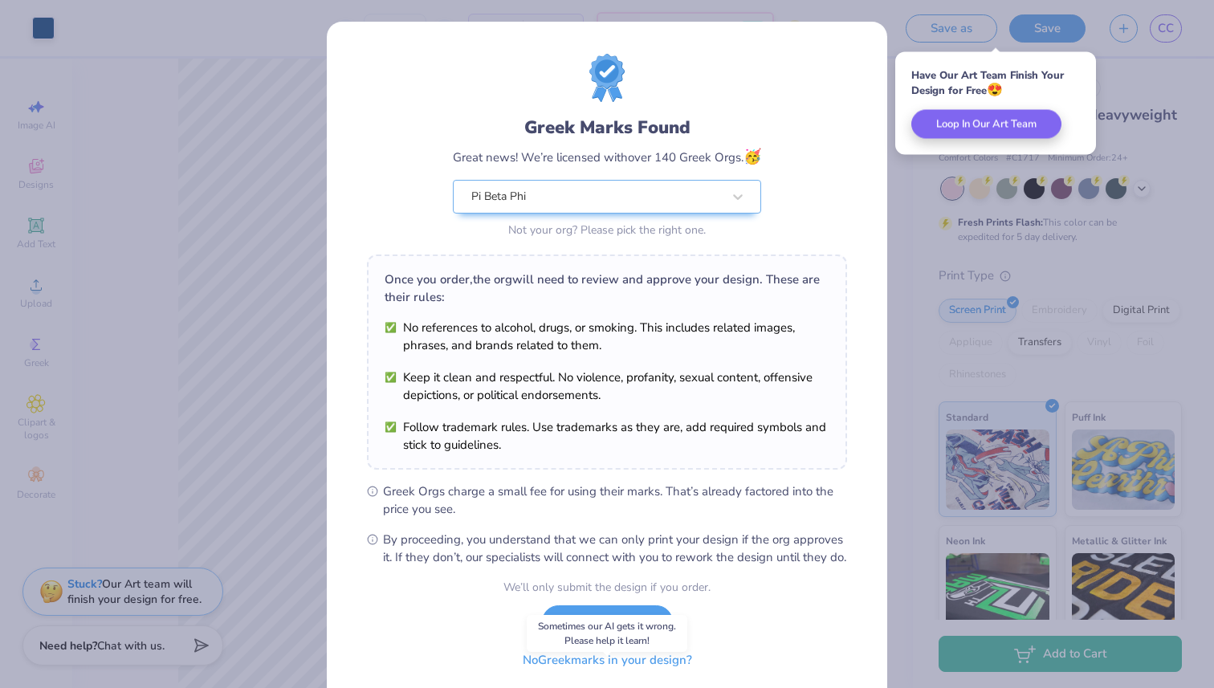
click at [550, 675] on button "No Greek marks in your design?" at bounding box center [607, 660] width 197 height 33
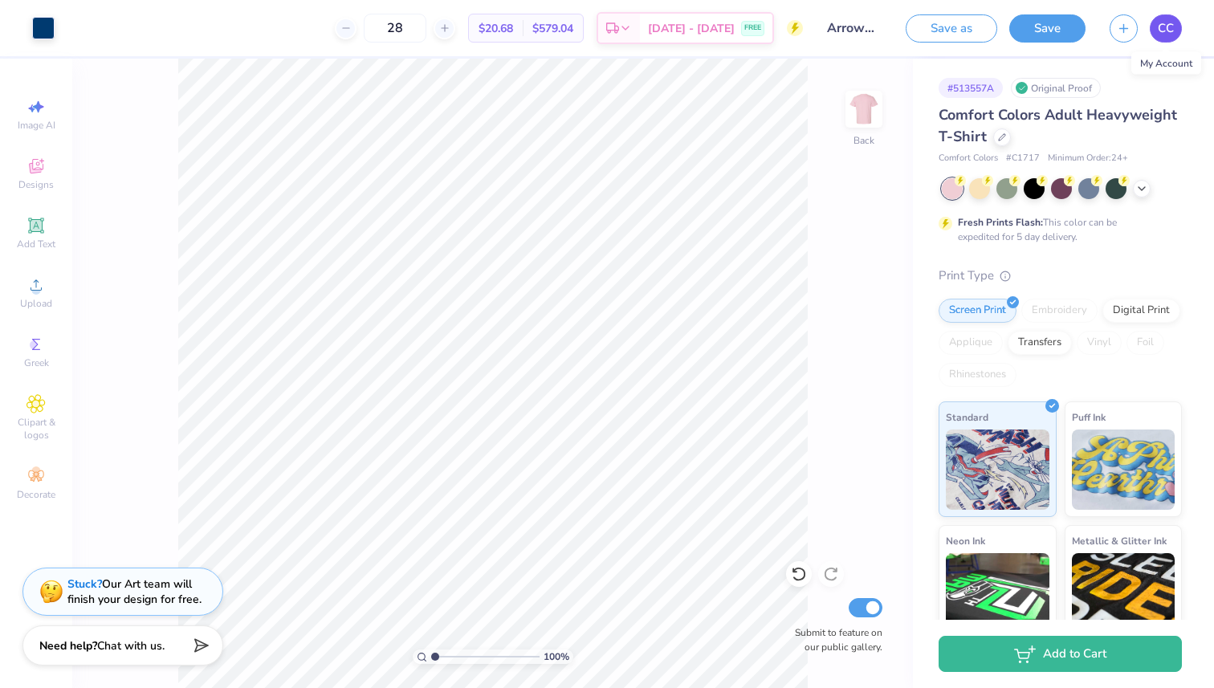
click at [1167, 30] on span "CC" at bounding box center [1166, 28] width 16 height 18
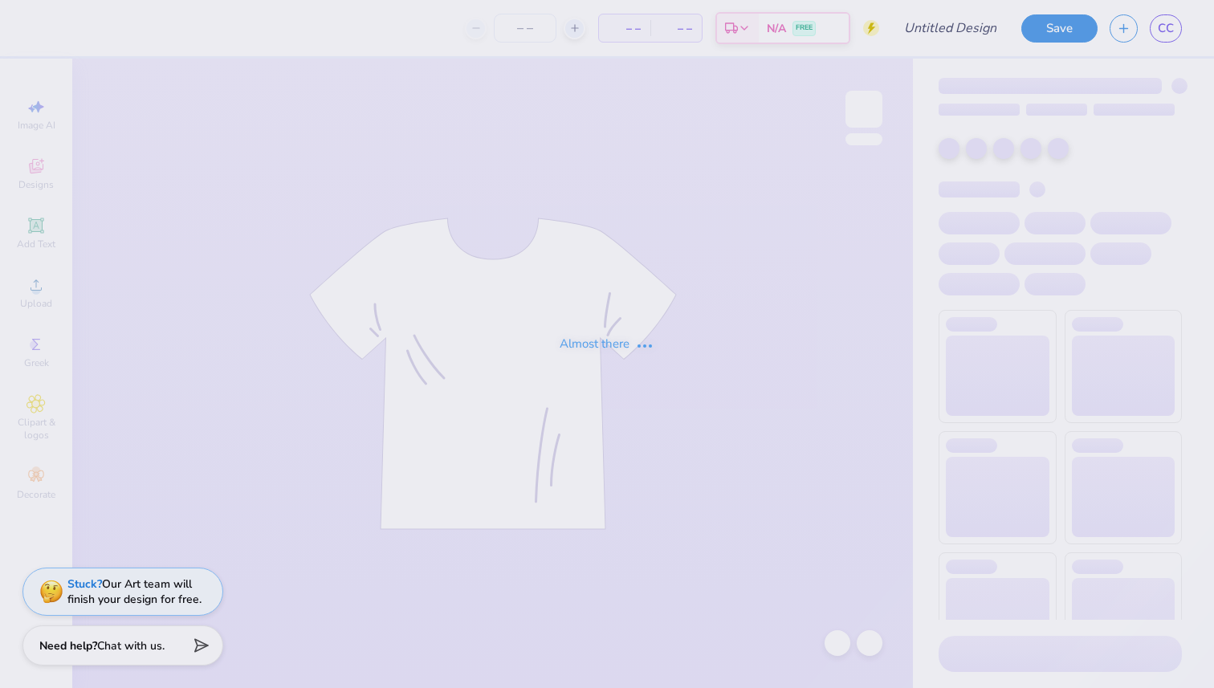
type input "60"
type input "Fall Festival 1"
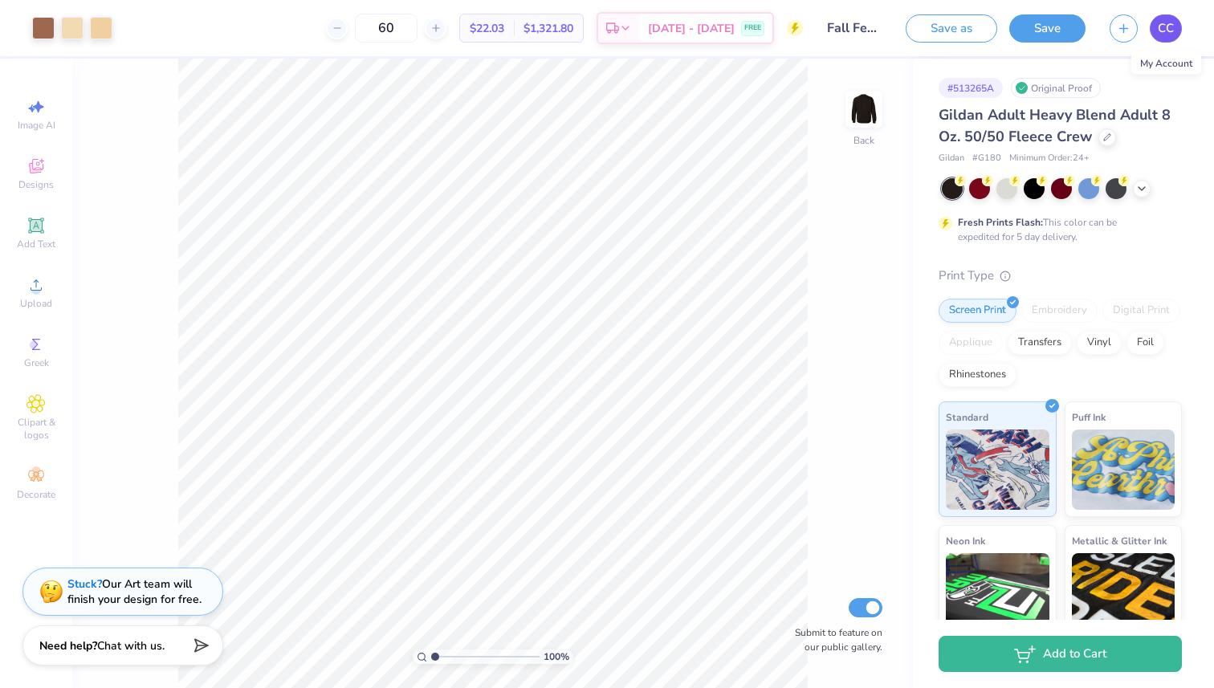
click at [1160, 31] on span "CC" at bounding box center [1166, 28] width 16 height 18
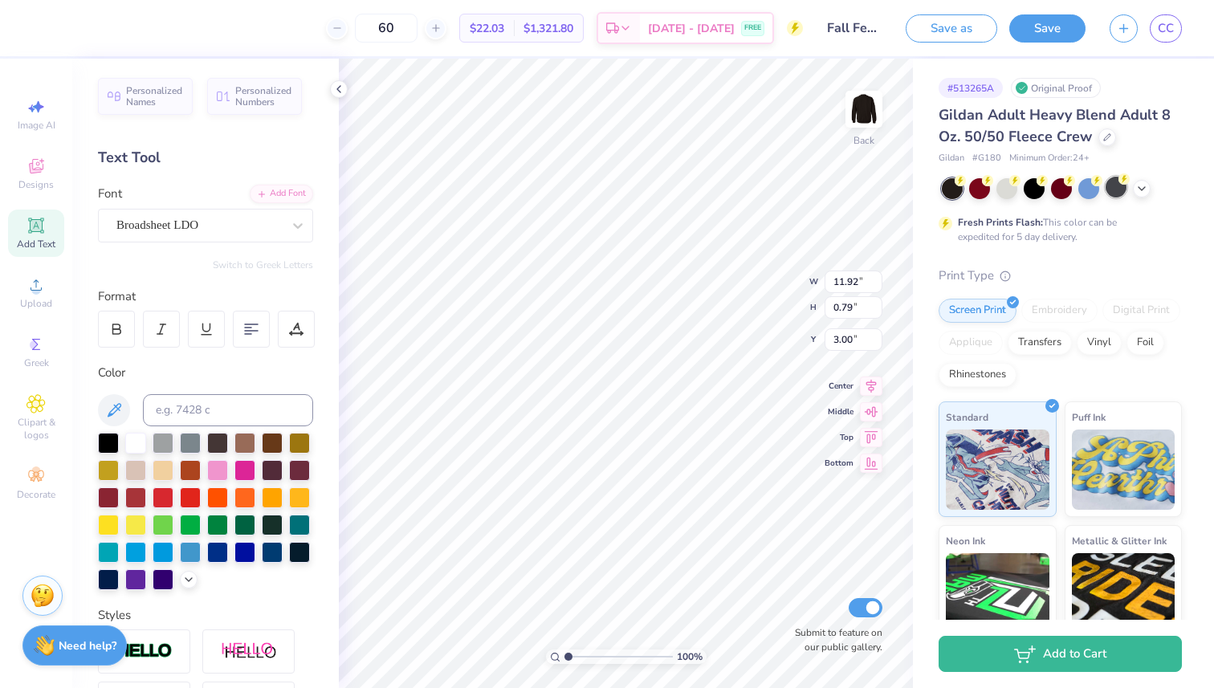
click at [1118, 195] on div at bounding box center [1116, 187] width 21 height 21
click at [1143, 190] on icon at bounding box center [1142, 187] width 13 height 13
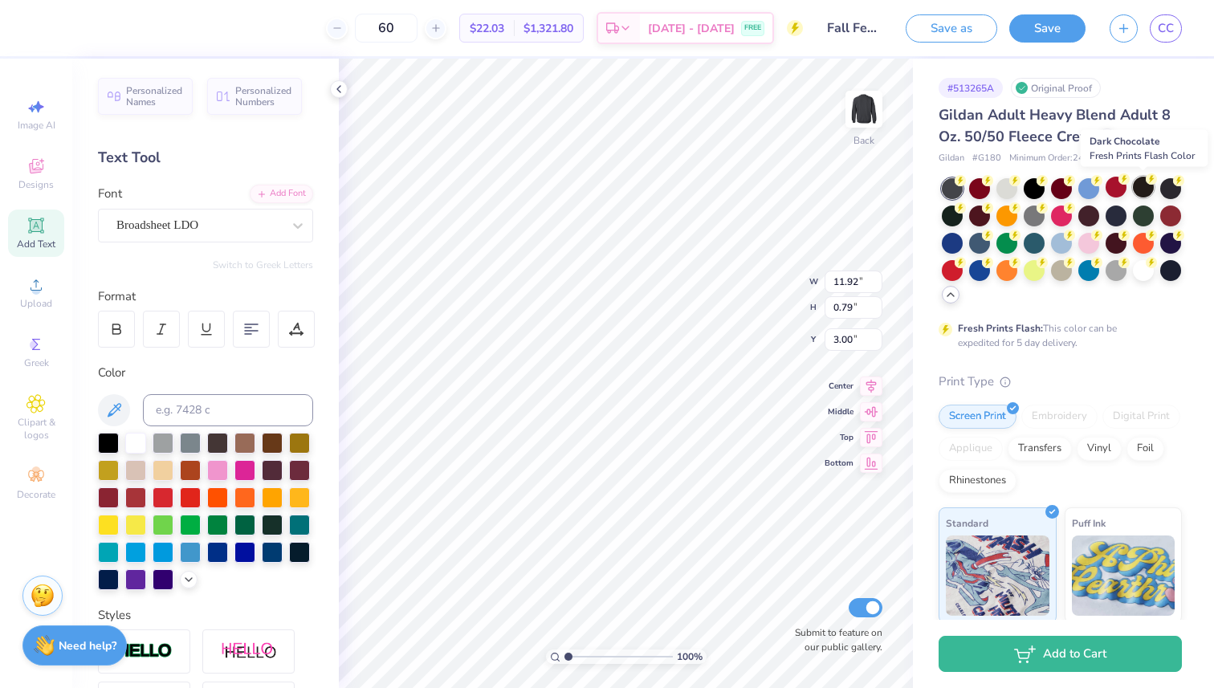
click at [1146, 184] on icon at bounding box center [1151, 178] width 11 height 11
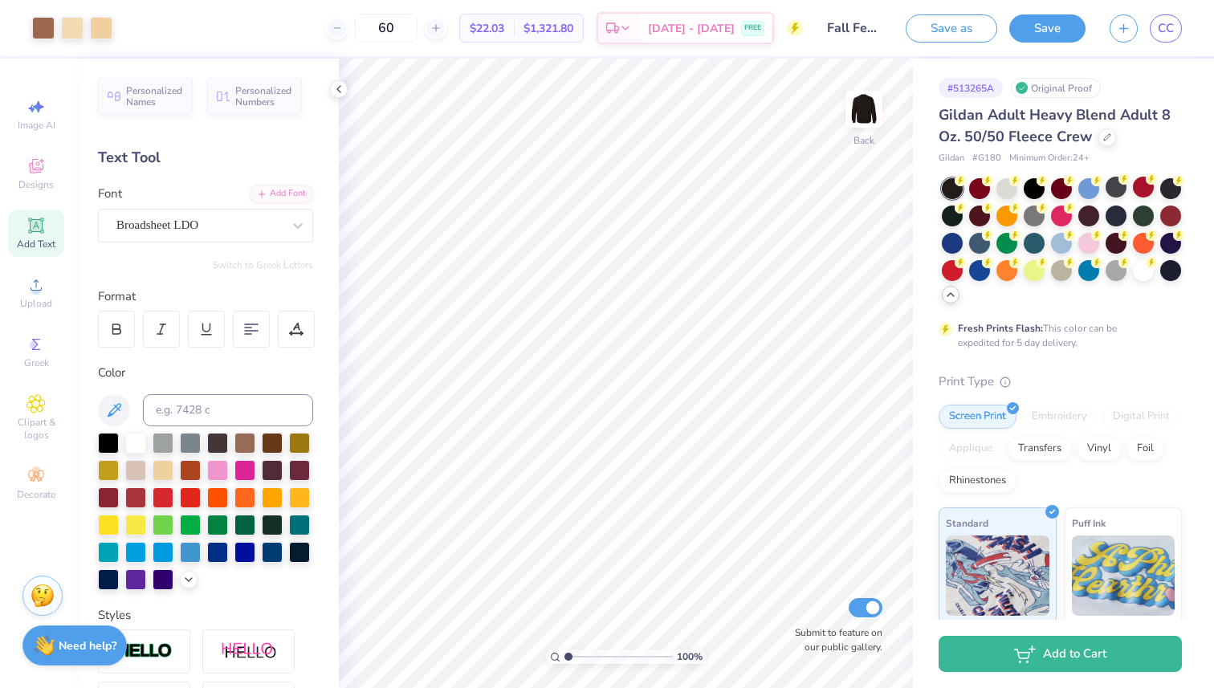
click at [857, 32] on input "Fall Festival 1" at bounding box center [854, 28] width 79 height 32
click at [830, 31] on input "Fall Festival 1" at bounding box center [854, 28] width 79 height 32
drag, startPoint x: 826, startPoint y: 29, endPoint x: 921, endPoint y: 34, distance: 94.9
click at [922, 35] on div "Art colors 60 $22.03 Per Item $1,321.80 Total Est. Delivery Sep 11 - 14 FREE De…" at bounding box center [607, 28] width 1214 height 56
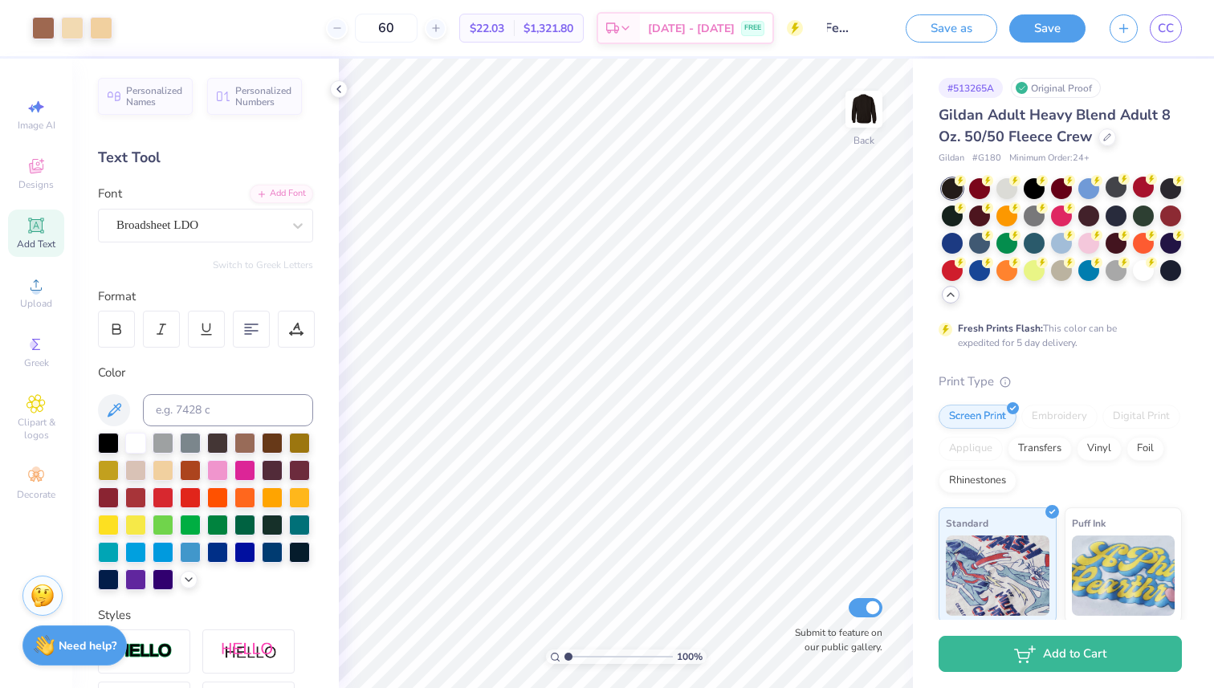
click at [850, 22] on input "Fall Festival 1" at bounding box center [854, 28] width 79 height 32
click at [861, 27] on input "Fall Festival 1" at bounding box center [854, 28] width 79 height 32
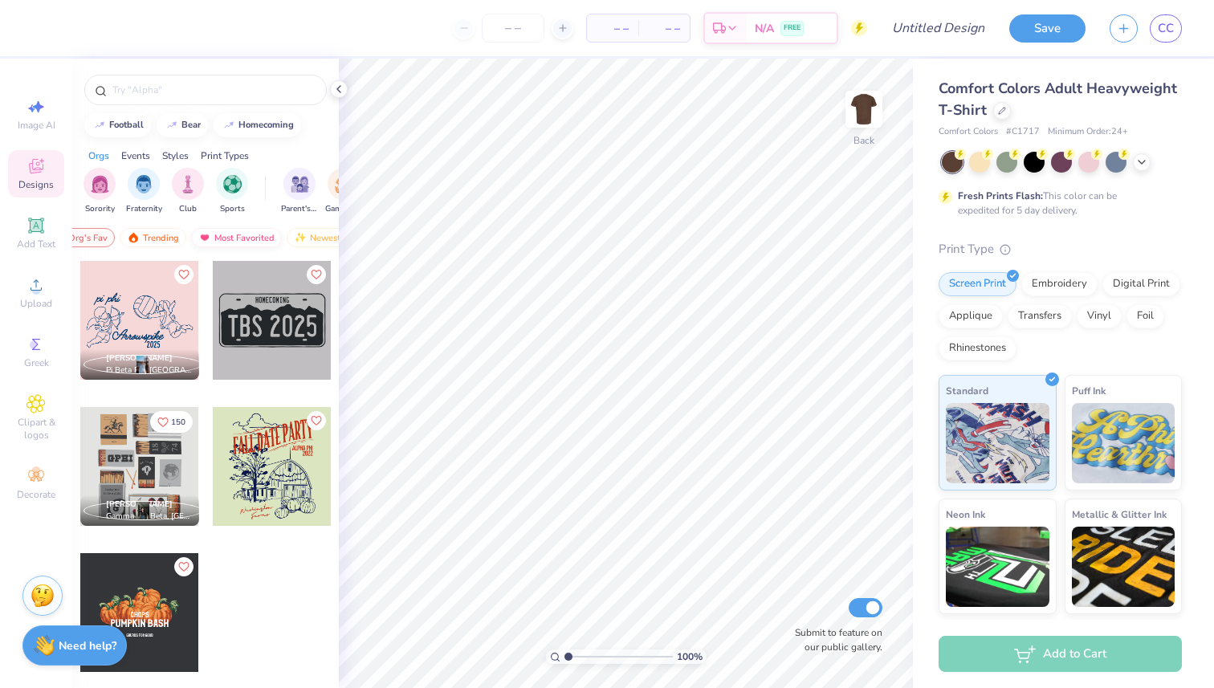
scroll to position [0, 93]
click at [276, 243] on div "Newest" at bounding box center [284, 237] width 61 height 19
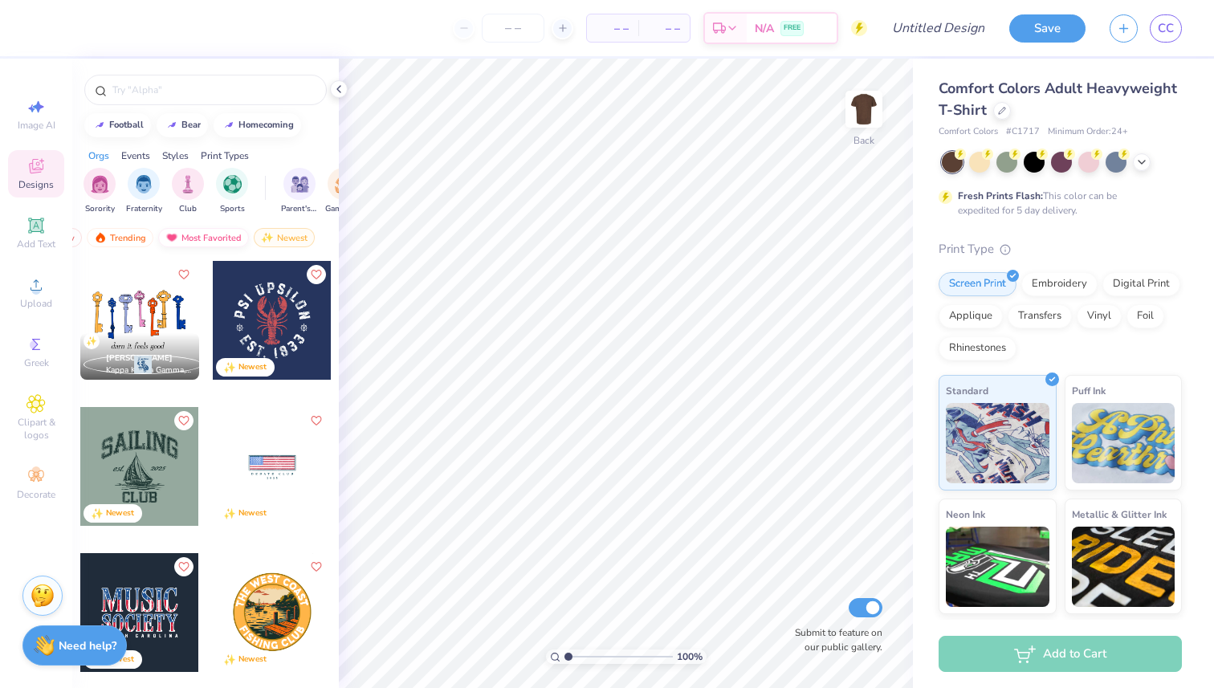
scroll to position [0, 0]
click at [124, 237] on div "Your Org's Fav" at bounding box center [130, 237] width 90 height 19
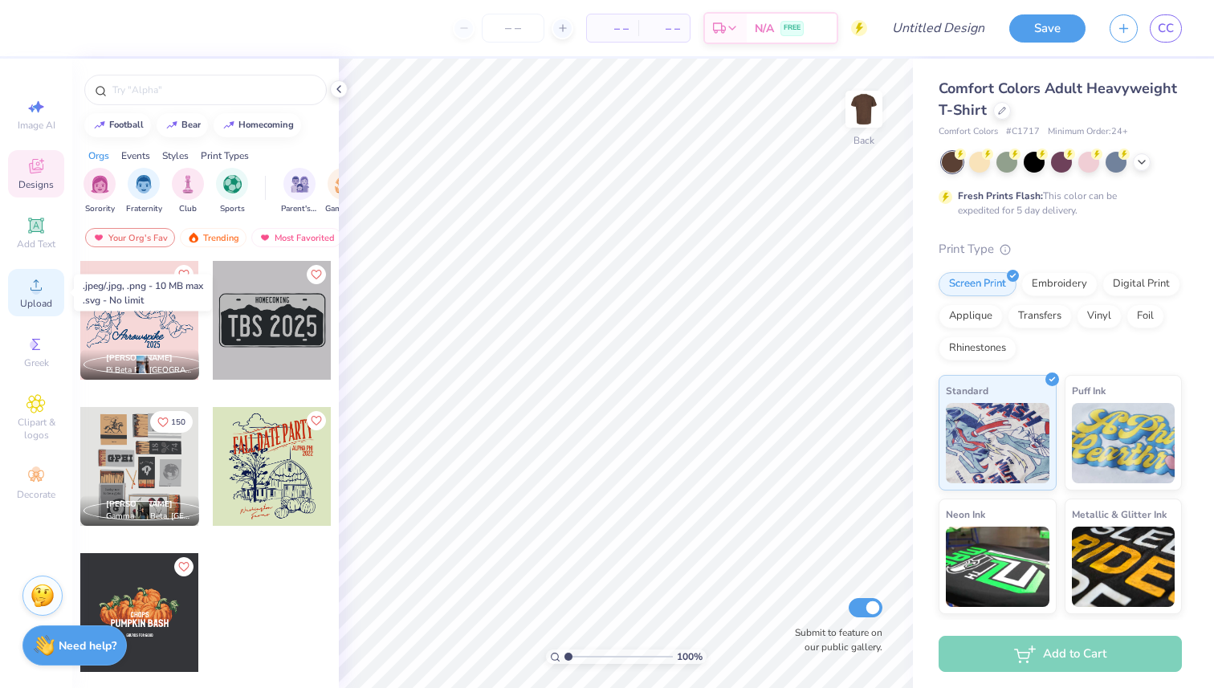
click at [39, 295] on div "Upload" at bounding box center [36, 292] width 56 height 47
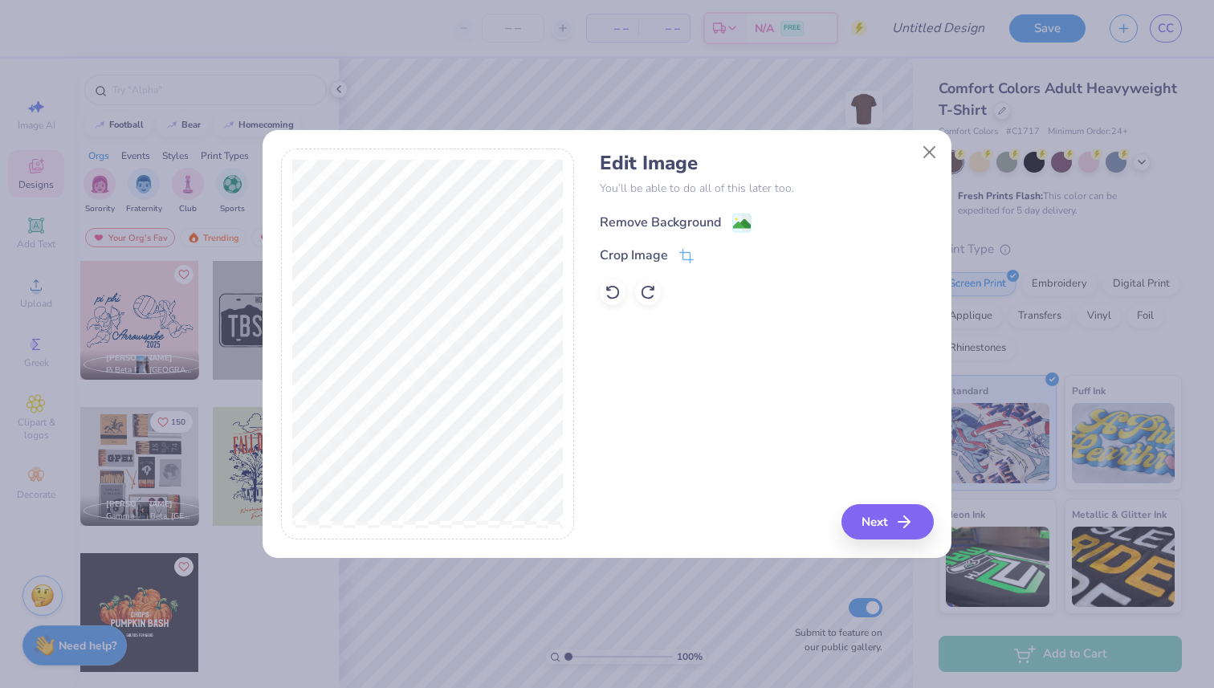
click at [630, 226] on div "Remove Background" at bounding box center [660, 222] width 121 height 19
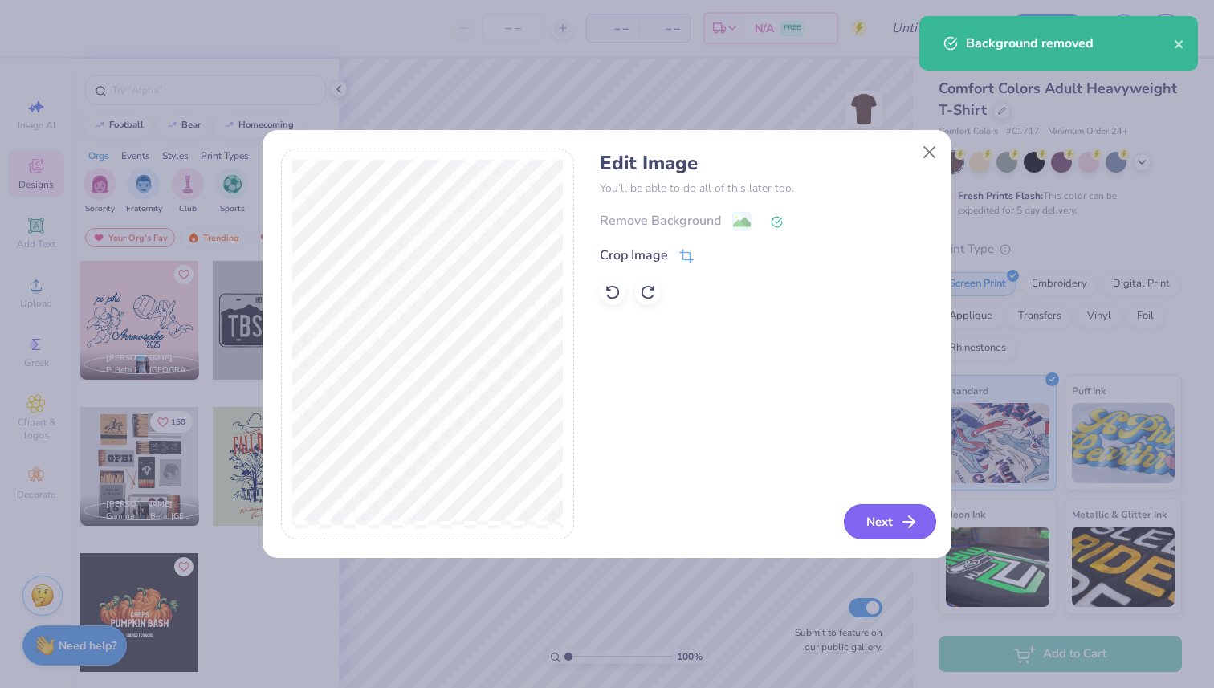
click at [879, 524] on button "Next" at bounding box center [890, 521] width 92 height 35
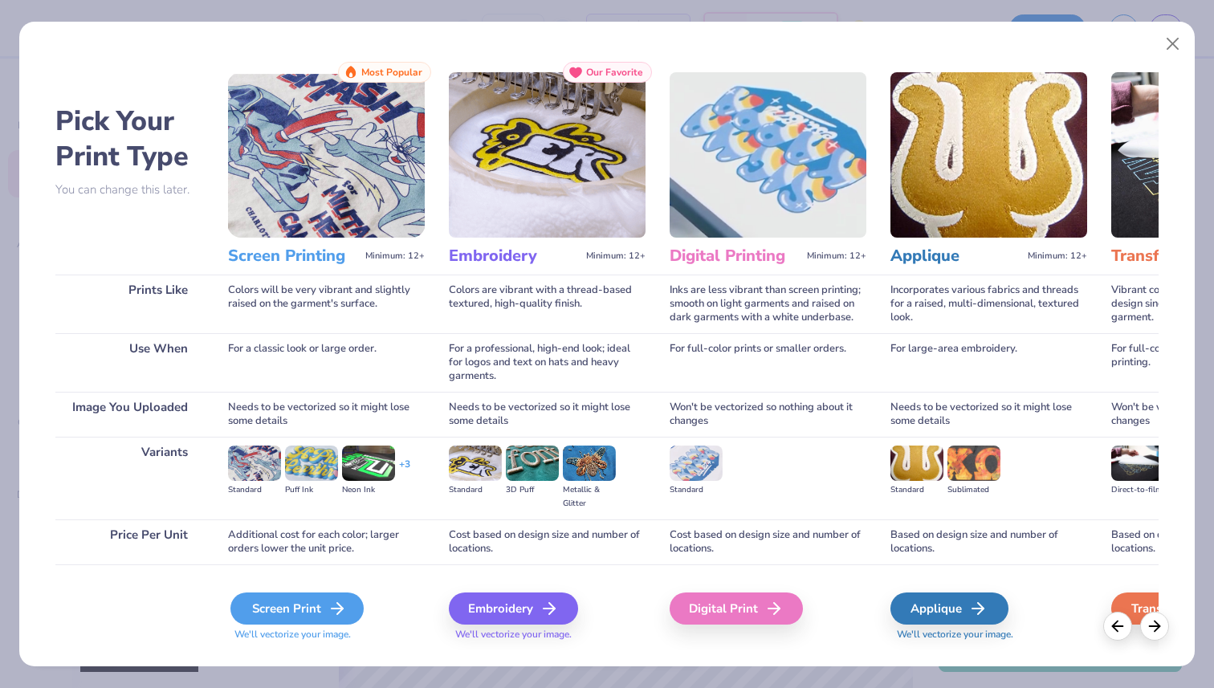
click at [277, 615] on div "Screen Print" at bounding box center [296, 609] width 133 height 32
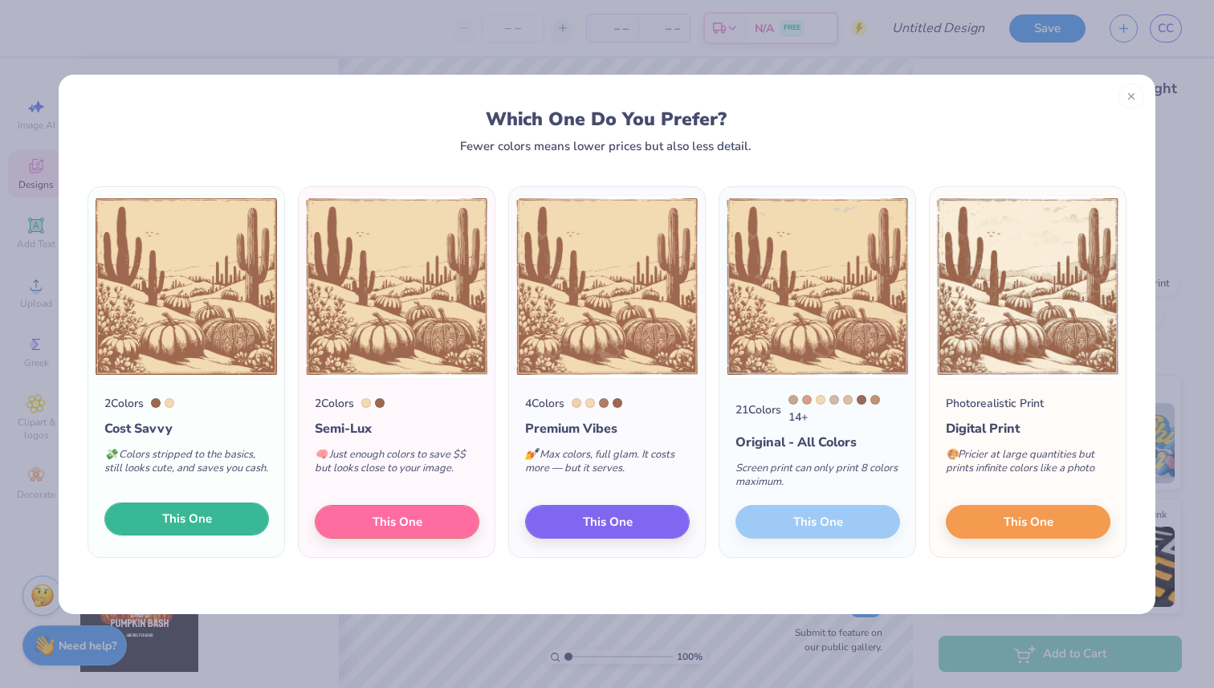
click at [202, 523] on span "This One" at bounding box center [187, 519] width 50 height 18
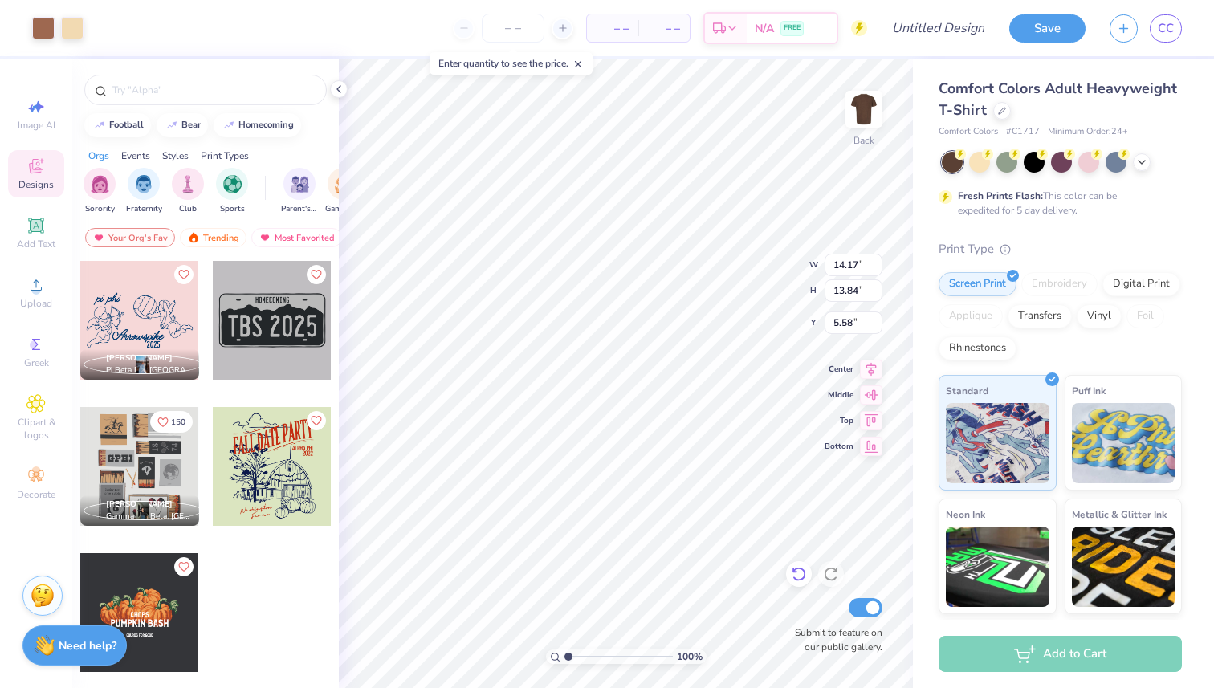
type input "10.50"
type input "10.25"
type input "5.59"
type input "11.58"
type input "11.31"
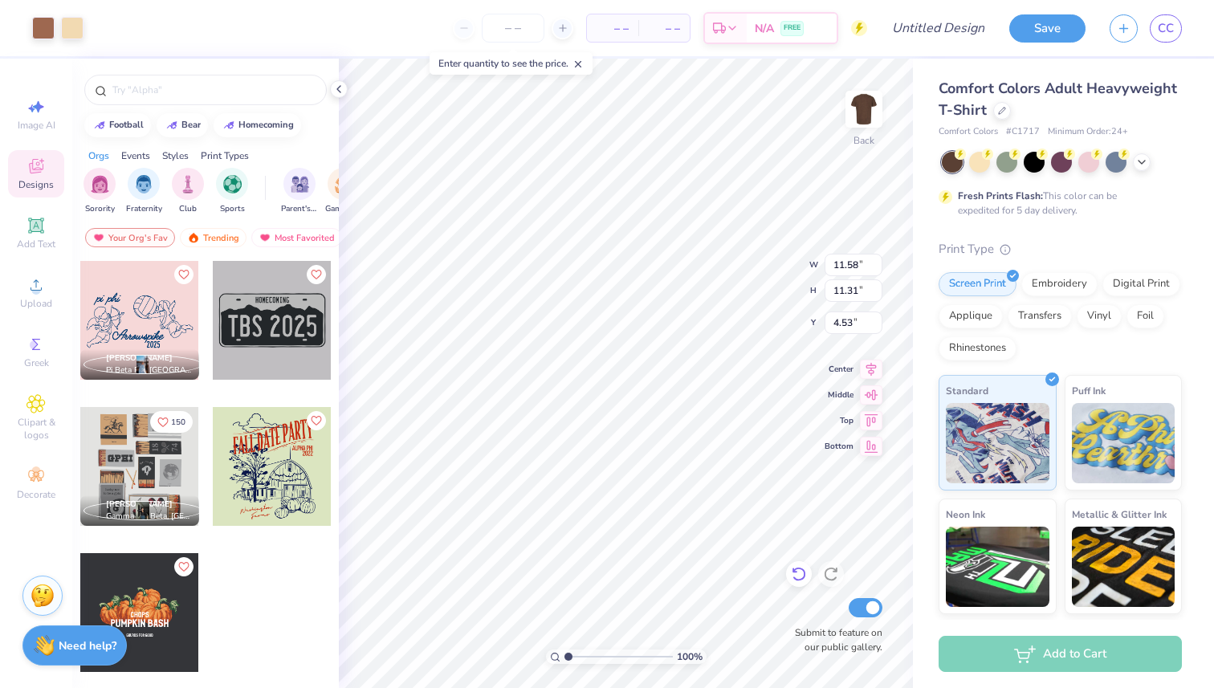
type input "4.66"
type input "12.38"
type input "12.09"
type input "5.35"
click at [37, 228] on icon at bounding box center [36, 225] width 12 height 12
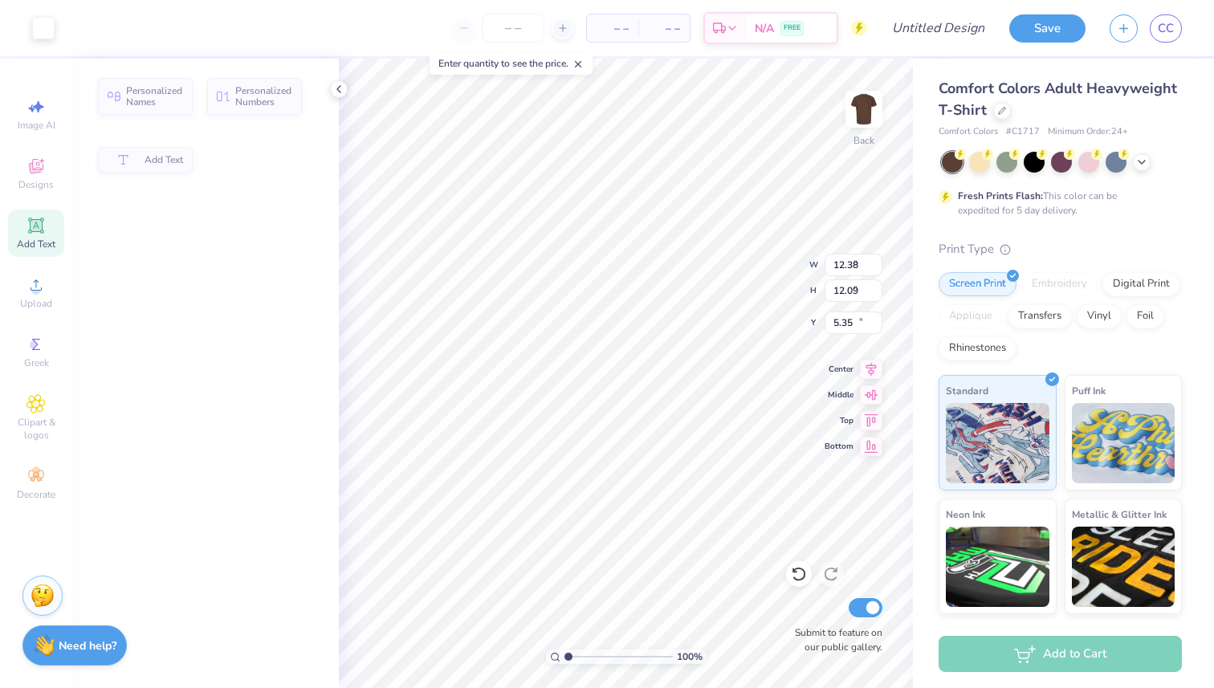
type input "5.59"
type input "1.62"
type input "11.69"
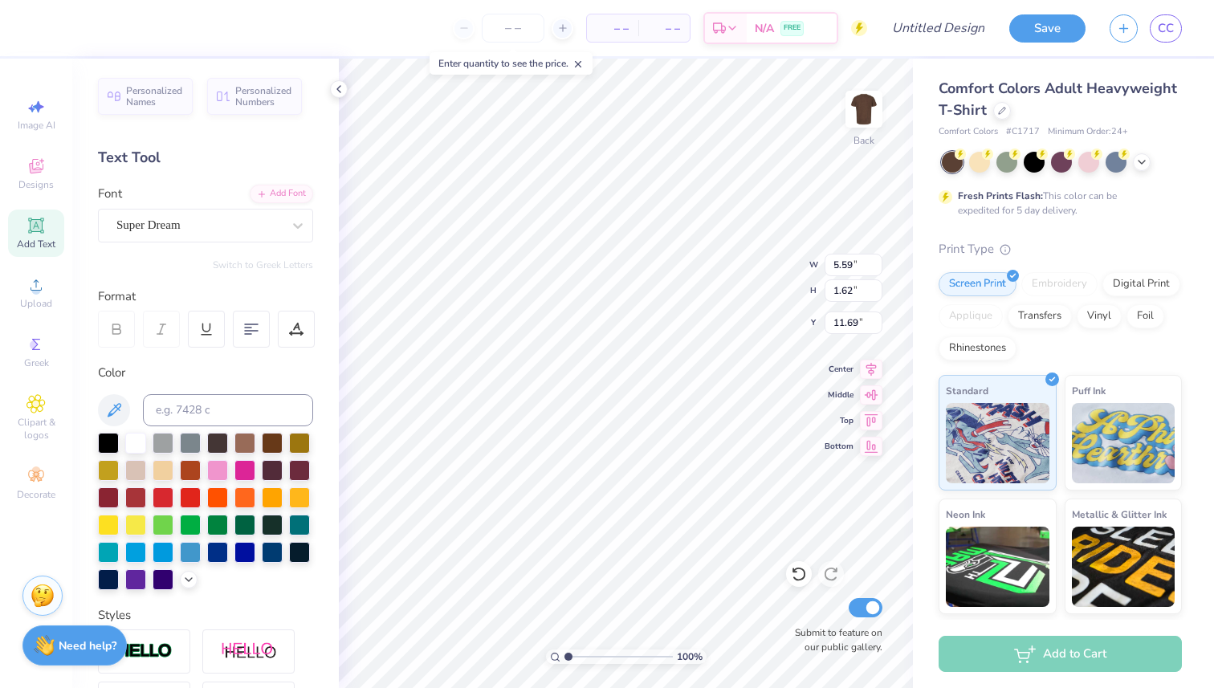
scroll to position [0, 6]
type textarea "PI PHI X LAMBDA CHI"
click at [845, 424] on div "100 % Back W 5.59 5.59 " H 1.62 1.62 " Y 11.69 11.69 " Center Middle Top Bottom…" at bounding box center [626, 374] width 574 height 630
click at [239, 235] on div at bounding box center [198, 225] width 165 height 22
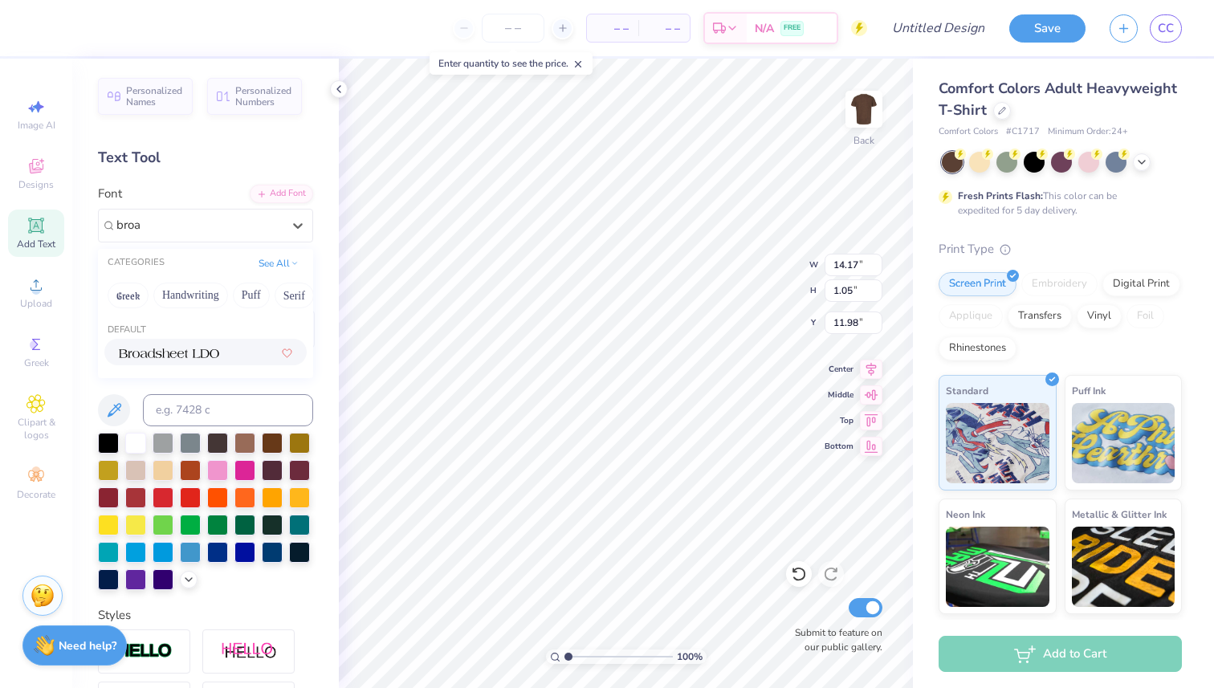
click at [198, 356] on img at bounding box center [169, 353] width 100 height 11
type input "broa"
type input "0.93"
type input "12.03"
type input "1.05"
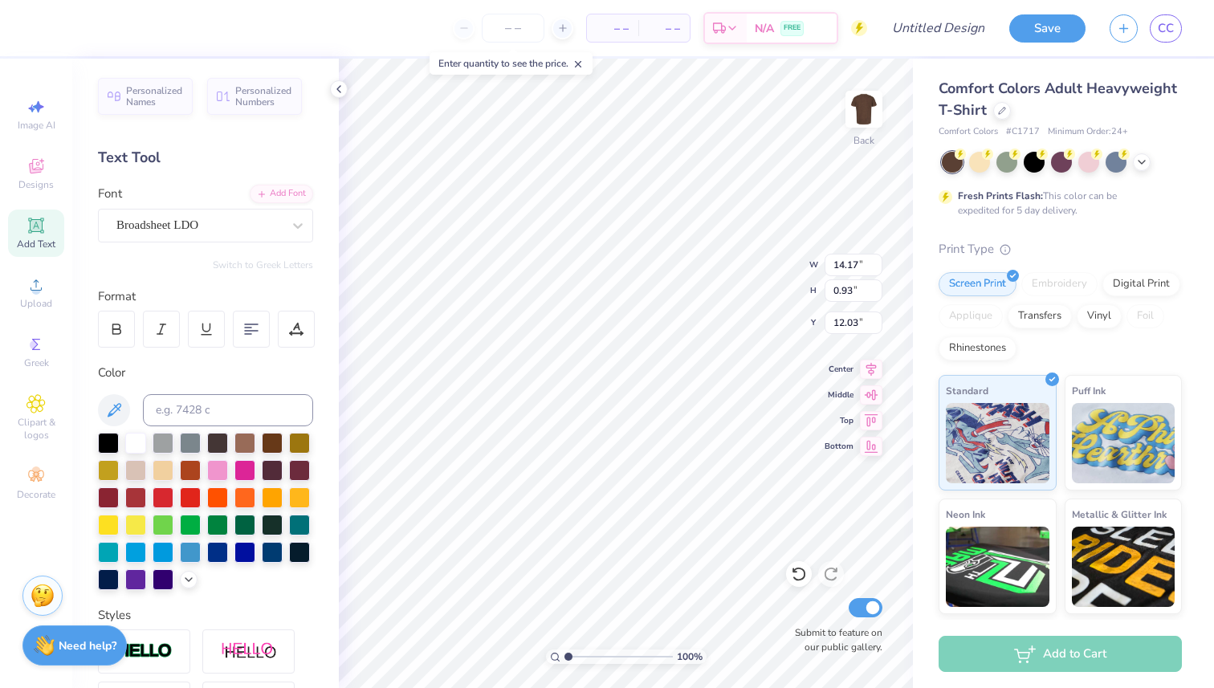
type input "11.98"
type input "12.54"
type input "0.93"
type input "12.10"
type input "12.11"
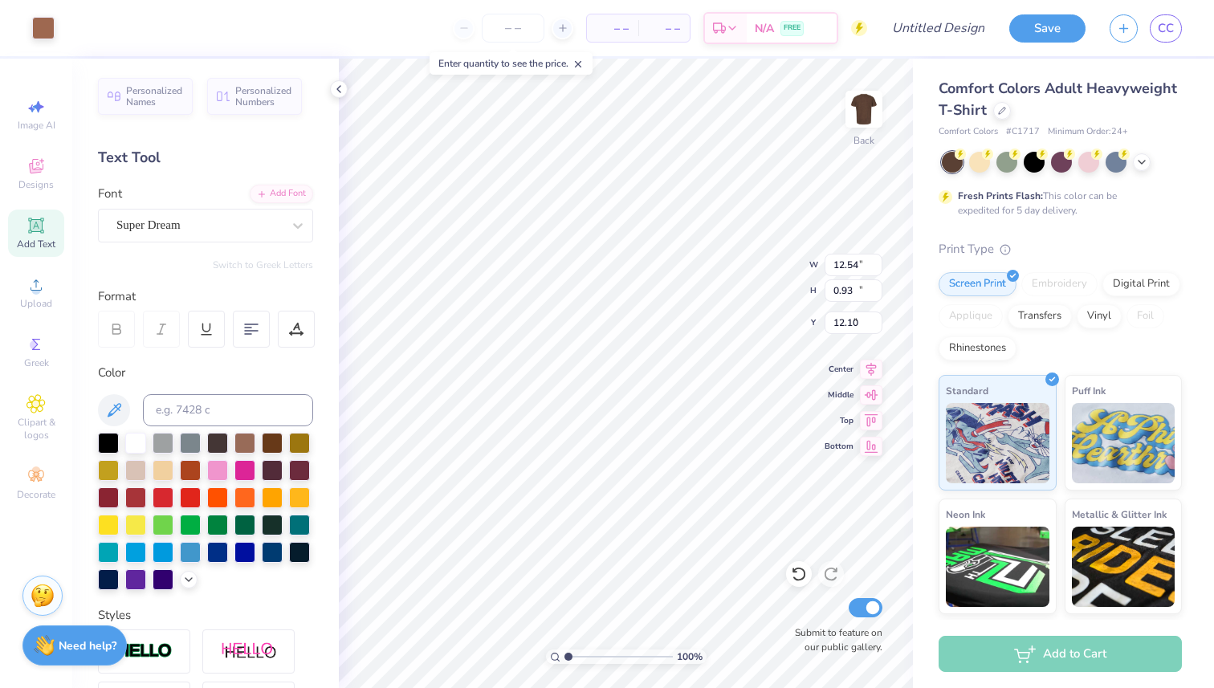
type input "11.40"
click at [797, 570] on icon at bounding box center [799, 574] width 16 height 16
type input "5.93"
click at [796, 581] on icon at bounding box center [799, 574] width 16 height 16
type input "14.17"
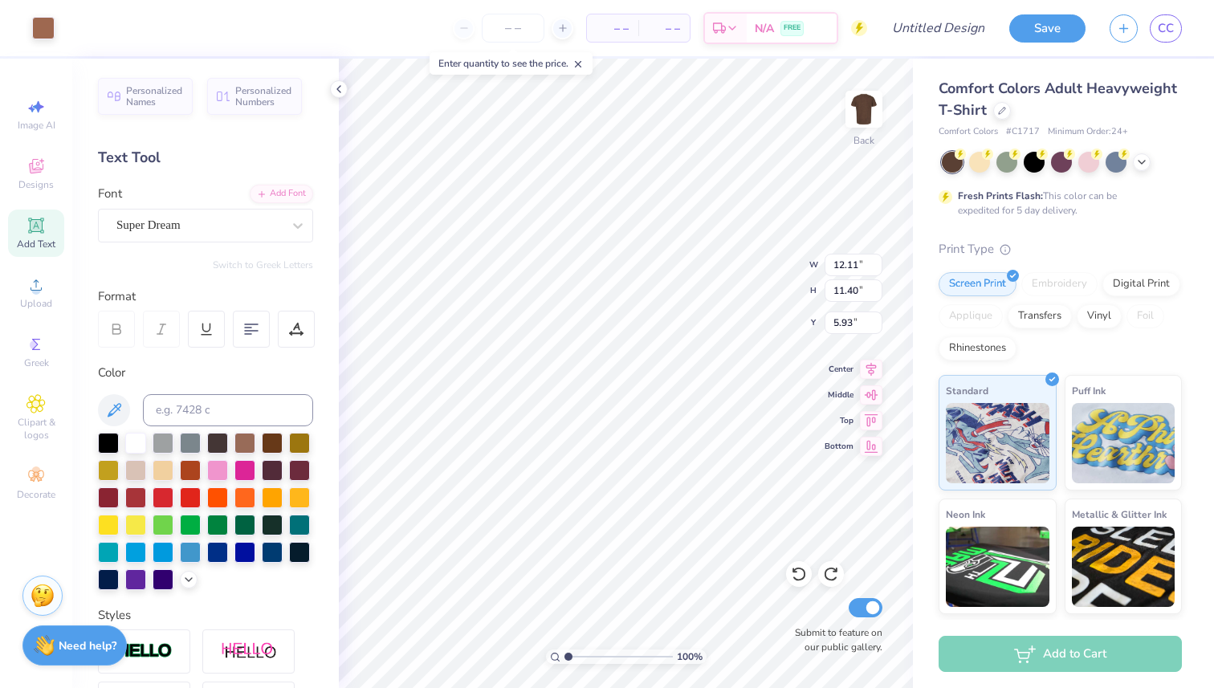
type input "1.05"
type input "11.98"
type input "13.25"
type input "0.98"
type input "3.00"
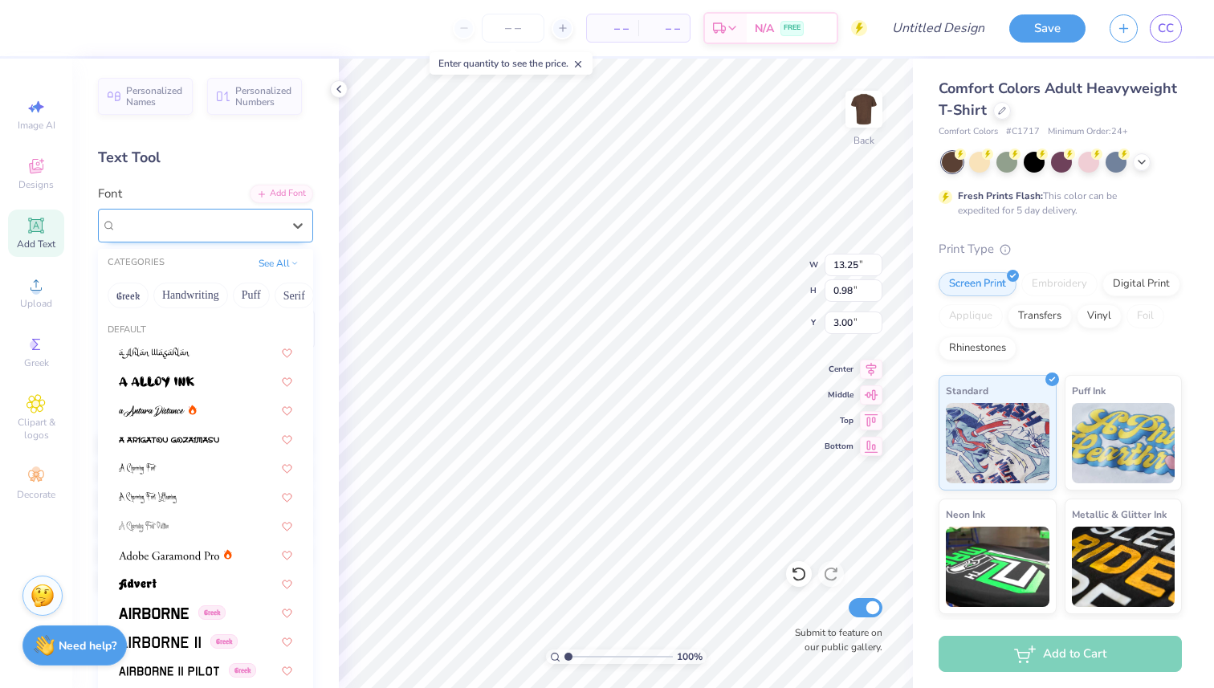
click at [259, 225] on div "Super Dream" at bounding box center [199, 225] width 169 height 25
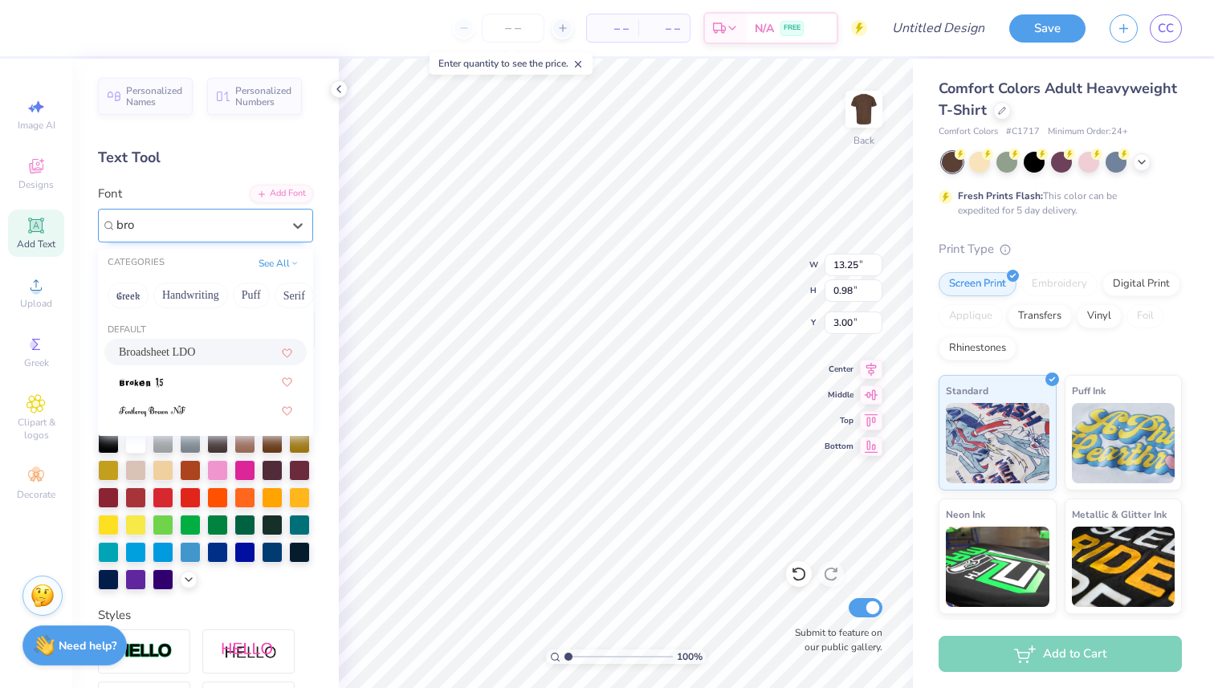
click at [162, 348] on span "Broadsheet LDO" at bounding box center [157, 352] width 76 height 17
type input "bro"
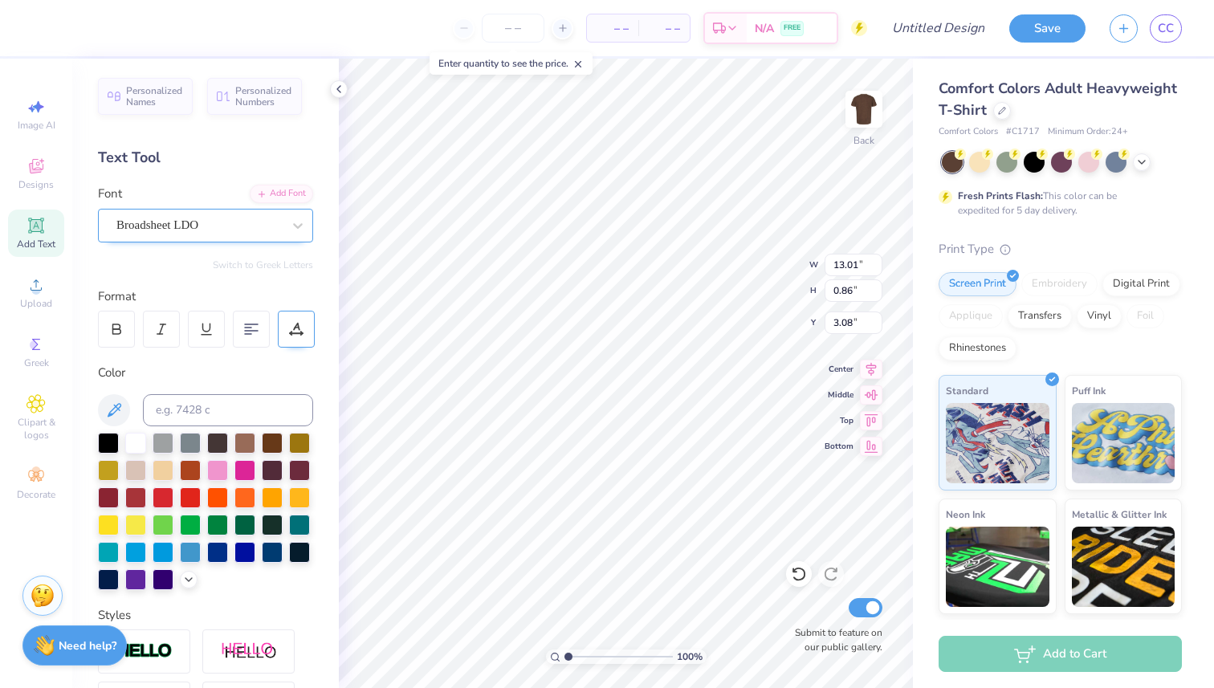
type input "13.01"
type input "0.86"
type input "4.22"
type input "12.18"
type input "0.80"
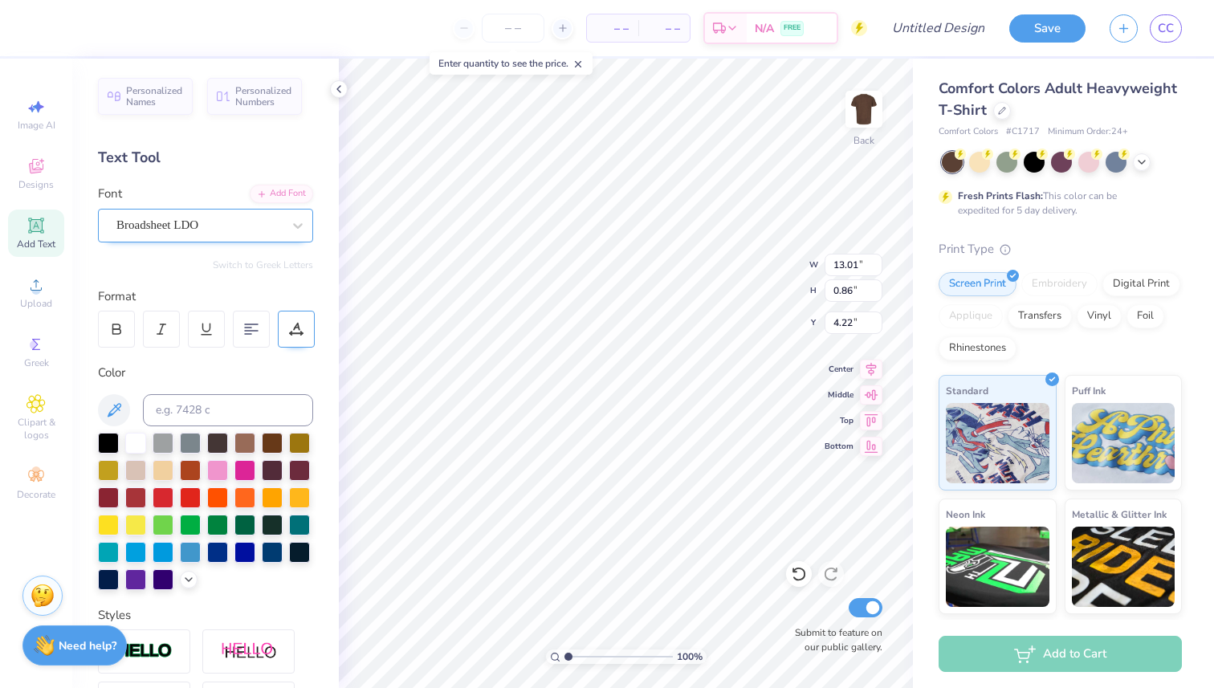
type input "4.28"
type input "4.30"
click at [162, 467] on div at bounding box center [163, 469] width 21 height 21
type input "4.35"
type input "12.45"
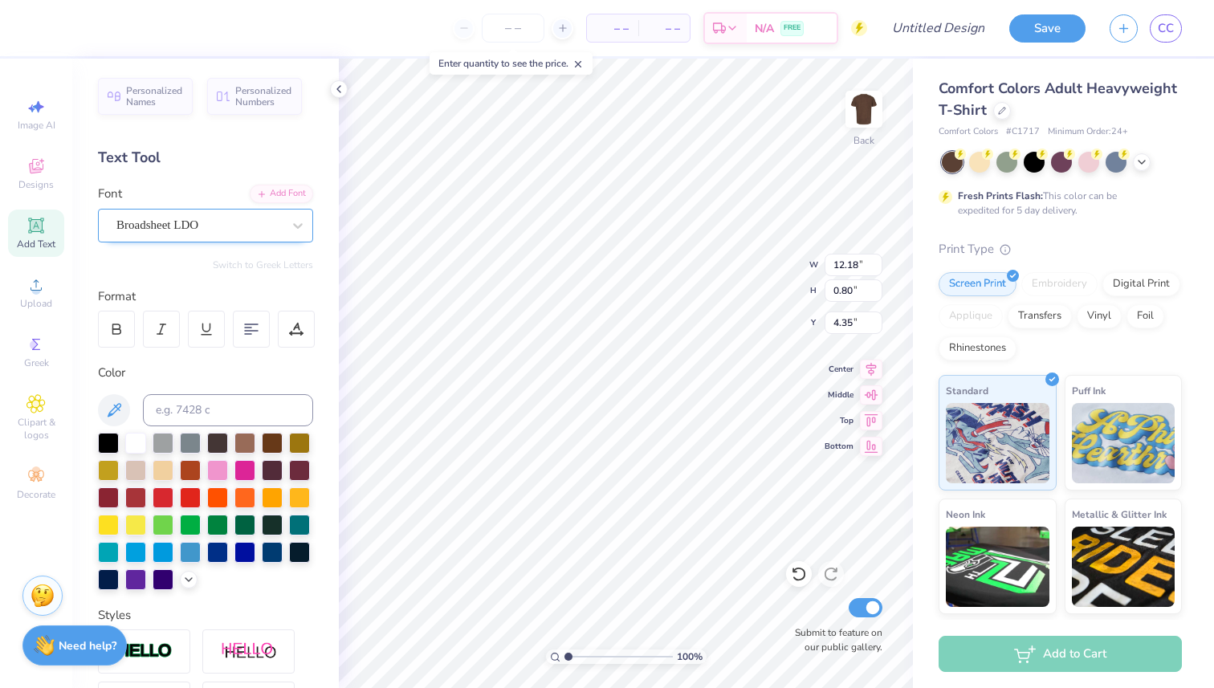
type input "0.82"
type input "4.34"
click at [804, 580] on icon at bounding box center [799, 574] width 16 height 16
type input "17.69"
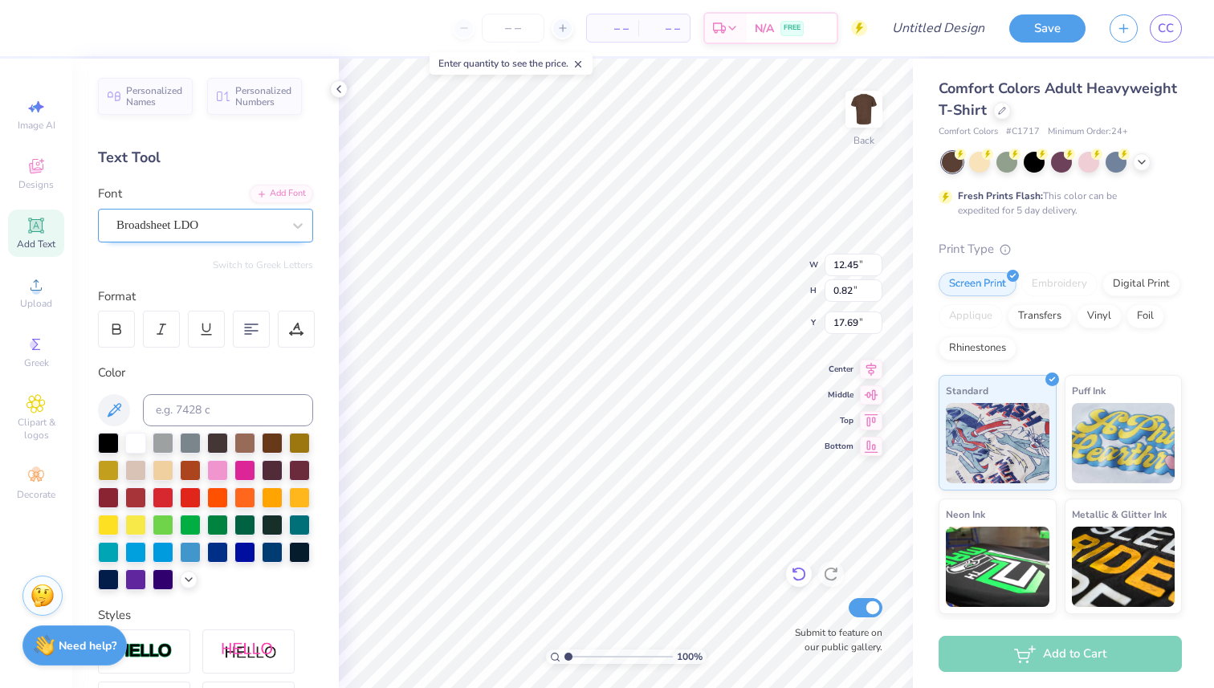
scroll to position [0, 0]
type textarea "PUMPKIN BASH 2025"
click at [574, 657] on input "range" at bounding box center [619, 657] width 108 height 14
drag, startPoint x: 577, startPoint y: 659, endPoint x: 534, endPoint y: 656, distance: 43.4
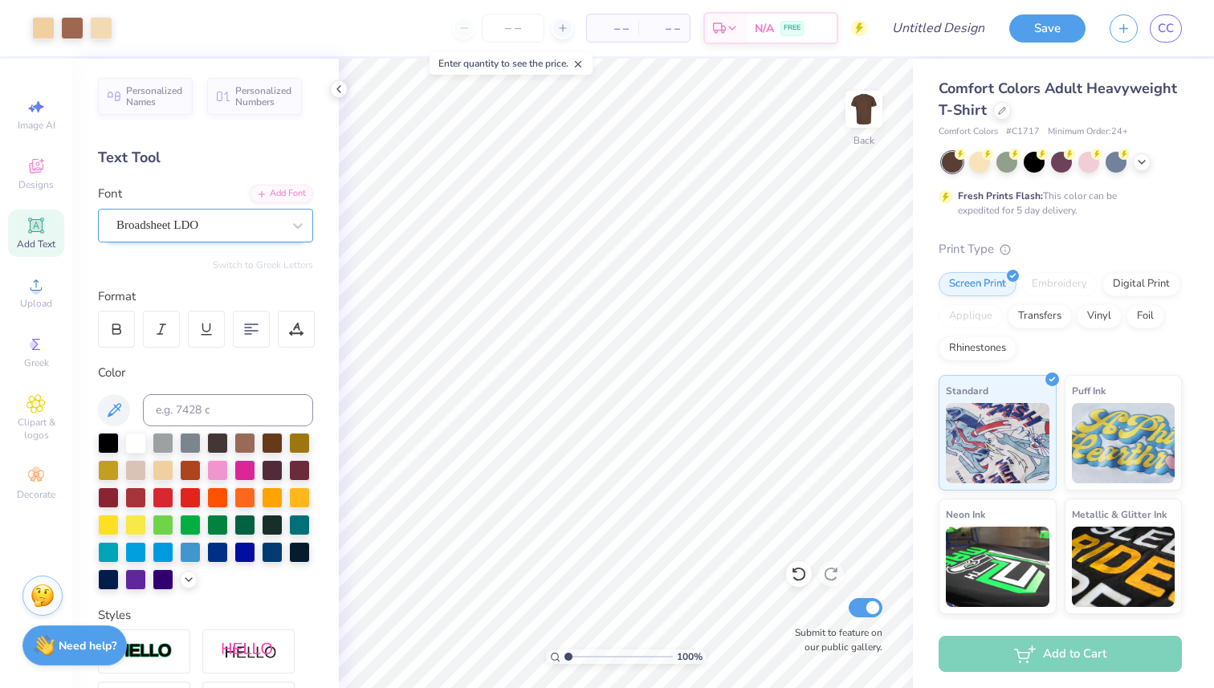
type input "1"
click at [565, 656] on input "range" at bounding box center [619, 657] width 108 height 14
type input "11.59"
type input "13.18"
click at [801, 580] on icon at bounding box center [799, 575] width 14 height 14
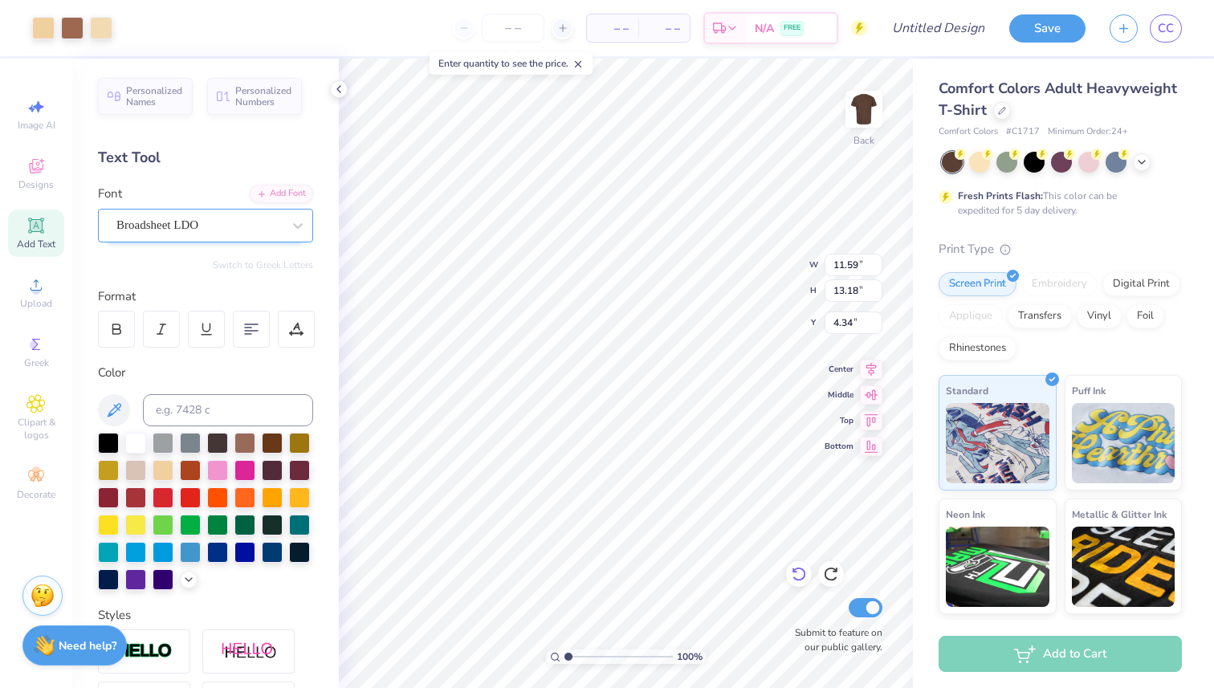
type input "12.48"
type input "14.19"
type input "11.66"
type input "13.26"
type input "3.00"
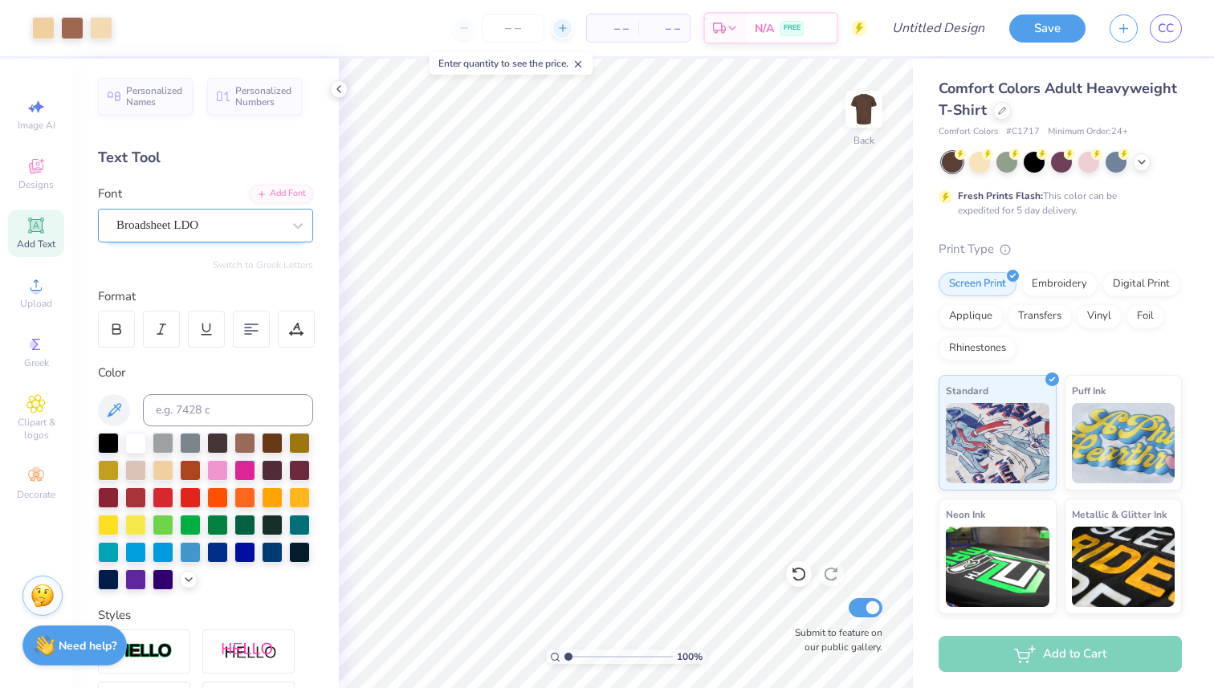
click at [565, 30] on icon at bounding box center [562, 27] width 11 height 11
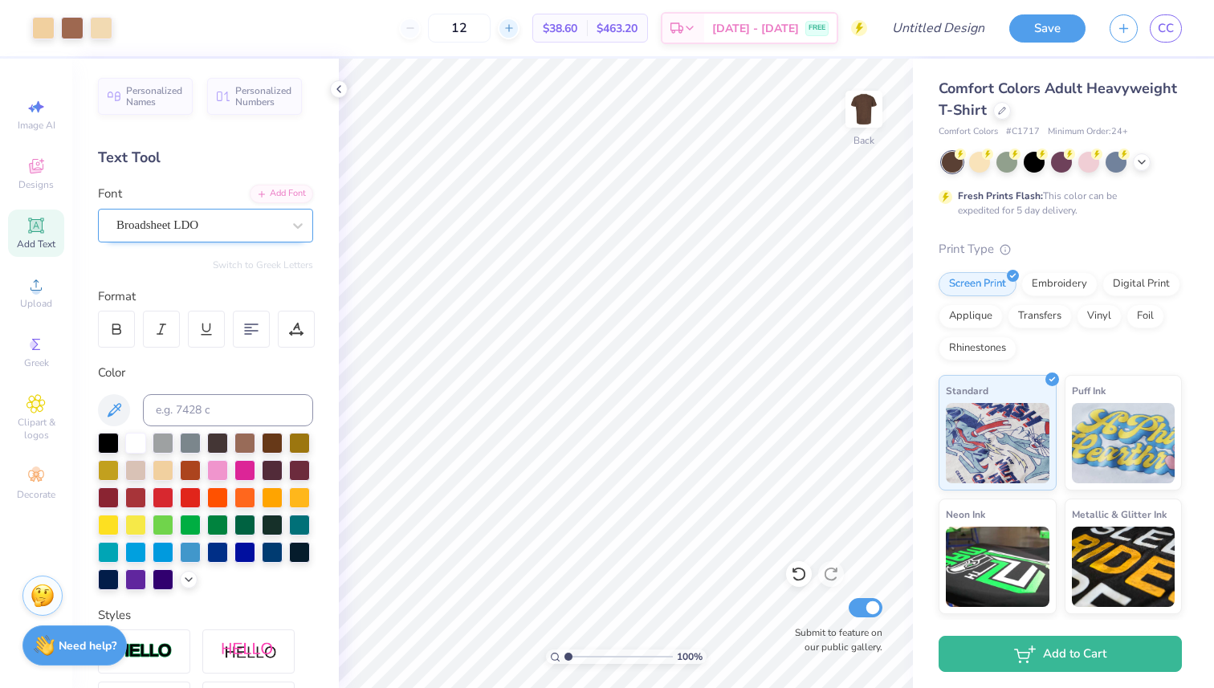
click at [520, 29] on div at bounding box center [509, 29] width 22 height 22
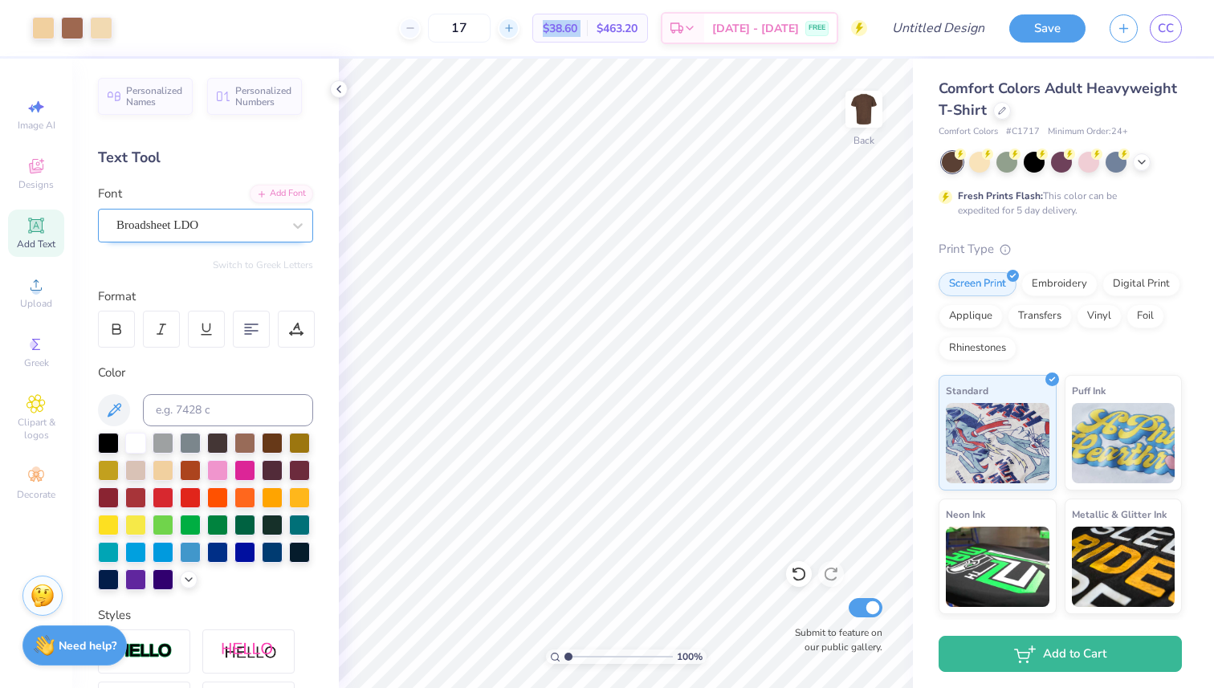
click at [520, 29] on div at bounding box center [509, 29] width 22 height 22
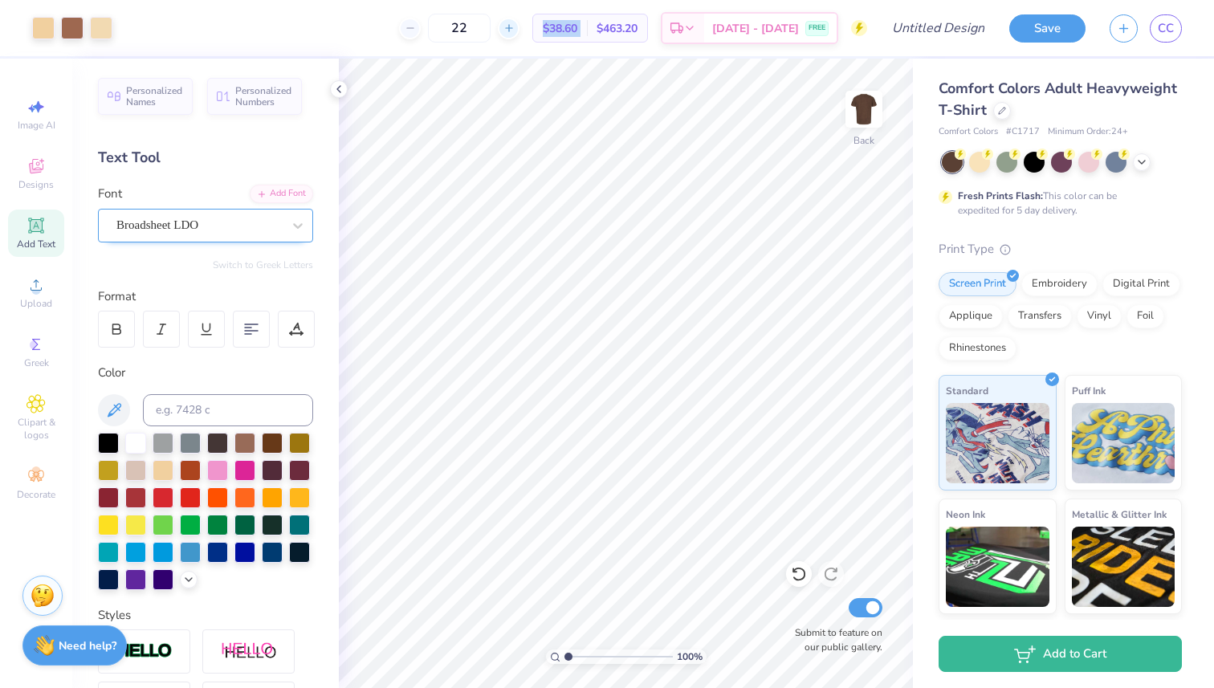
click at [520, 29] on div at bounding box center [509, 29] width 22 height 22
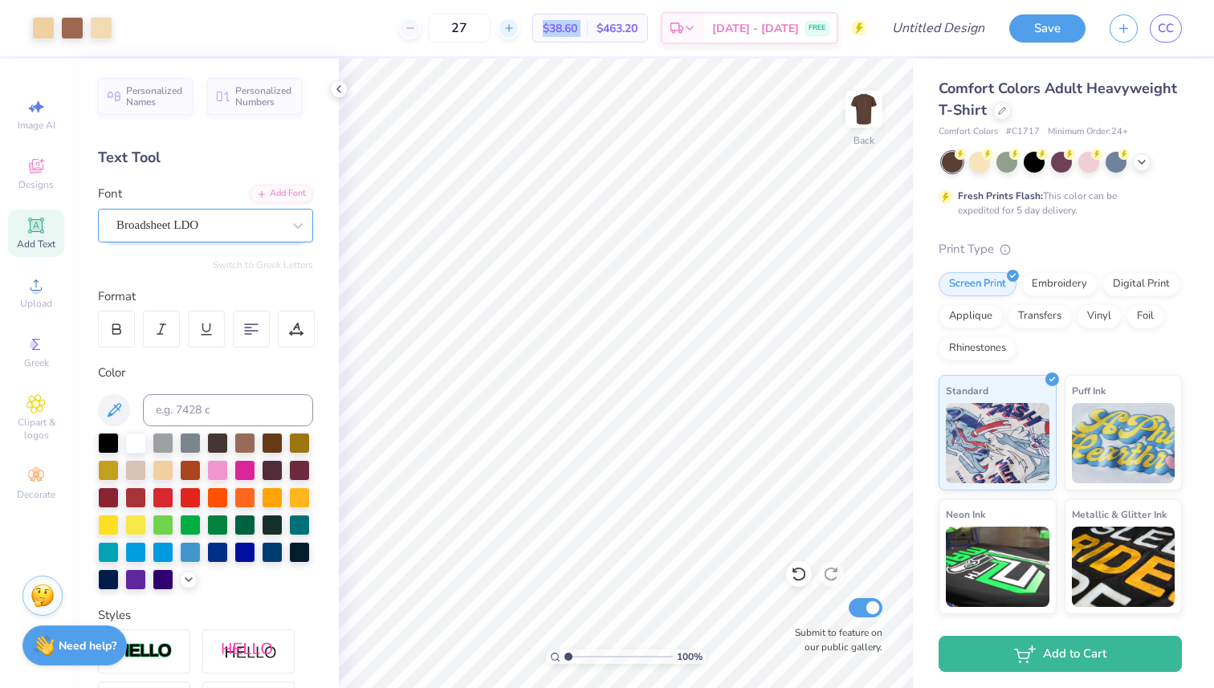
click at [520, 29] on div at bounding box center [509, 29] width 22 height 22
click at [520, 29] on div "28" at bounding box center [459, 28] width 120 height 29
click at [520, 29] on div at bounding box center [509, 29] width 22 height 22
click at [491, 29] on input "29" at bounding box center [459, 28] width 63 height 29
click at [520, 30] on div at bounding box center [509, 29] width 22 height 22
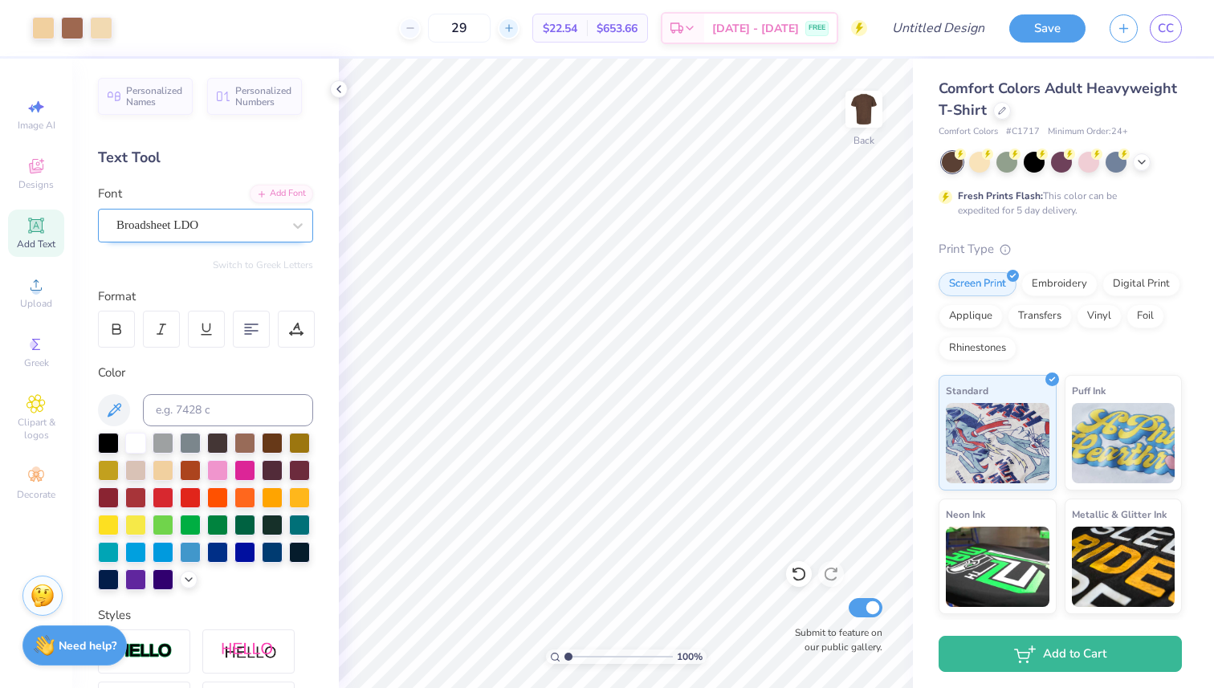
type input "30"
click at [341, 93] on icon at bounding box center [338, 89] width 13 height 13
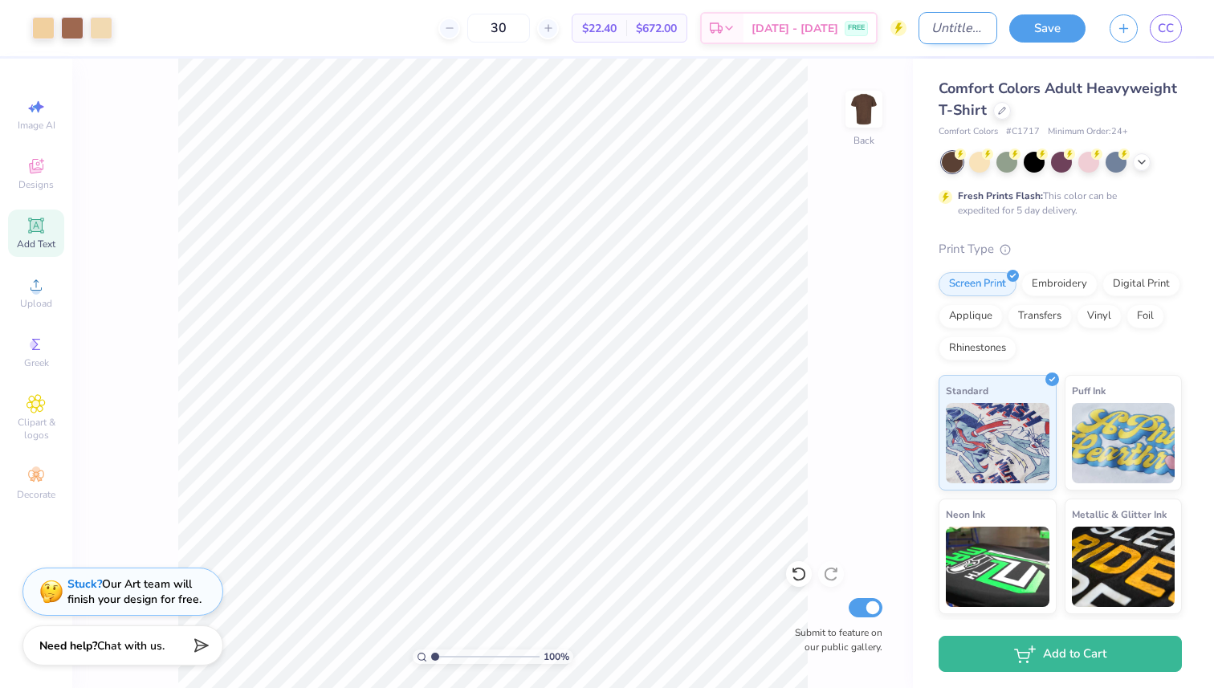
click at [931, 25] on input "Design Title" at bounding box center [958, 28] width 79 height 32
type input "Pumpkin Bash Tee"
click at [1039, 35] on button "Save" at bounding box center [1047, 26] width 76 height 28
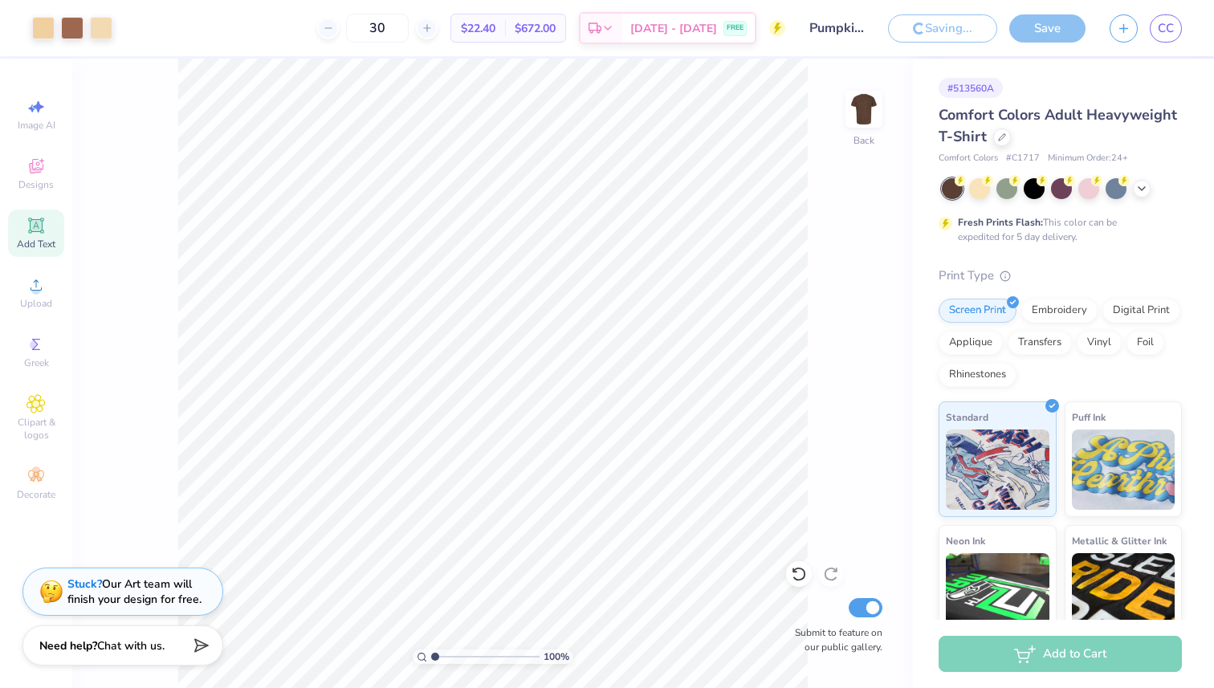
click at [1042, 35] on div "Save" at bounding box center [1047, 28] width 76 height 28
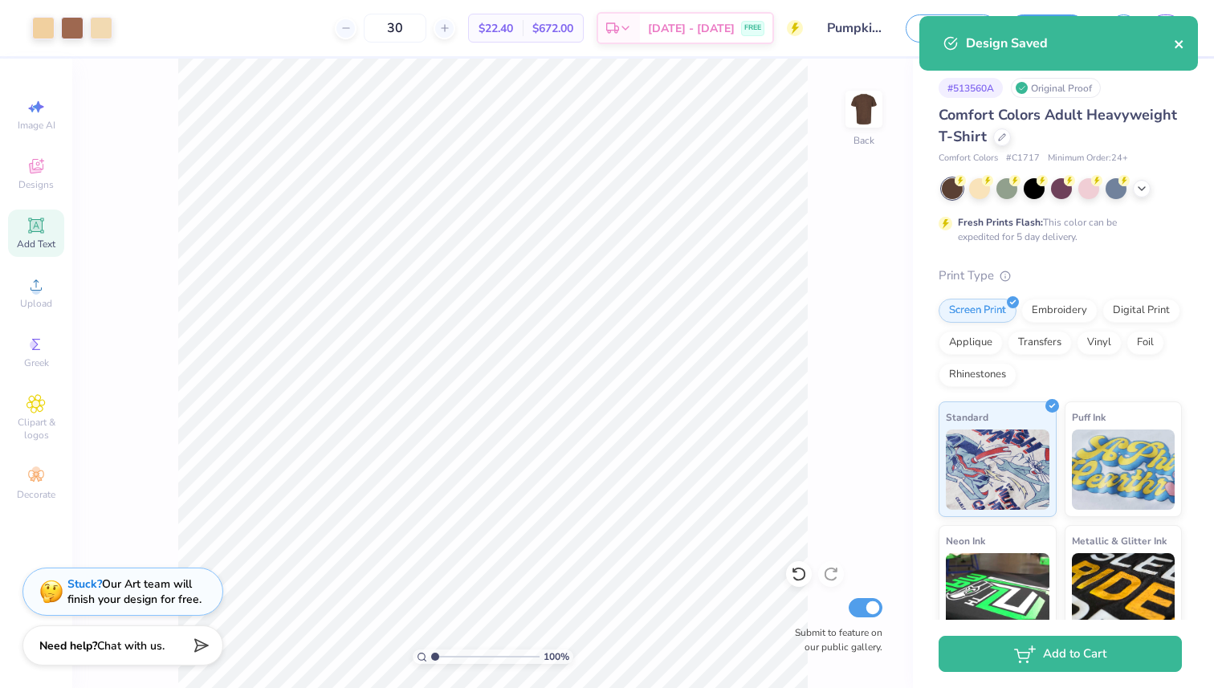
click at [1178, 45] on icon "close" at bounding box center [1179, 44] width 8 height 8
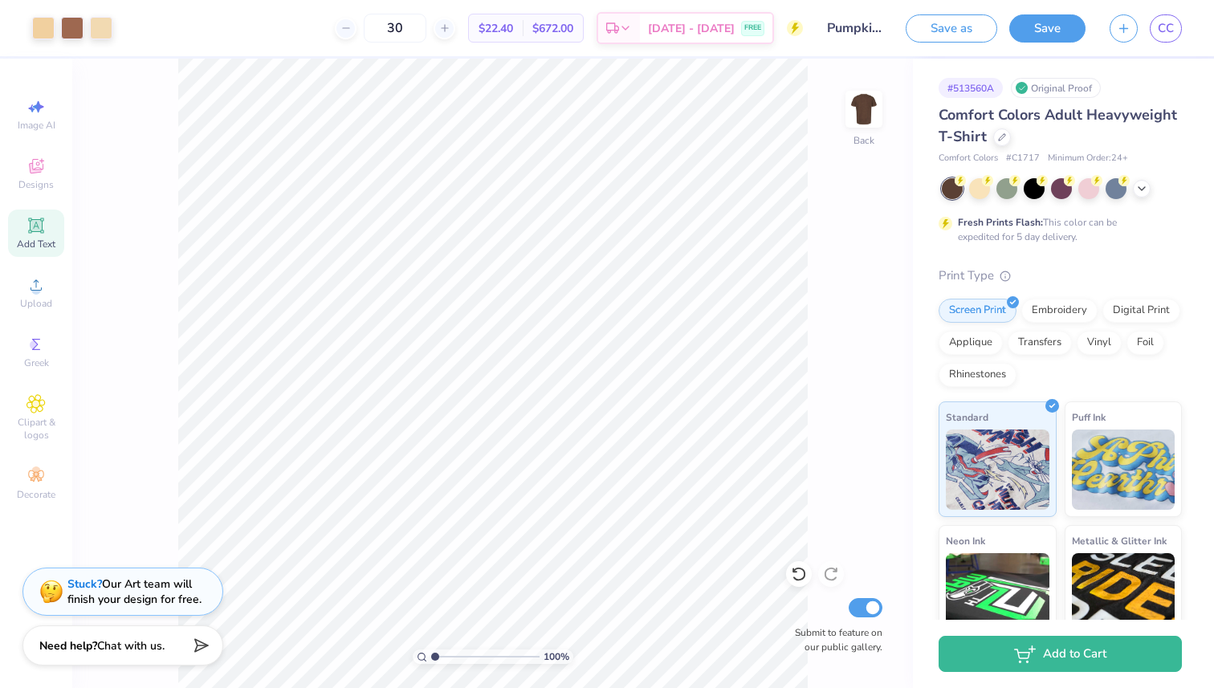
click at [1033, 31] on div "Art colors 30 $22.40 Per Item $672.00 Total Est. Delivery Sep 11 - 14 FREE Desi…" at bounding box center [607, 344] width 1214 height 688
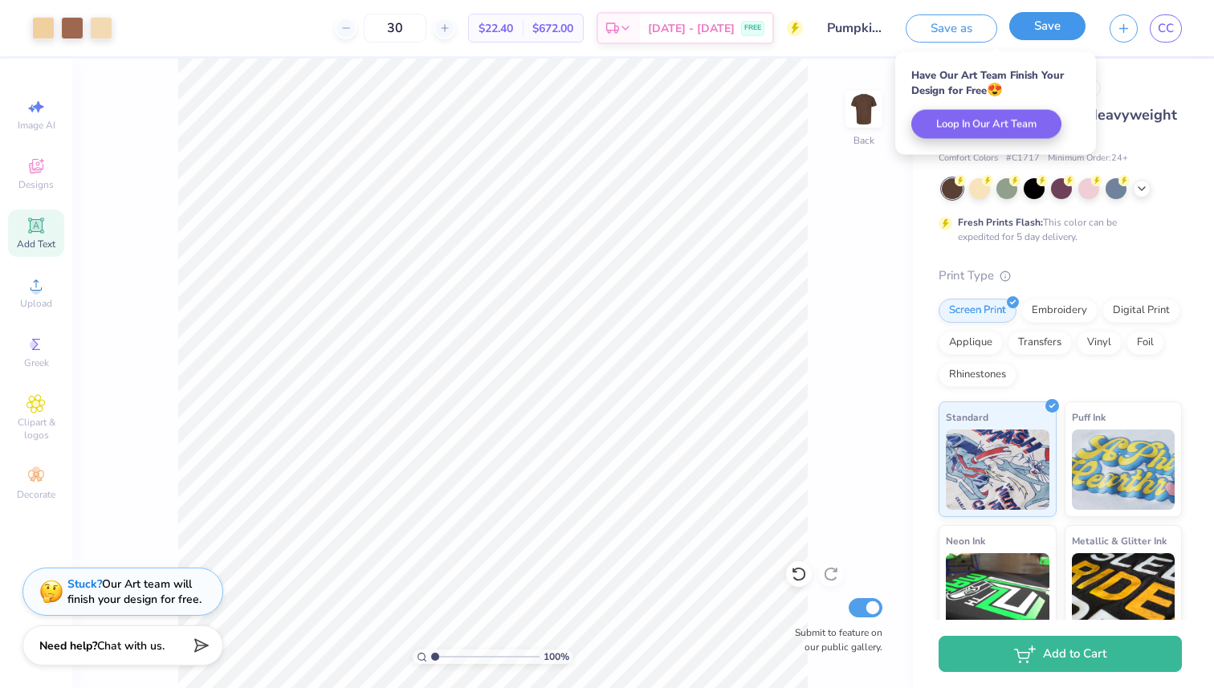
click at [1032, 31] on button "Save" at bounding box center [1047, 26] width 76 height 28
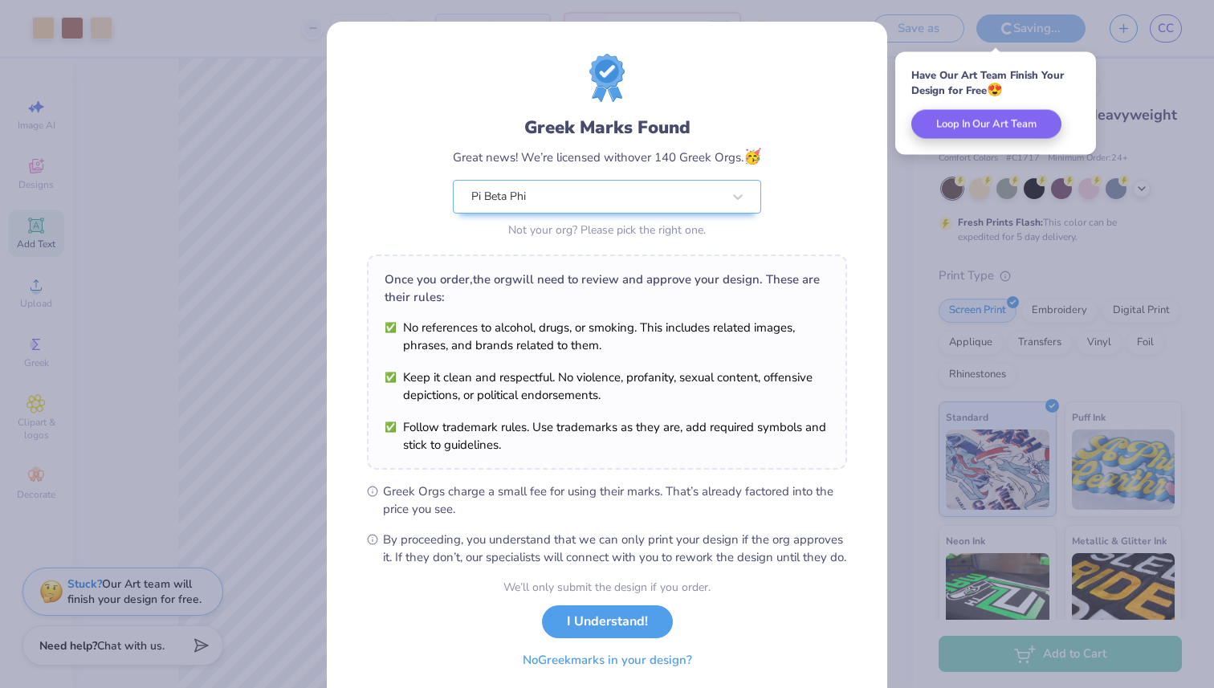
click at [632, 677] on button "No Greek marks in your design?" at bounding box center [607, 660] width 197 height 33
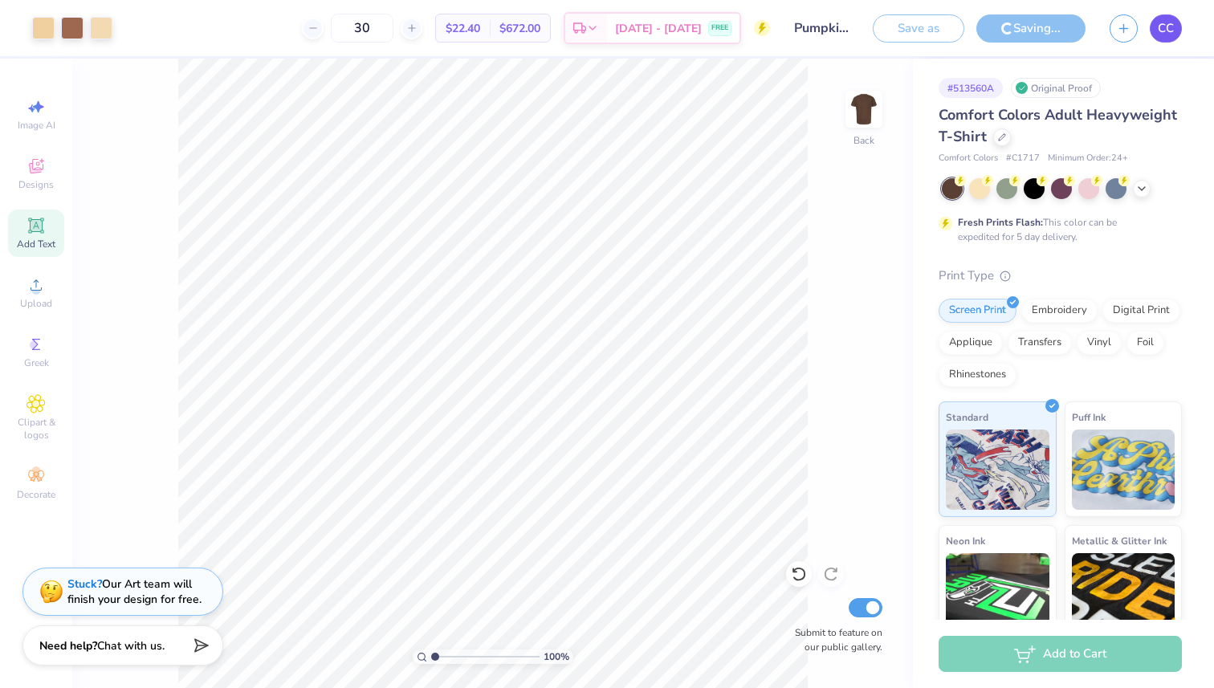
click at [1166, 33] on span "CC" at bounding box center [1166, 28] width 16 height 18
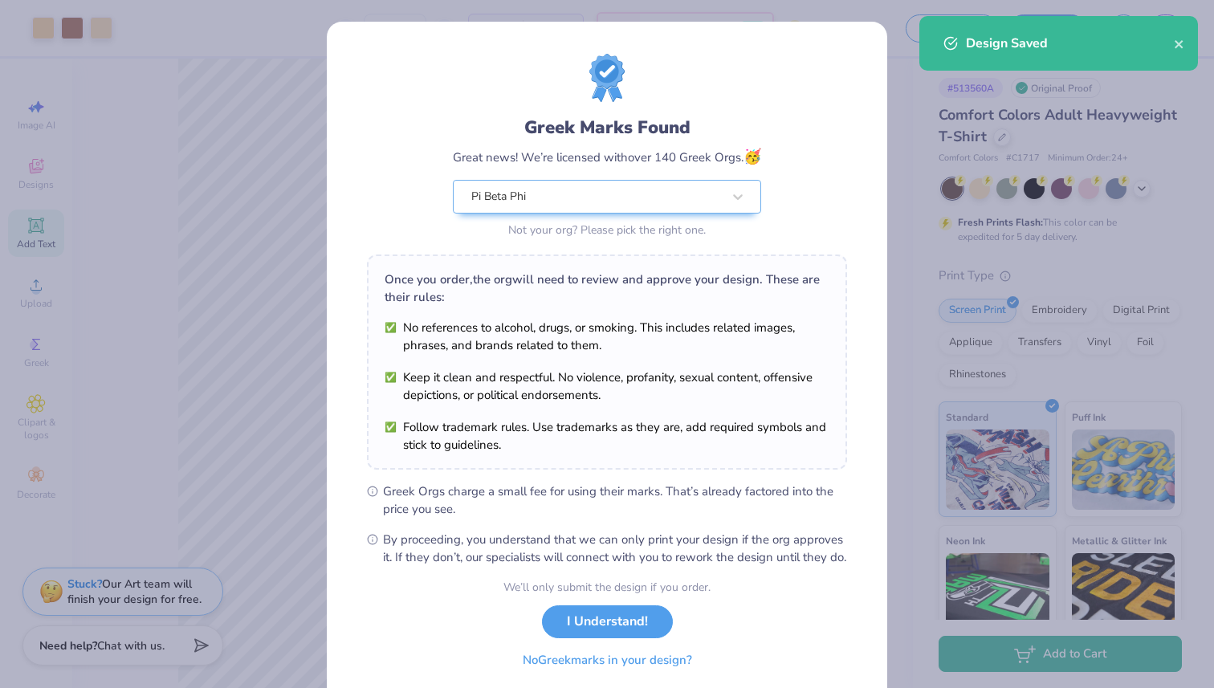
click at [626, 677] on button "No Greek marks in your design?" at bounding box center [607, 660] width 197 height 33
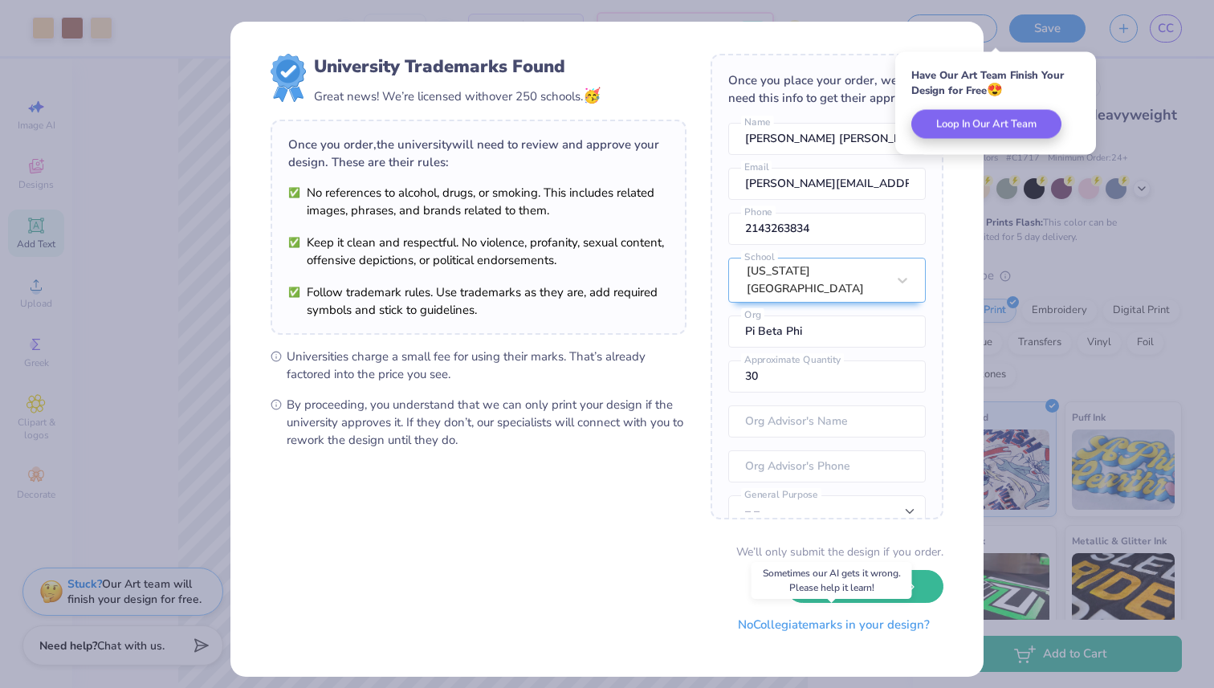
click at [856, 627] on button "No Collegiate marks in your design?" at bounding box center [833, 625] width 219 height 33
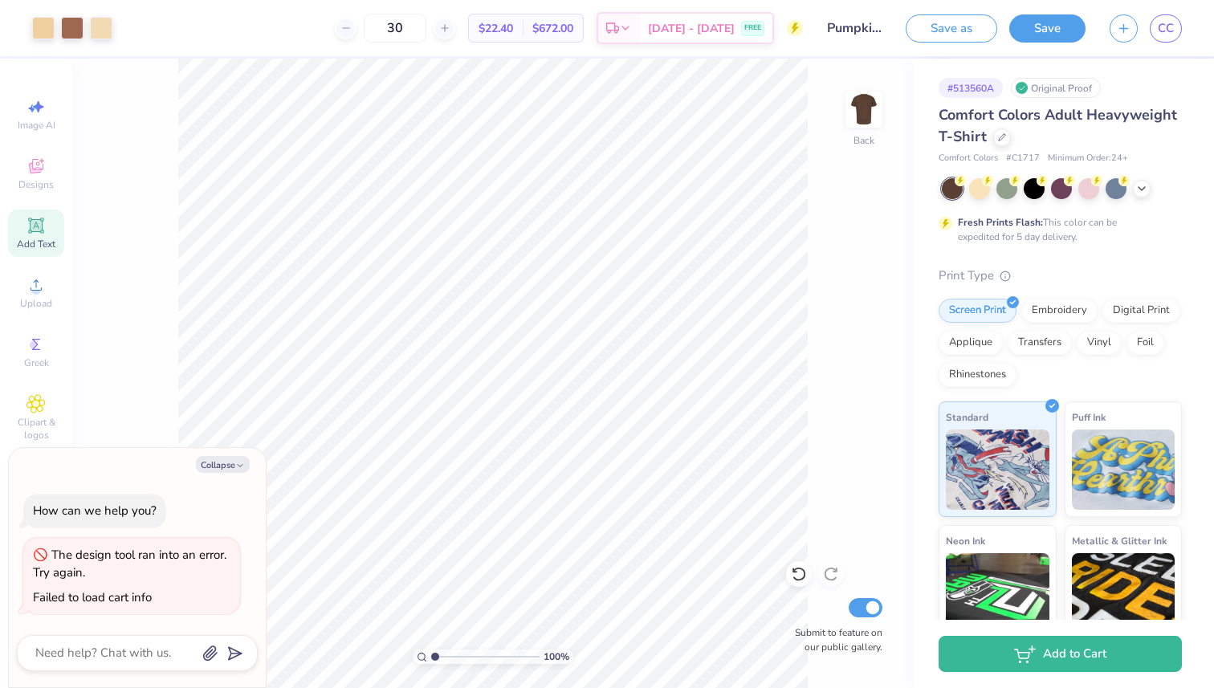
type textarea "x"
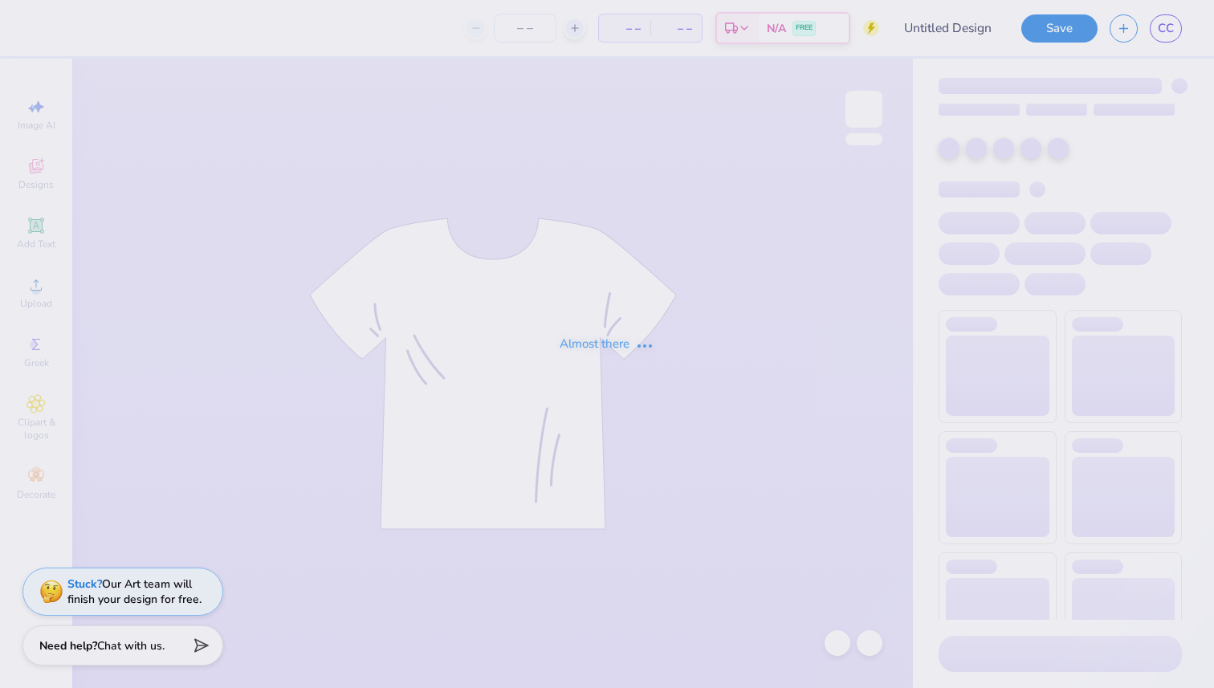
type input "Fall Festival 1"
type input "60"
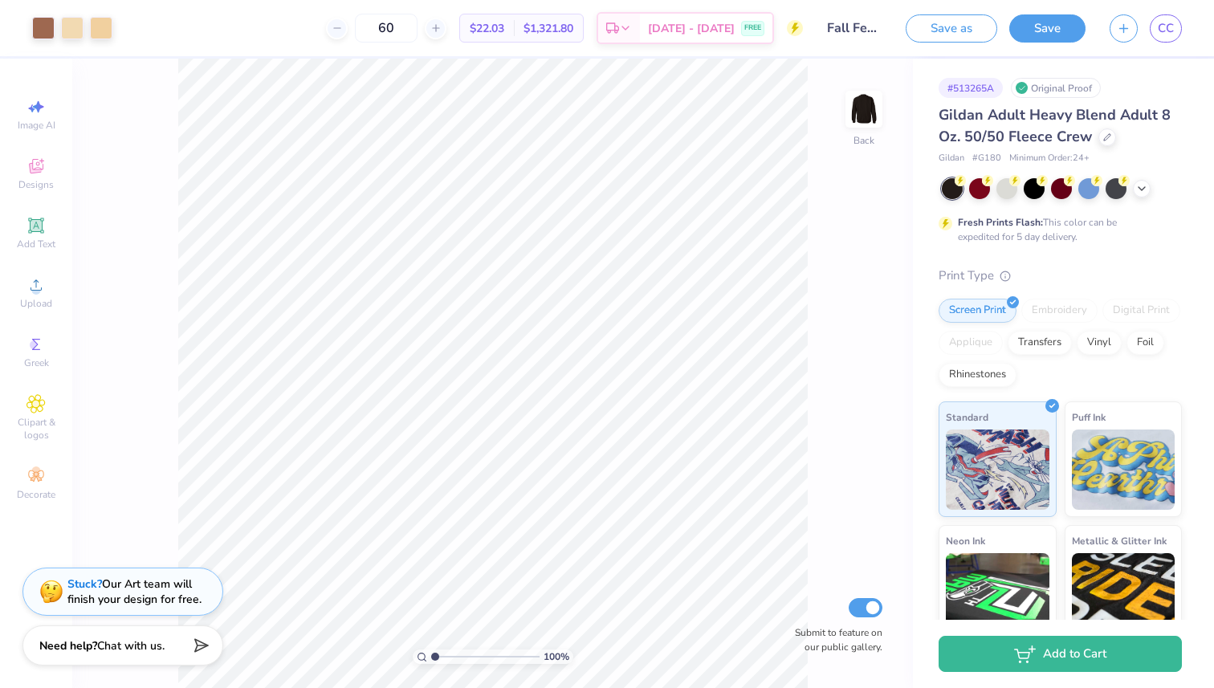
click at [842, 33] on input "Fall Festival 1" at bounding box center [854, 28] width 79 height 32
click at [838, 26] on input "Fall Festival 1" at bounding box center [854, 28] width 79 height 32
click at [862, 33] on input "Fall Festival 1" at bounding box center [854, 28] width 79 height 32
click at [854, 26] on input "Fall Festival 1" at bounding box center [854, 28] width 79 height 32
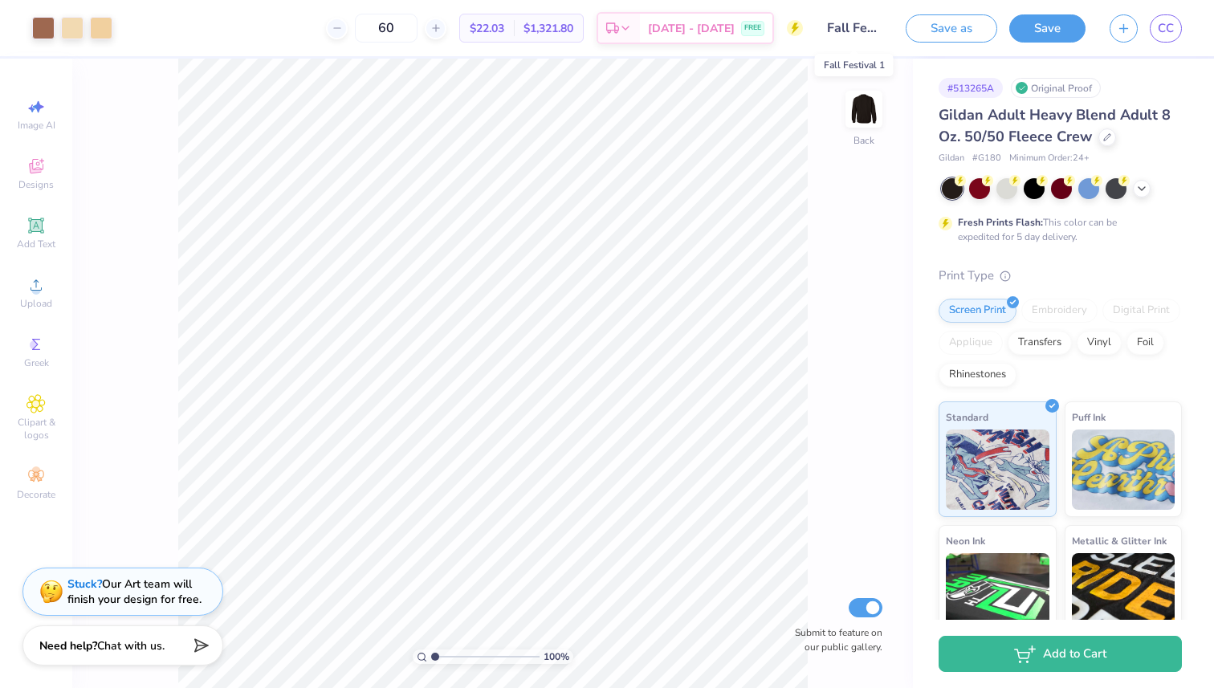
click at [845, 24] on input "Fall Festival 1" at bounding box center [854, 28] width 79 height 32
click at [837, 153] on div "100 % Back Submit to feature on our public gallery." at bounding box center [492, 374] width 841 height 630
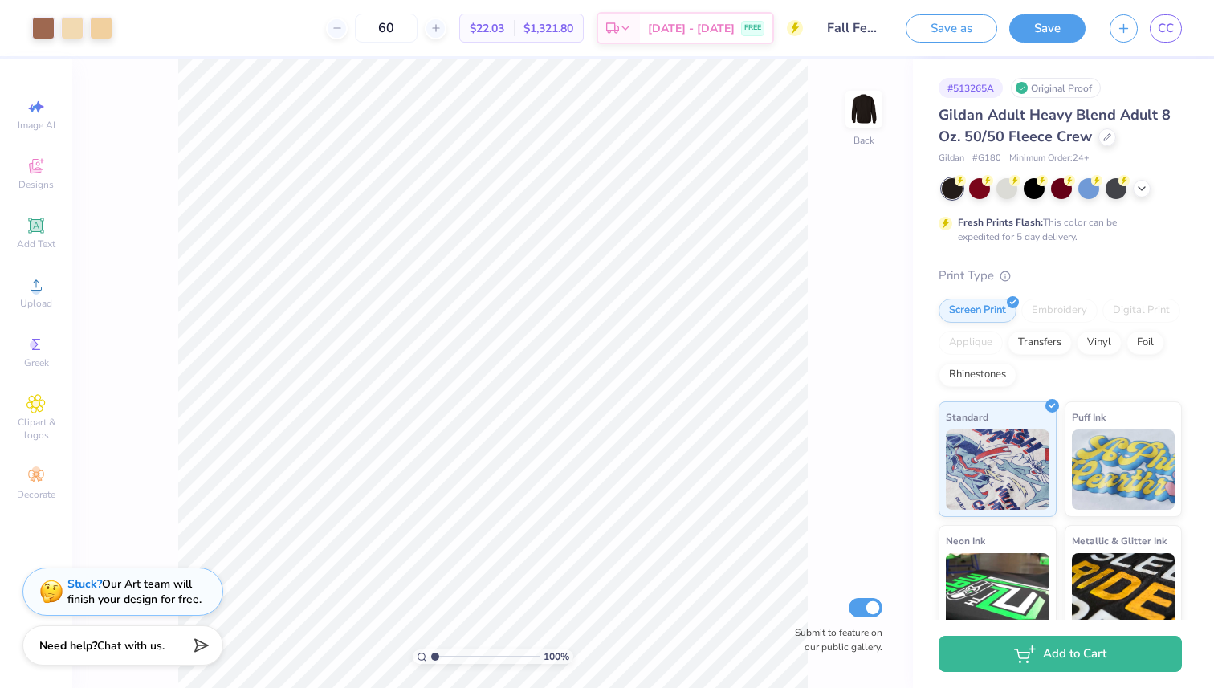
click at [859, 35] on input "Fall Festival 1" at bounding box center [854, 28] width 79 height 32
click at [859, 30] on input "Fall Festival 1" at bounding box center [854, 28] width 79 height 32
click at [849, 26] on input "Fall Festival 1" at bounding box center [854, 28] width 79 height 32
click at [900, 26] on div "Art colors 60 $22.03 Per Item $1,321.80 Total Est. Delivery [DATE] - [DATE] FRE…" at bounding box center [607, 28] width 1214 height 56
click at [871, 25] on input "Fall Festival 1" at bounding box center [854, 28] width 79 height 32
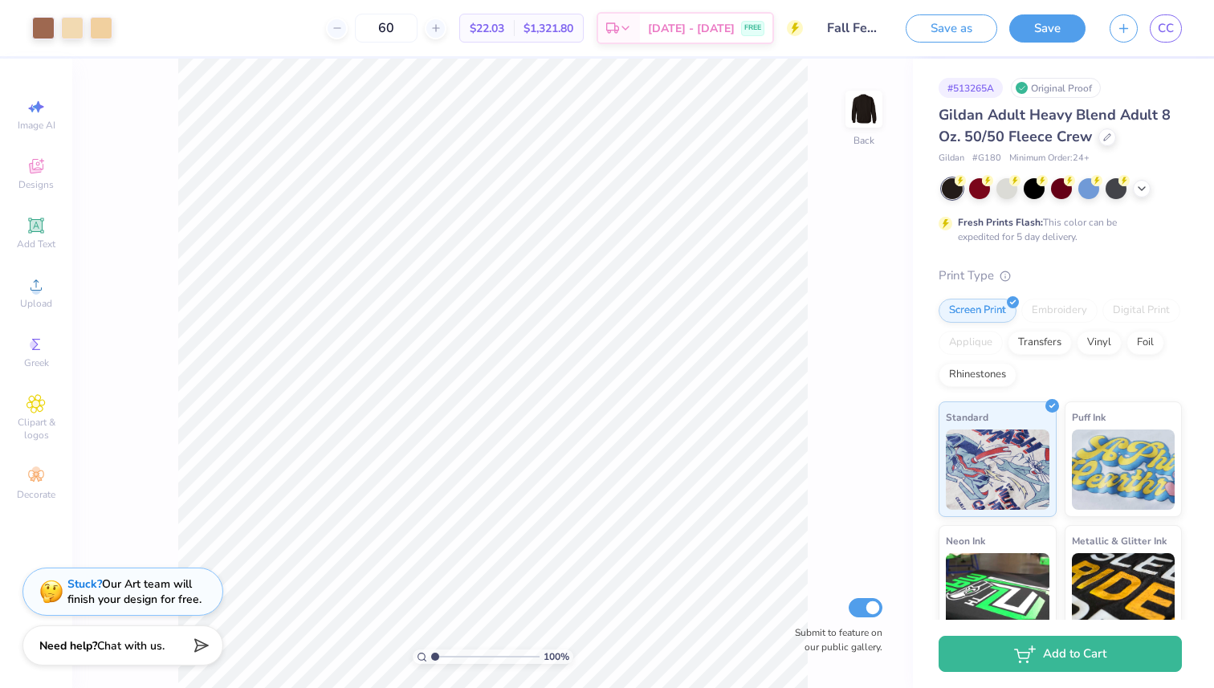
click at [1156, 41] on div "CC" at bounding box center [1166, 28] width 32 height 28
click at [1176, 30] on link "CC" at bounding box center [1166, 28] width 32 height 28
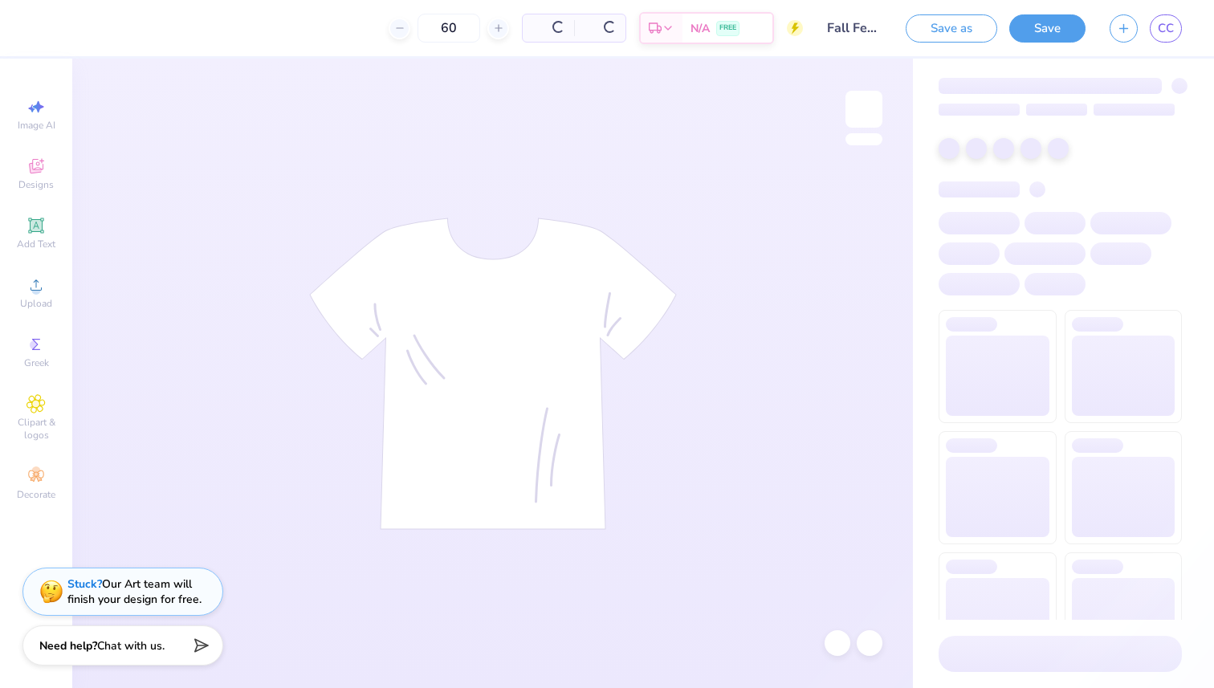
click at [872, 27] on input "Fall Festival 1" at bounding box center [854, 28] width 79 height 32
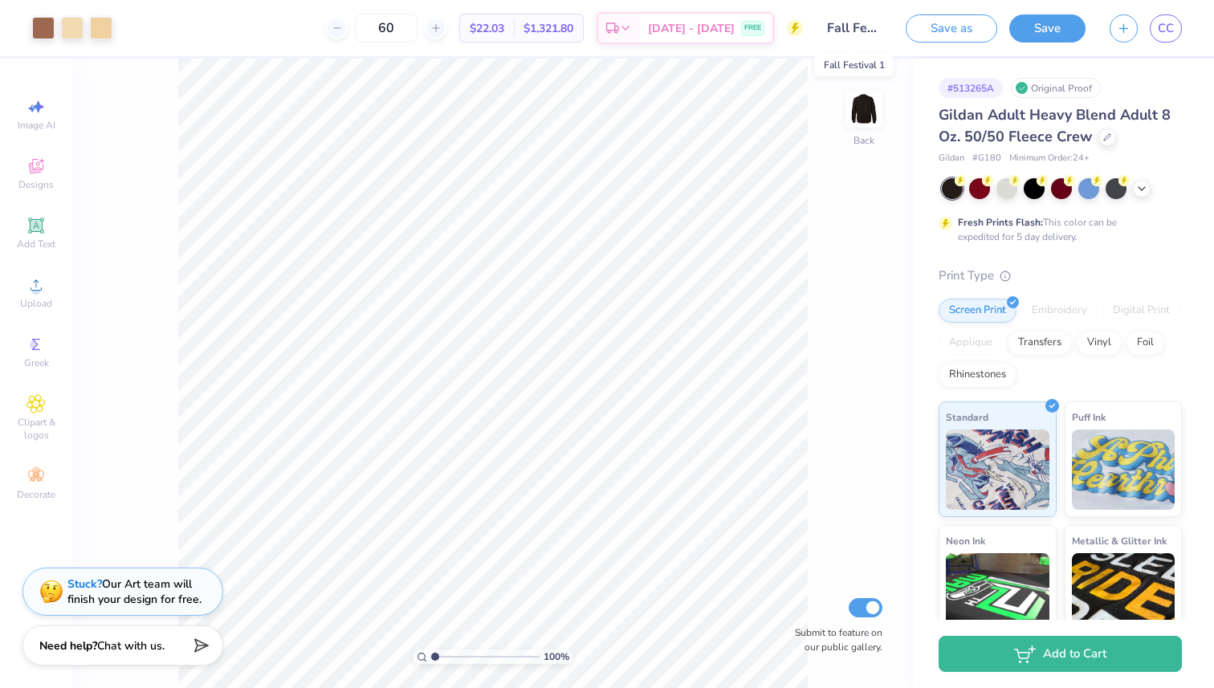
click at [840, 26] on input "Fall Festival 1" at bounding box center [854, 28] width 79 height 32
click at [855, 27] on input "Fall Festival 1" at bounding box center [854, 28] width 79 height 32
click at [835, 25] on input "Fall Festival 1" at bounding box center [854, 28] width 79 height 32
click at [826, 25] on input "Fall Festival 1" at bounding box center [854, 28] width 79 height 32
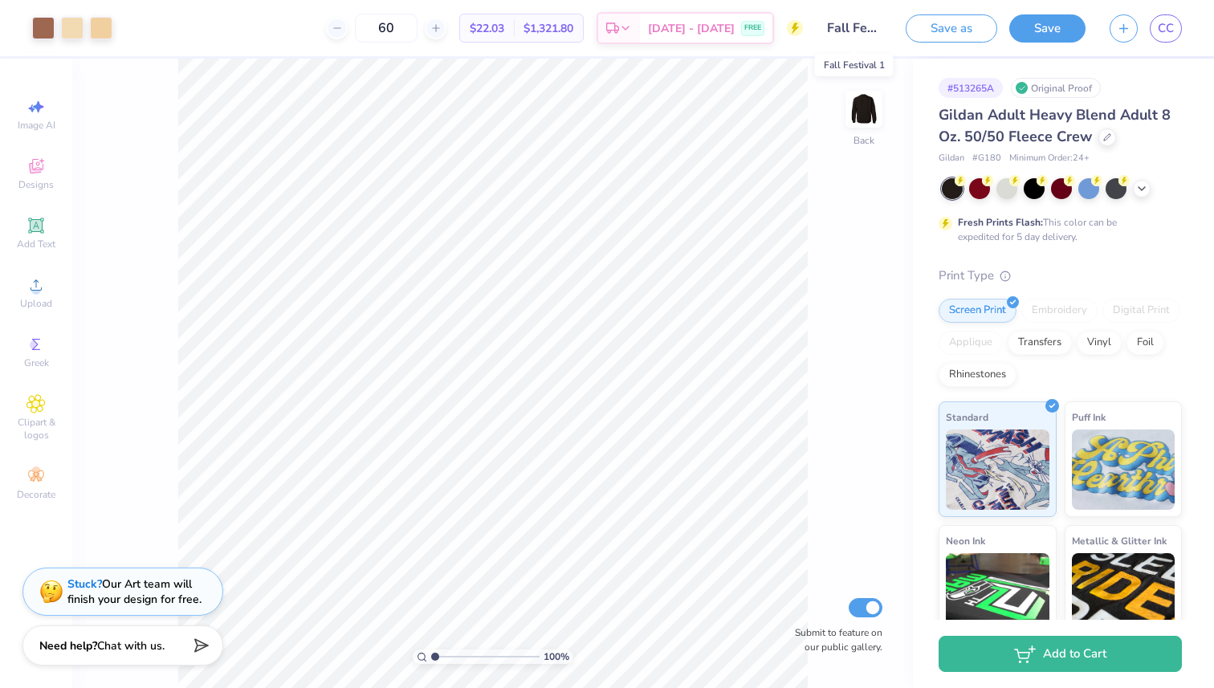
click at [826, 25] on input "Fall Festival 1" at bounding box center [854, 28] width 79 height 32
click at [844, 27] on input "Fall Festival 1" at bounding box center [854, 28] width 79 height 32
click at [846, 27] on input "Fall Festival 1" at bounding box center [854, 28] width 79 height 32
click at [343, 31] on icon at bounding box center [337, 27] width 11 height 11
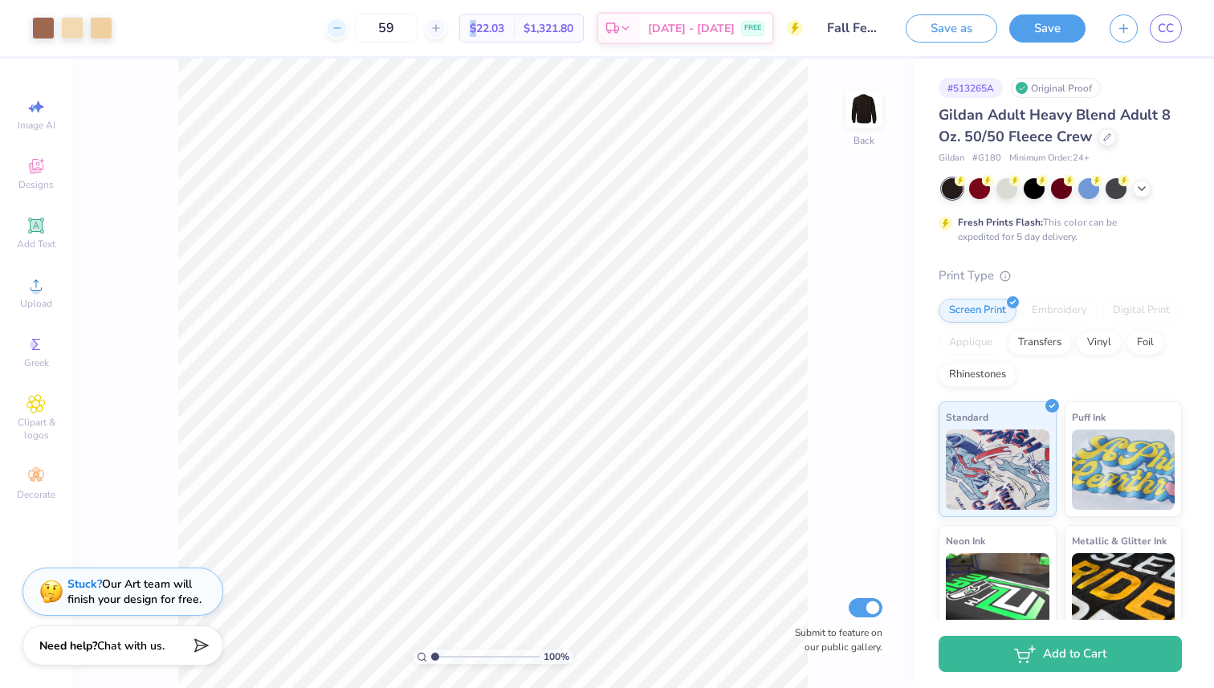
click at [343, 31] on icon at bounding box center [337, 27] width 11 height 11
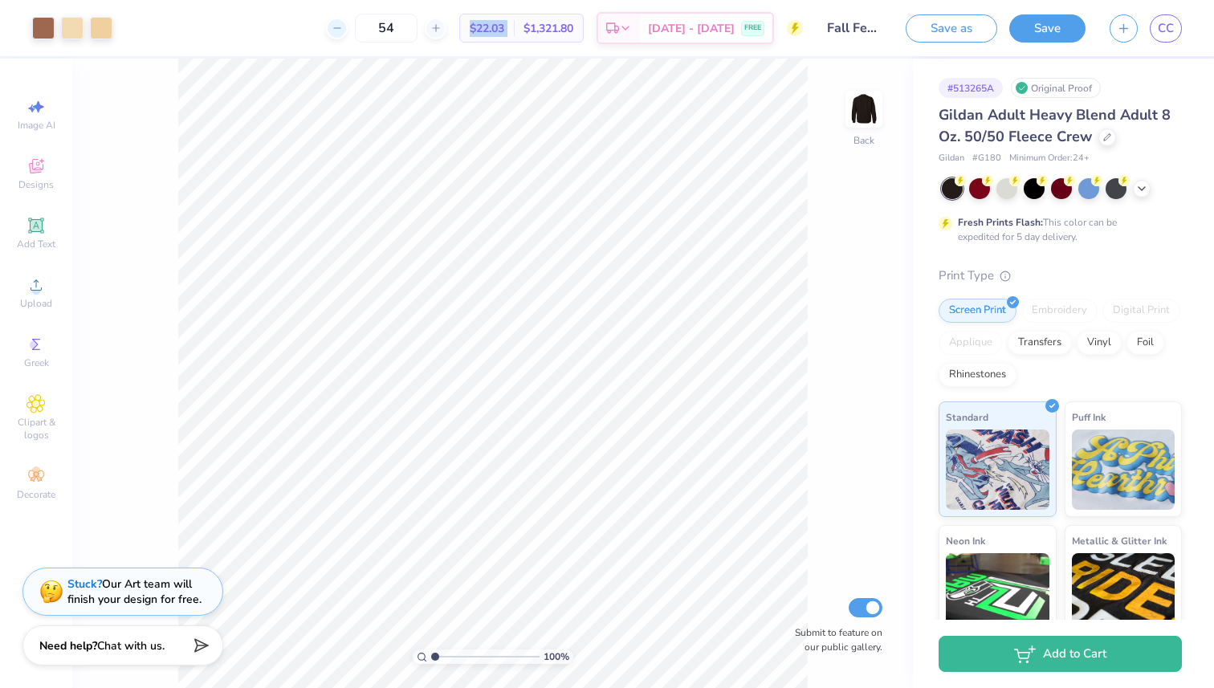
click at [343, 31] on icon at bounding box center [337, 27] width 11 height 11
type input "50"
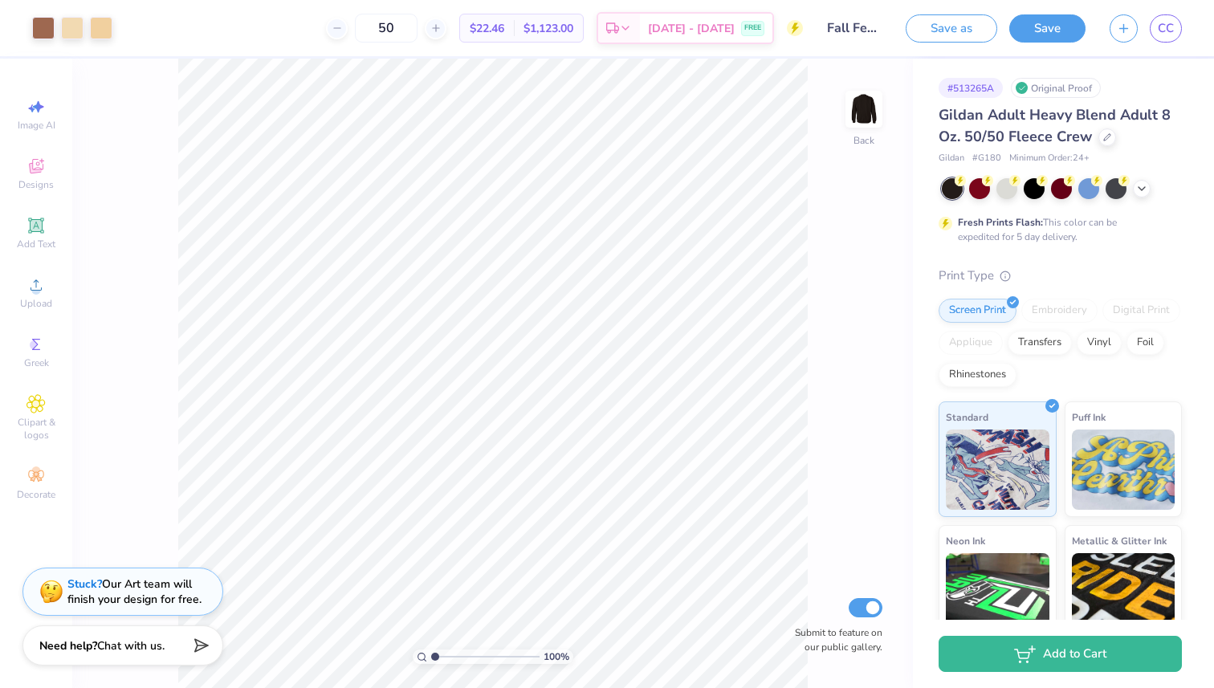
click at [853, 29] on input "Fall Festival 1" at bounding box center [854, 28] width 79 height 32
click at [850, 24] on input "Fall Festival 1" at bounding box center [854, 28] width 79 height 32
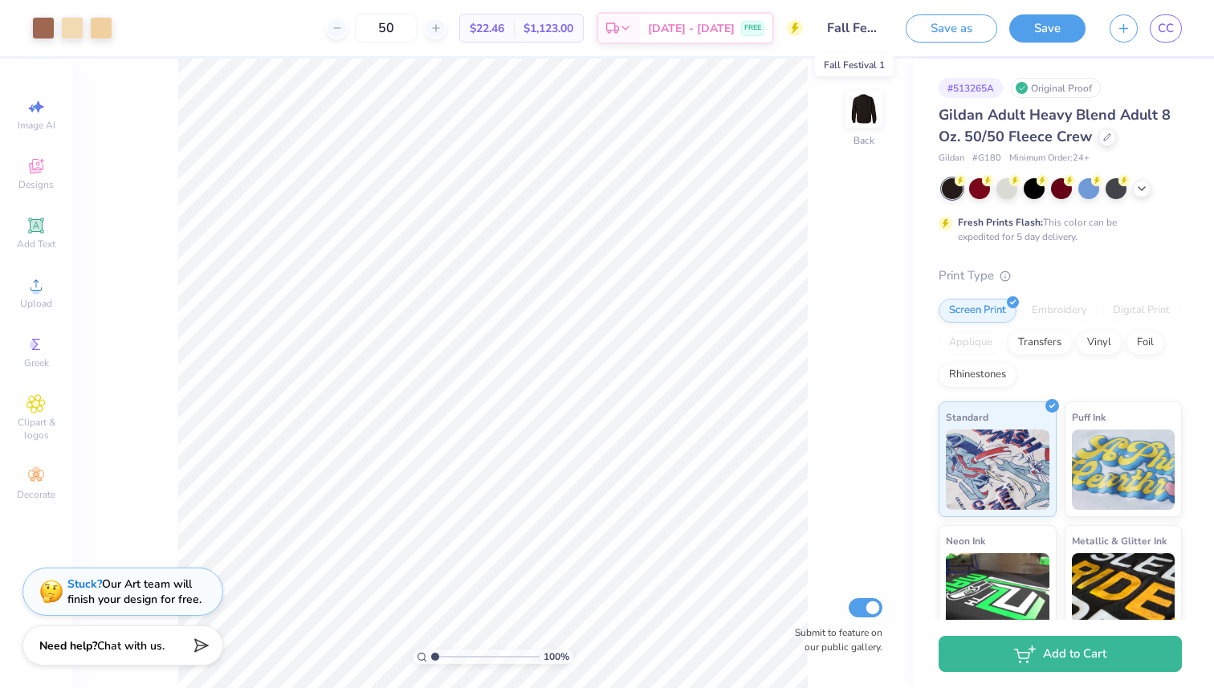
click at [850, 25] on input "Fall Festival 1" at bounding box center [854, 28] width 79 height 32
